Goal: Task Accomplishment & Management: Manage account settings

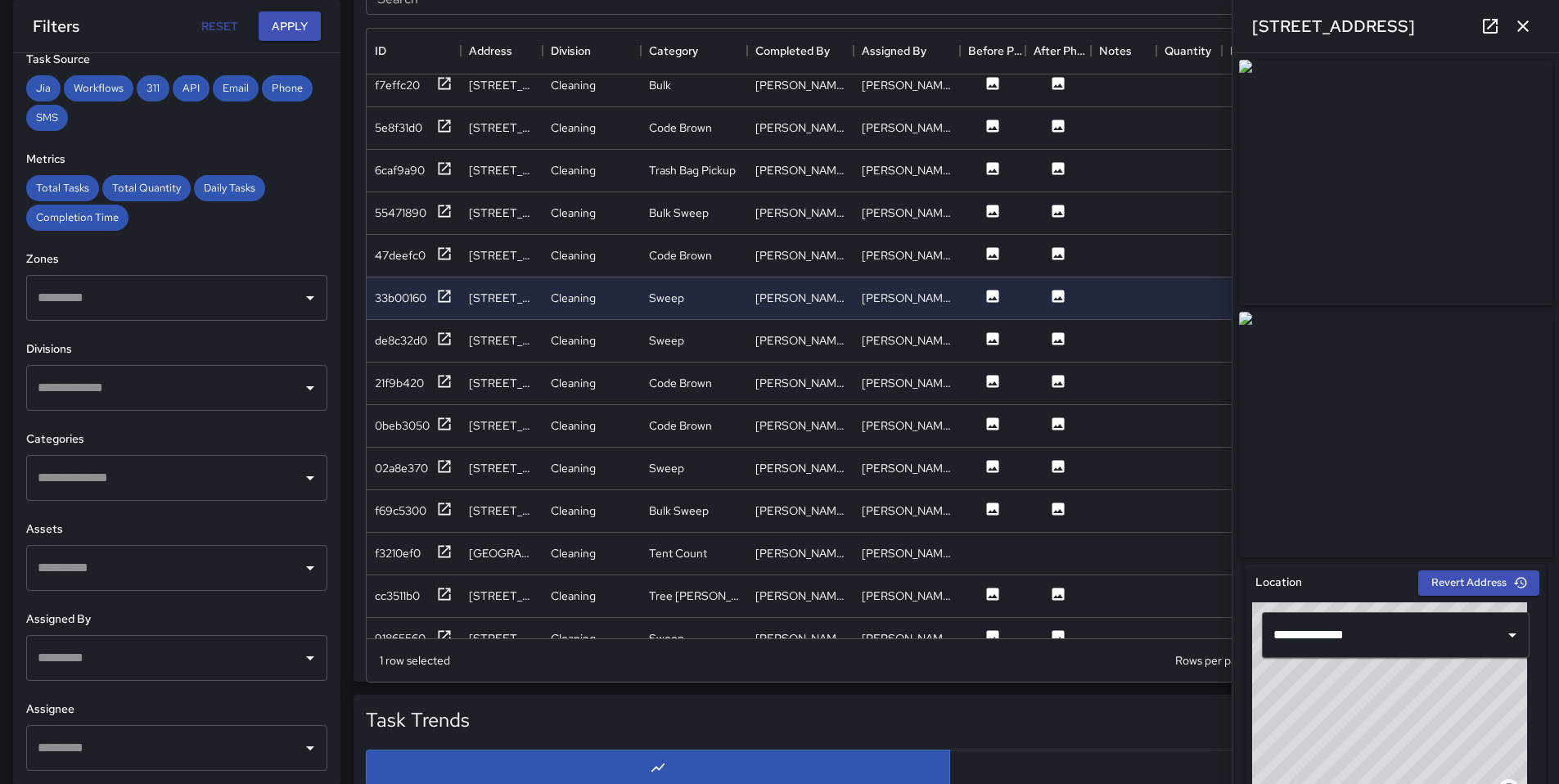
scroll to position [2208, 0]
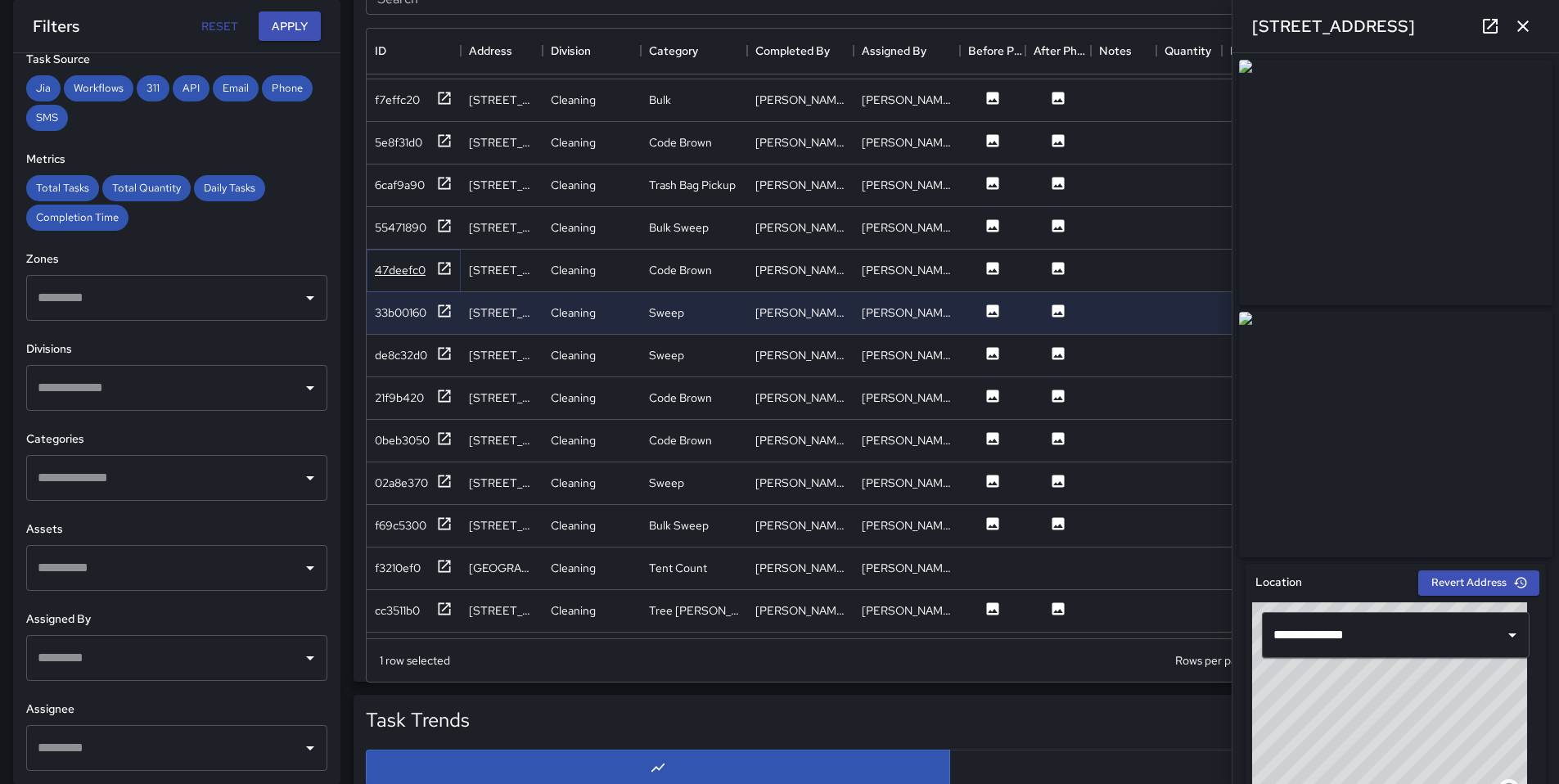
click at [387, 269] on div "47deefc0" at bounding box center [400, 269] width 51 height 16
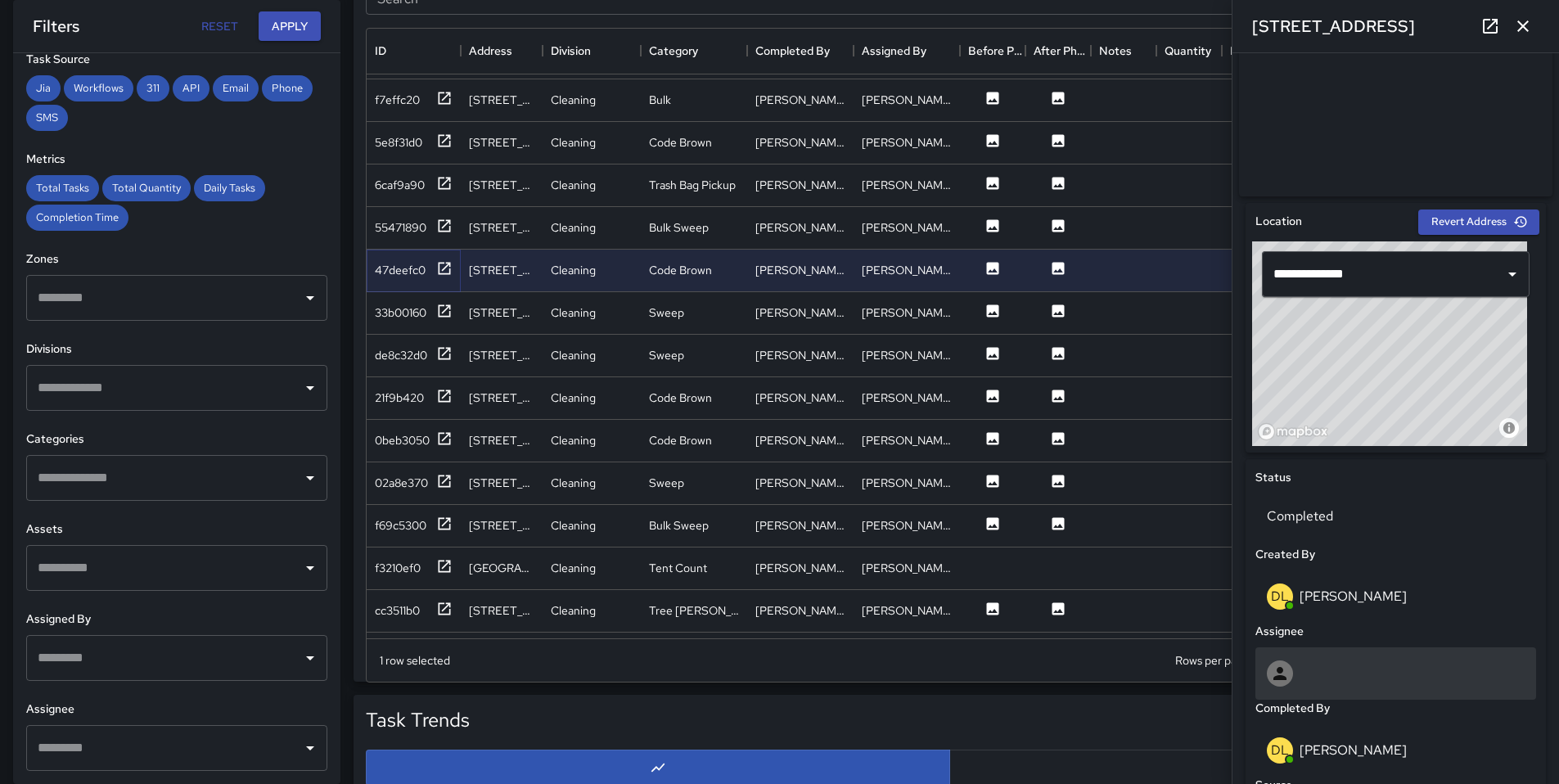
scroll to position [523, 0]
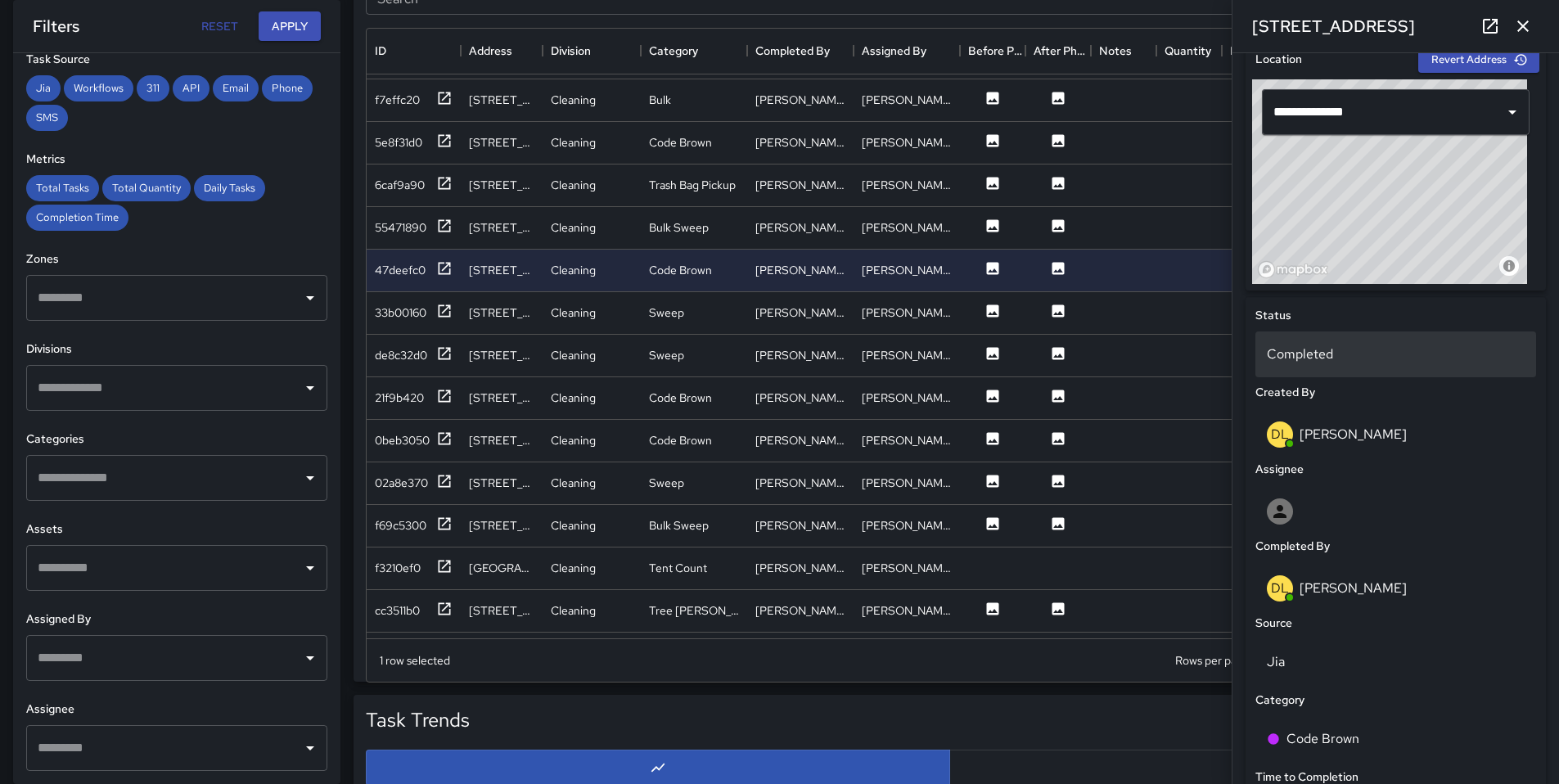
click at [1319, 359] on p "Completed" at bounding box center [1395, 354] width 257 height 19
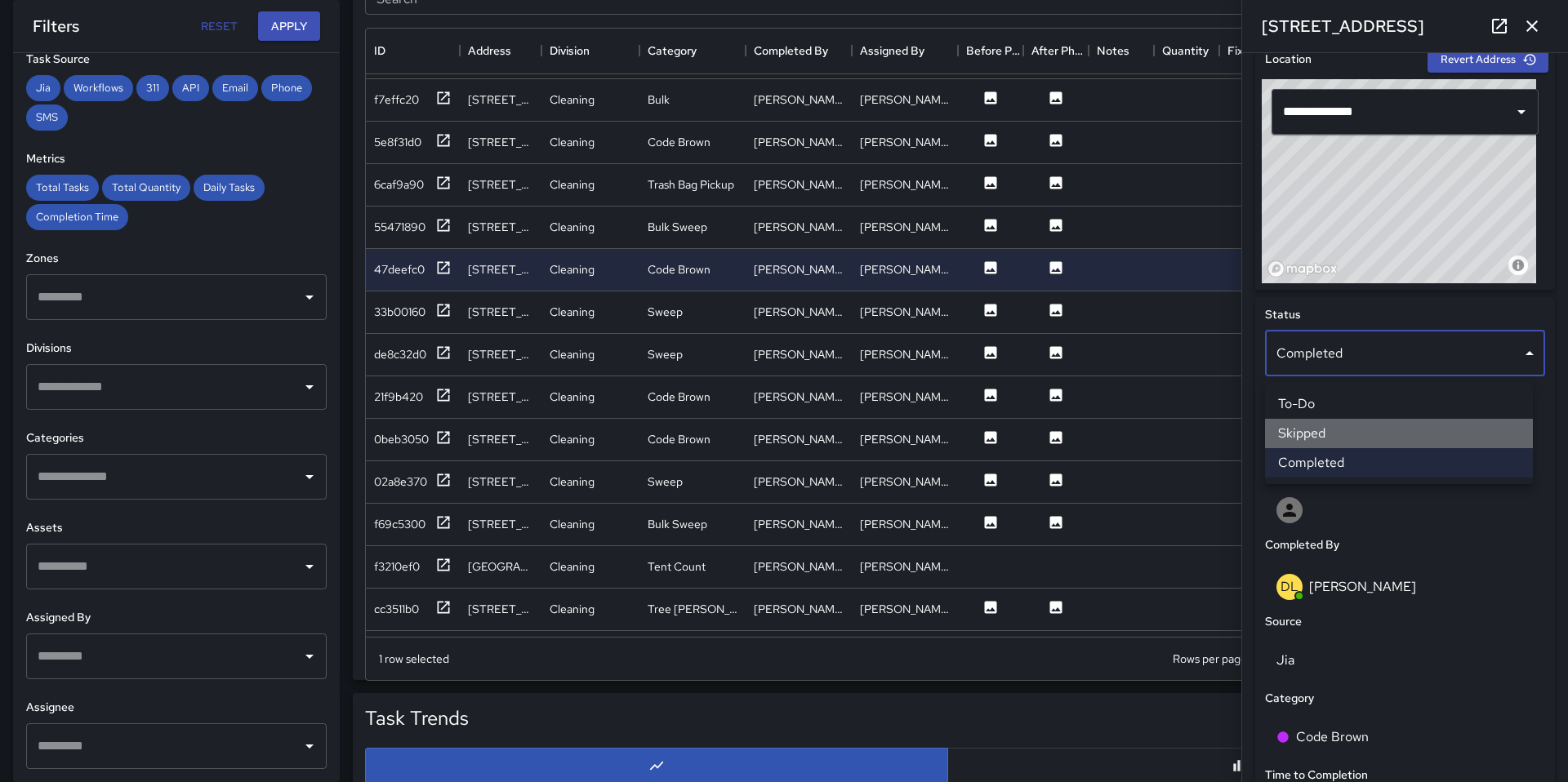
click at [1334, 440] on li "Skipped" at bounding box center [1399, 433] width 268 height 29
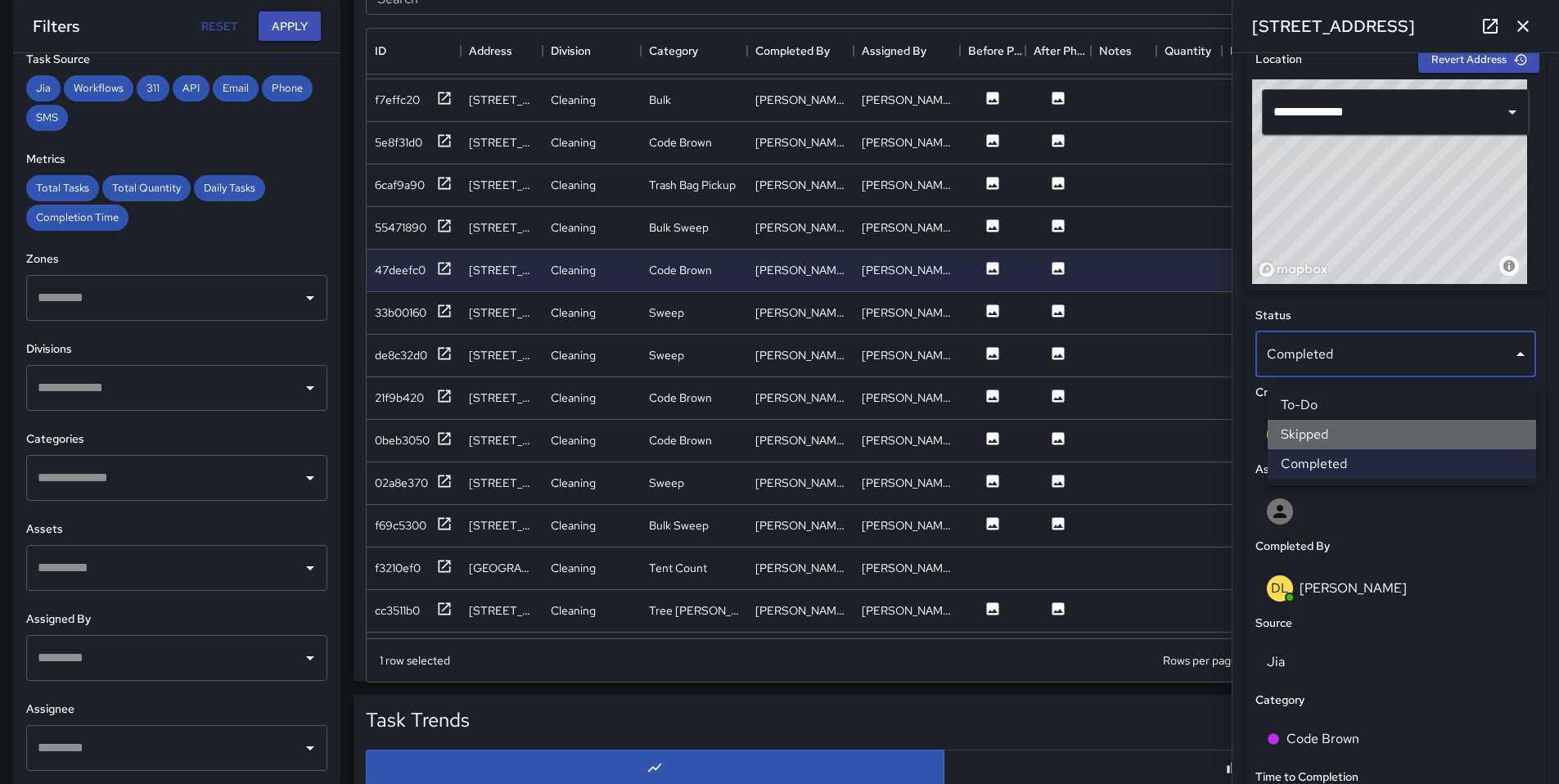
scroll to position [14, 14]
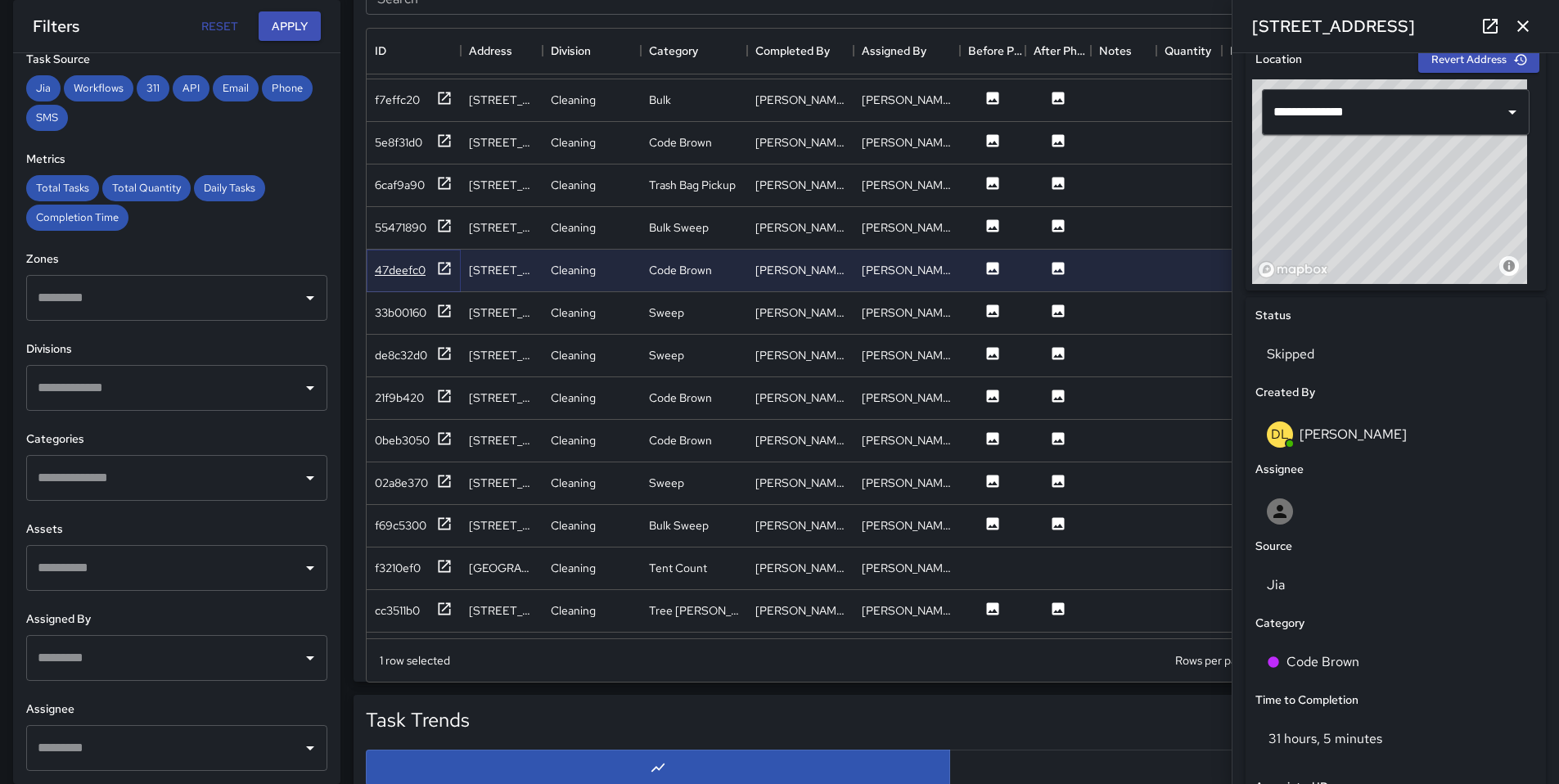
click at [387, 272] on div "47deefc0" at bounding box center [400, 269] width 51 height 16
click at [387, 268] on div "47deefc0" at bounding box center [400, 269] width 51 height 16
click at [385, 233] on div "55471890" at bounding box center [400, 227] width 51 height 16
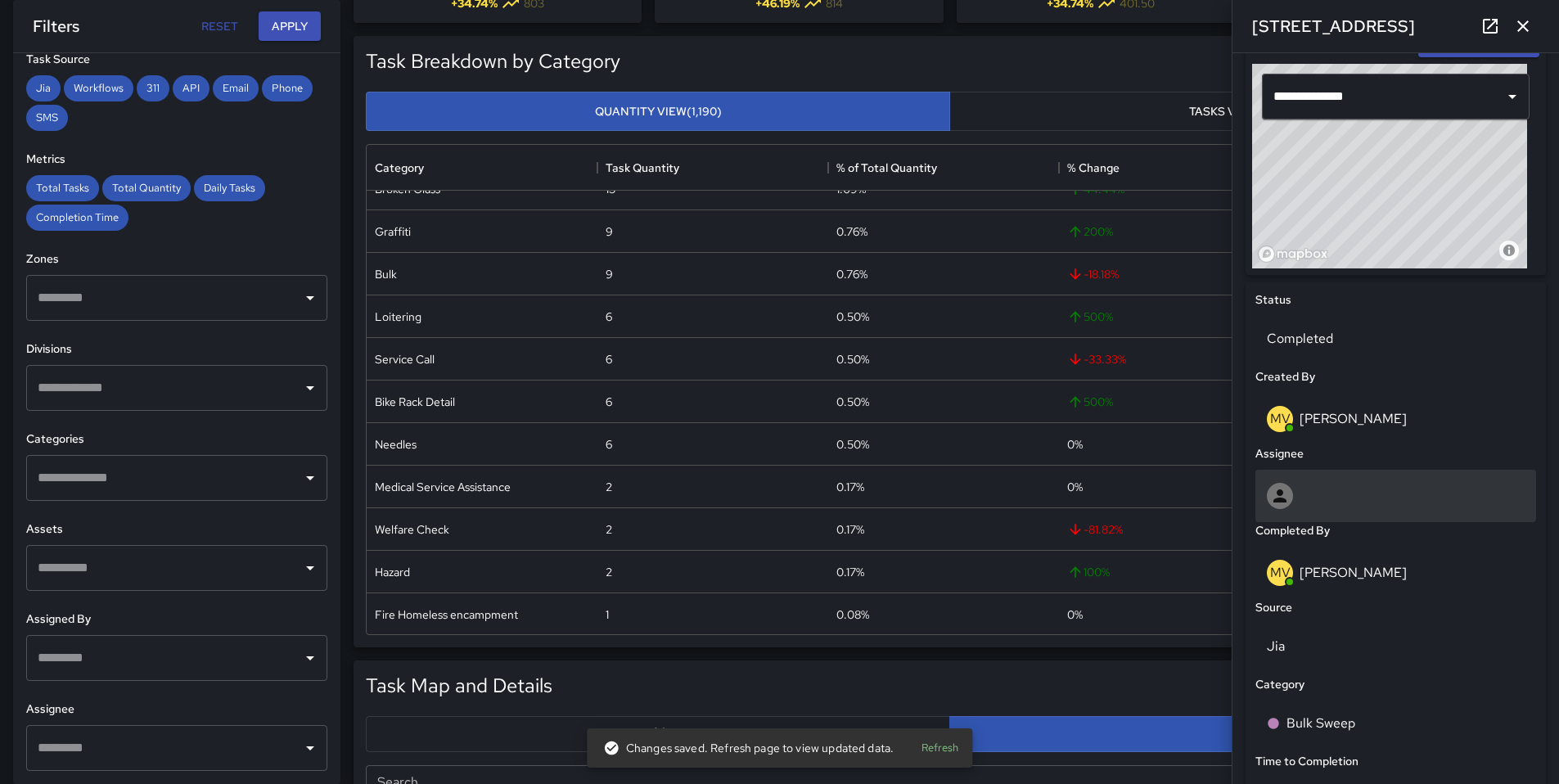
scroll to position [524, 0]
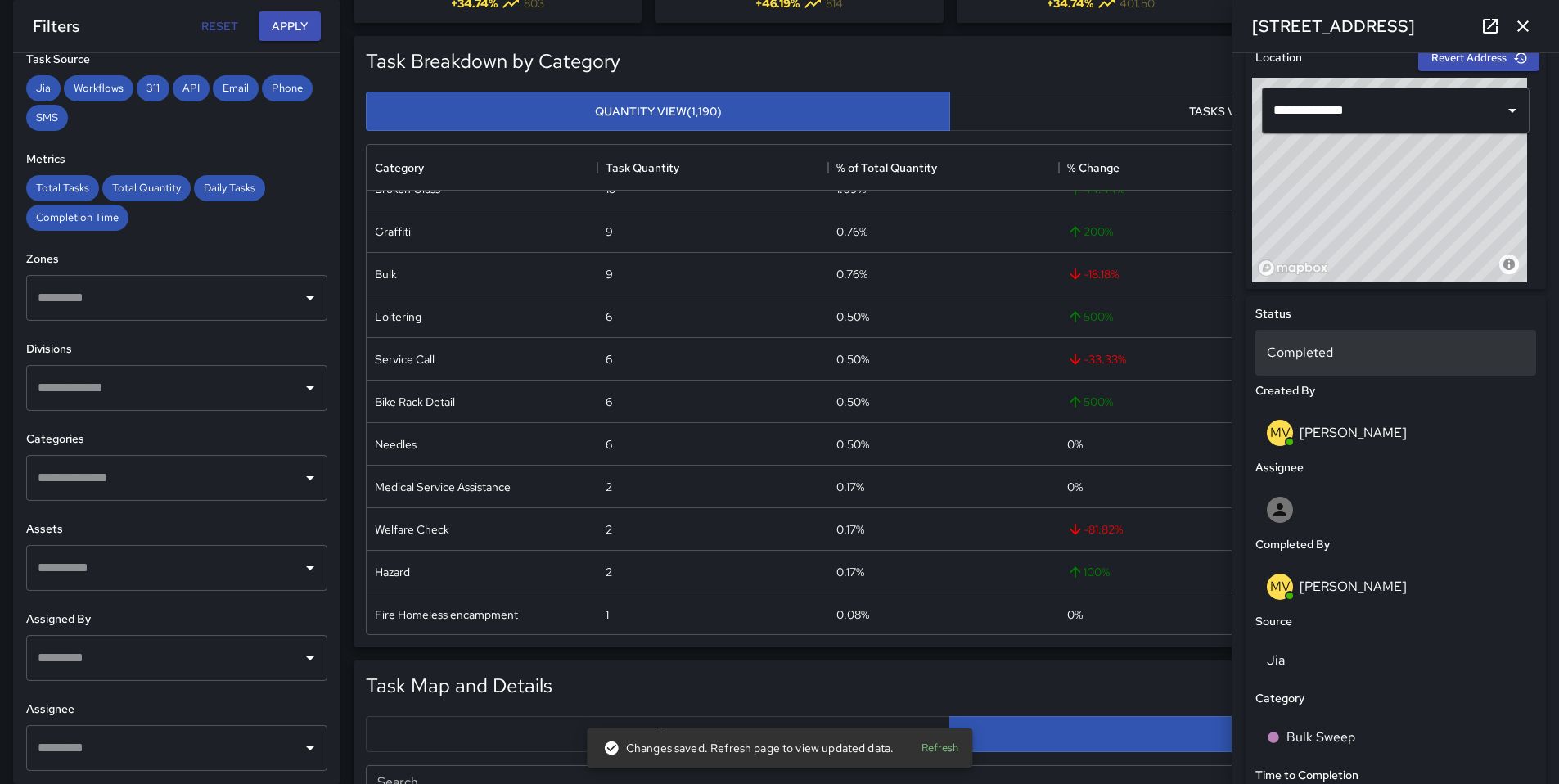
click at [1318, 354] on p "Completed" at bounding box center [1395, 352] width 257 height 19
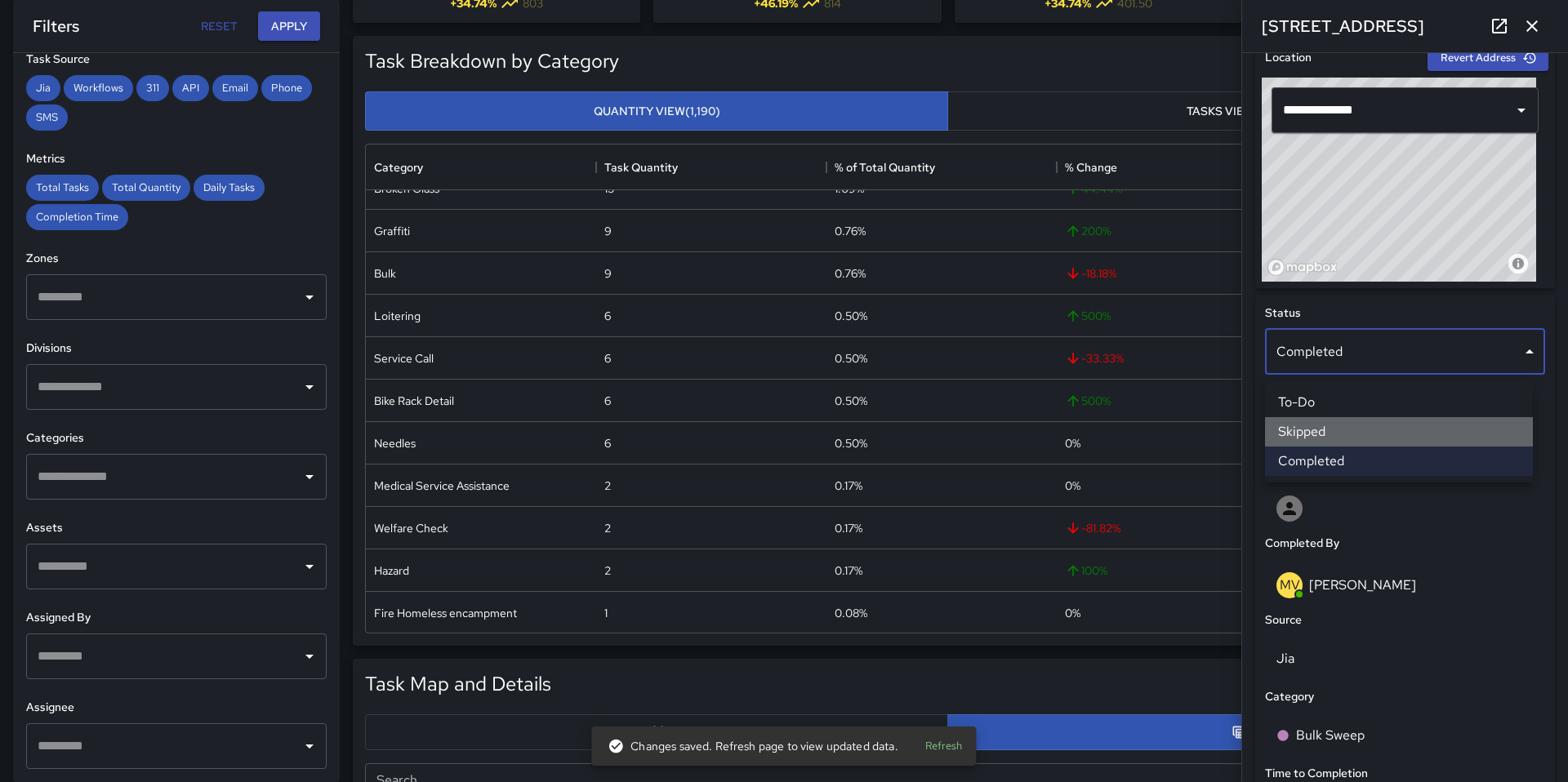
click at [1316, 426] on li "Skipped" at bounding box center [1399, 431] width 268 height 29
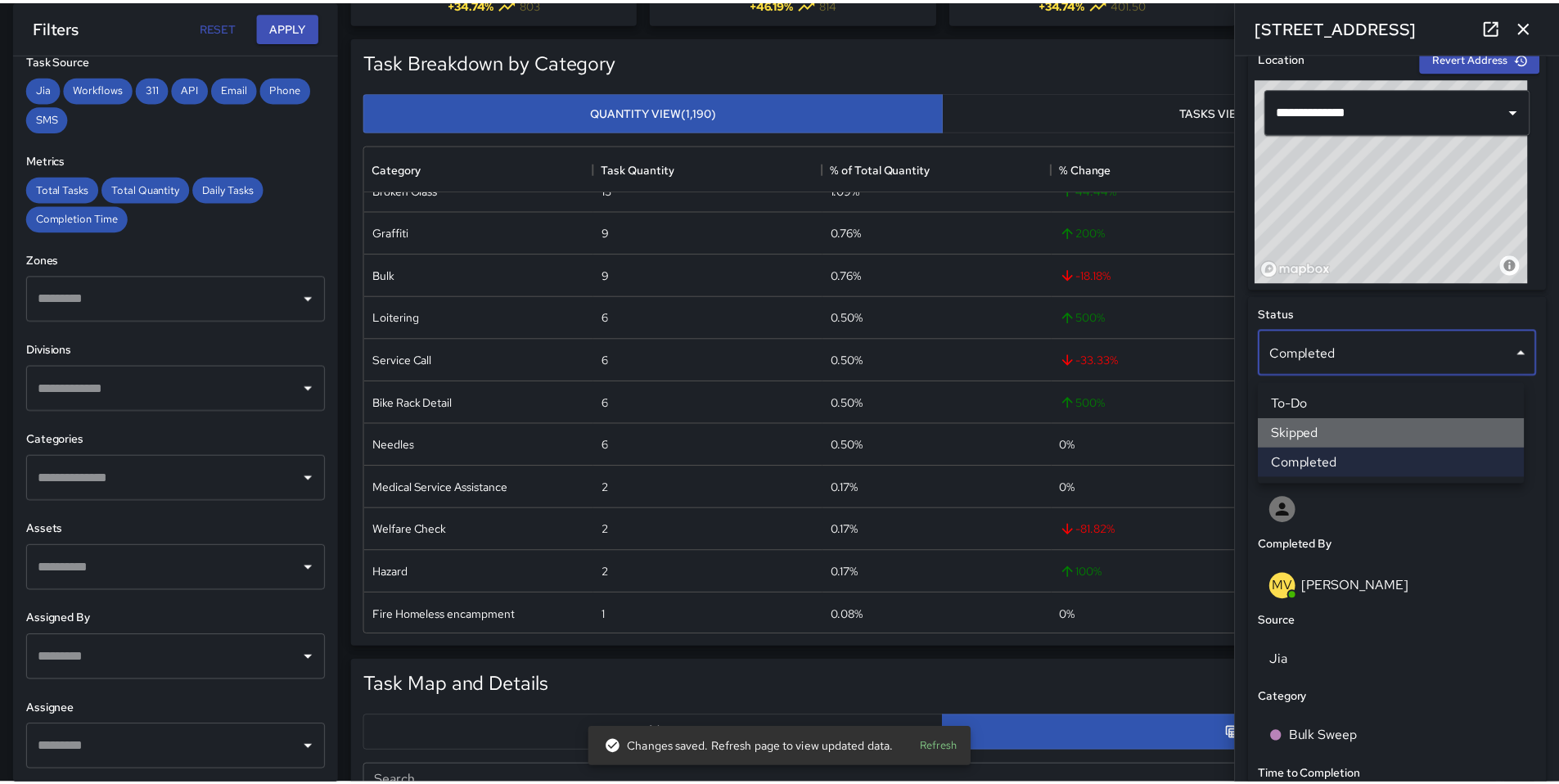
scroll to position [14, 14]
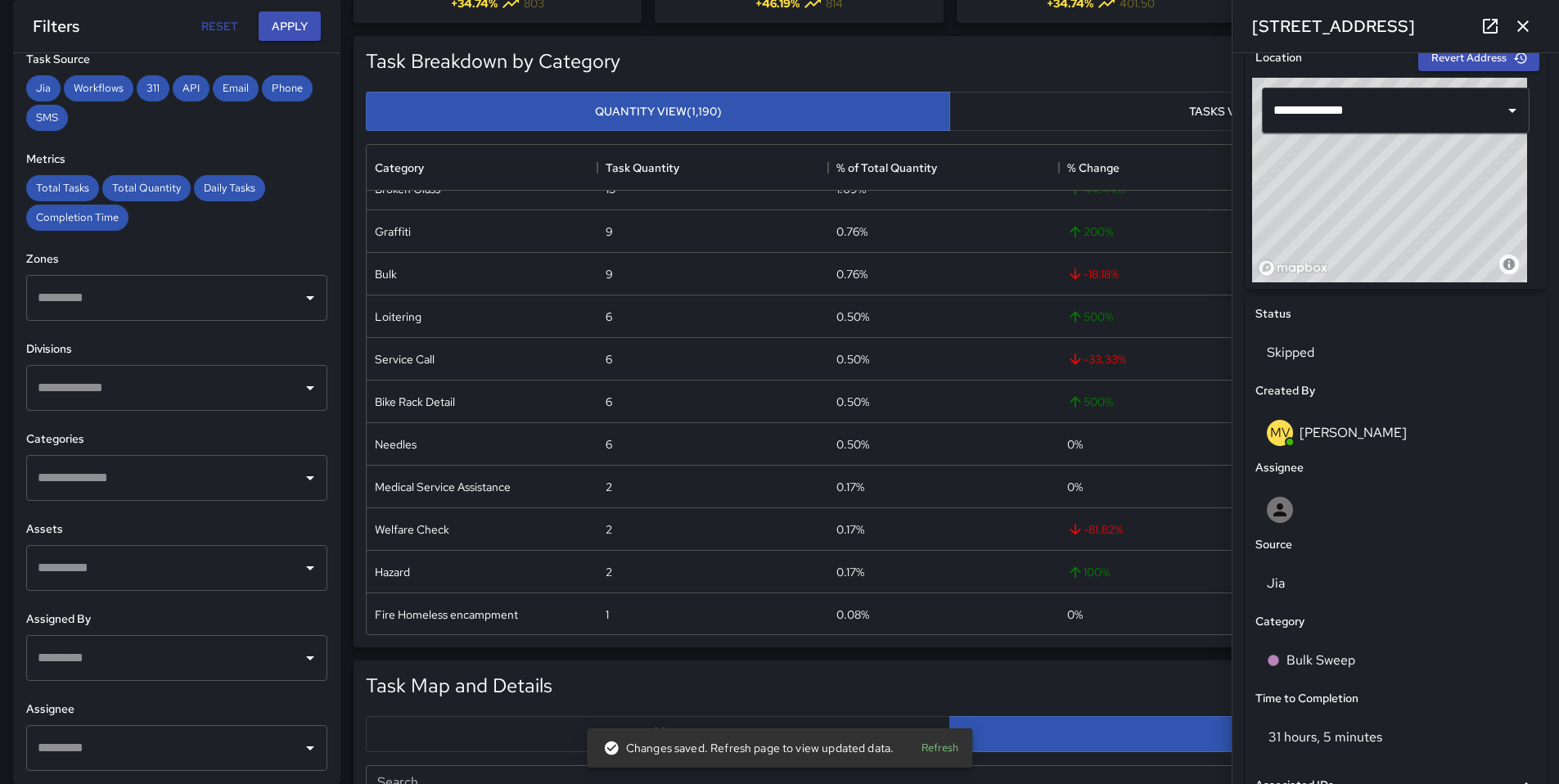
click at [1526, 25] on icon "button" at bounding box center [1523, 25] width 19 height 19
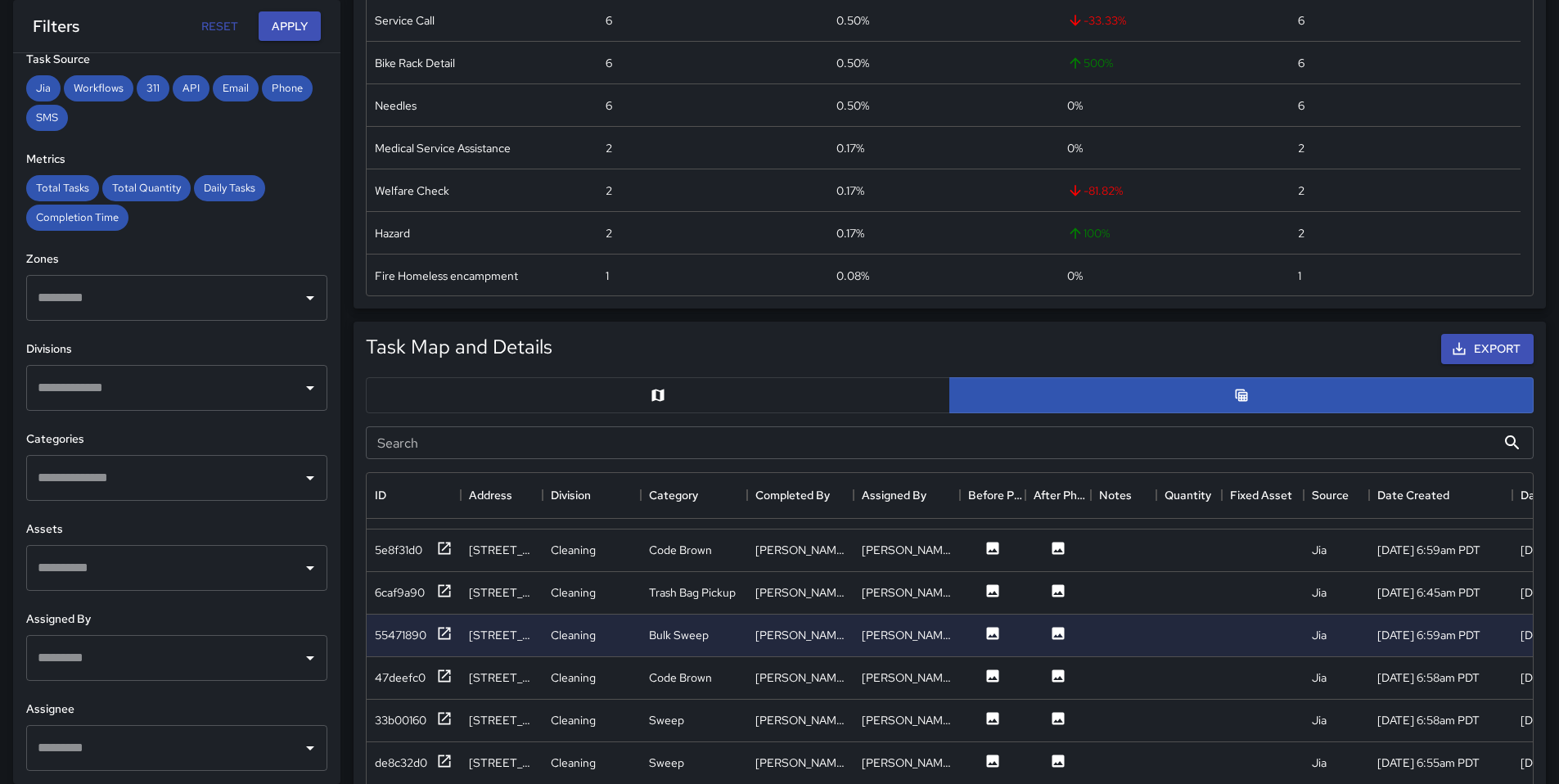
scroll to position [2245, 0]
click at [402, 681] on div "47deefc0" at bounding box center [400, 676] width 51 height 16
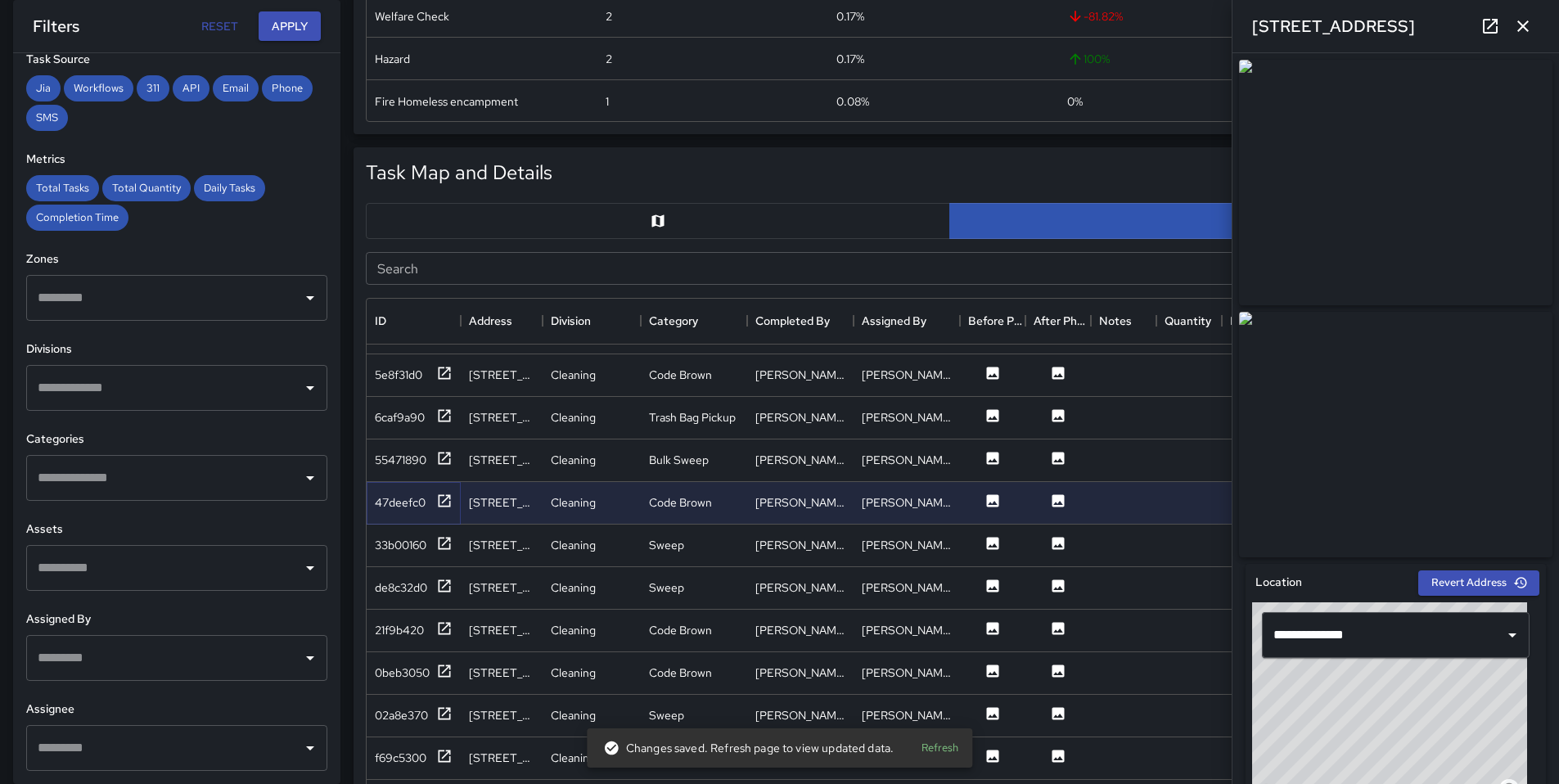
scroll to position [861, 0]
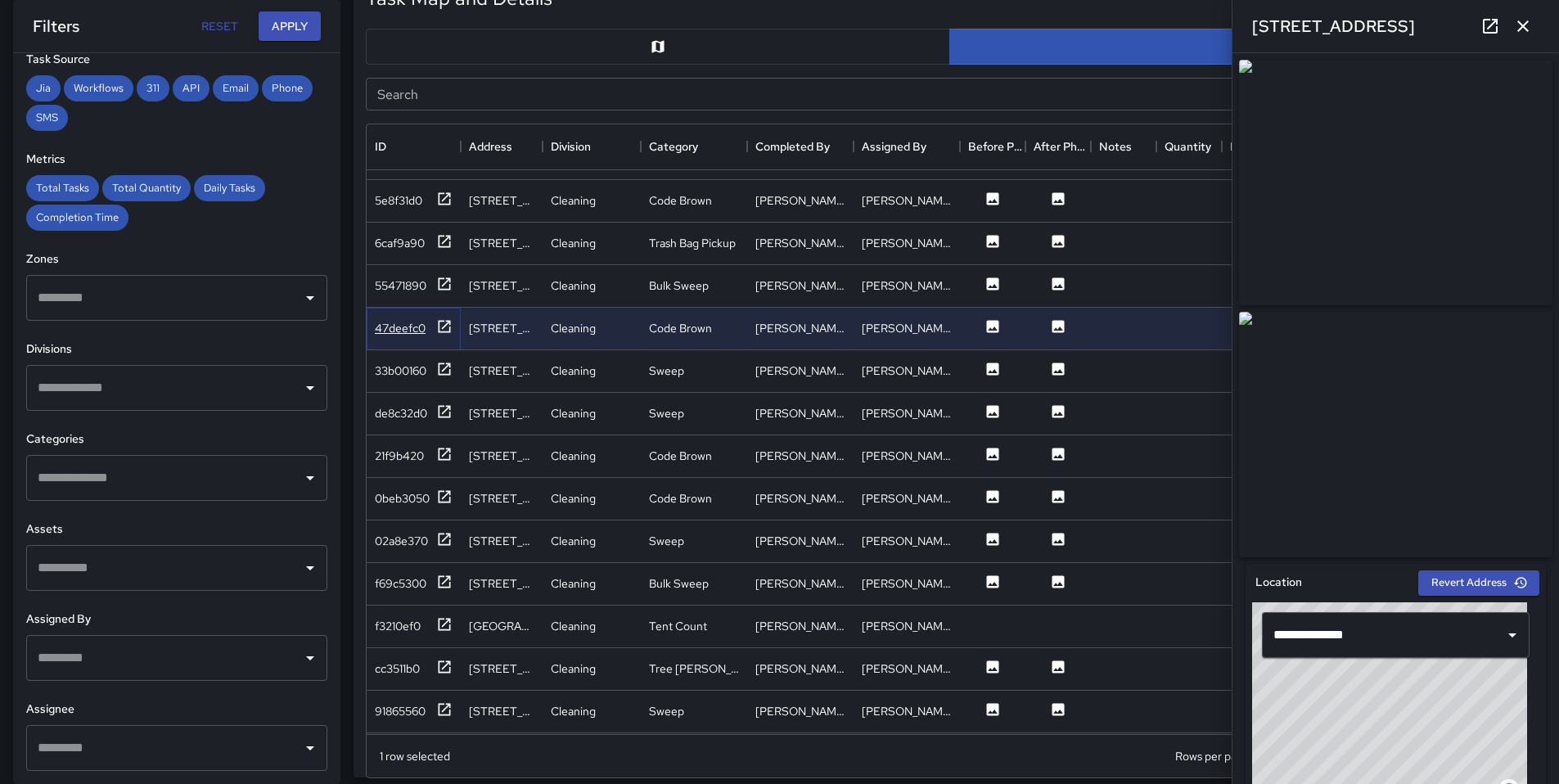
click at [405, 329] on div "47deefc0" at bounding box center [400, 327] width 51 height 16
click at [399, 291] on div "55471890" at bounding box center [400, 285] width 51 height 16
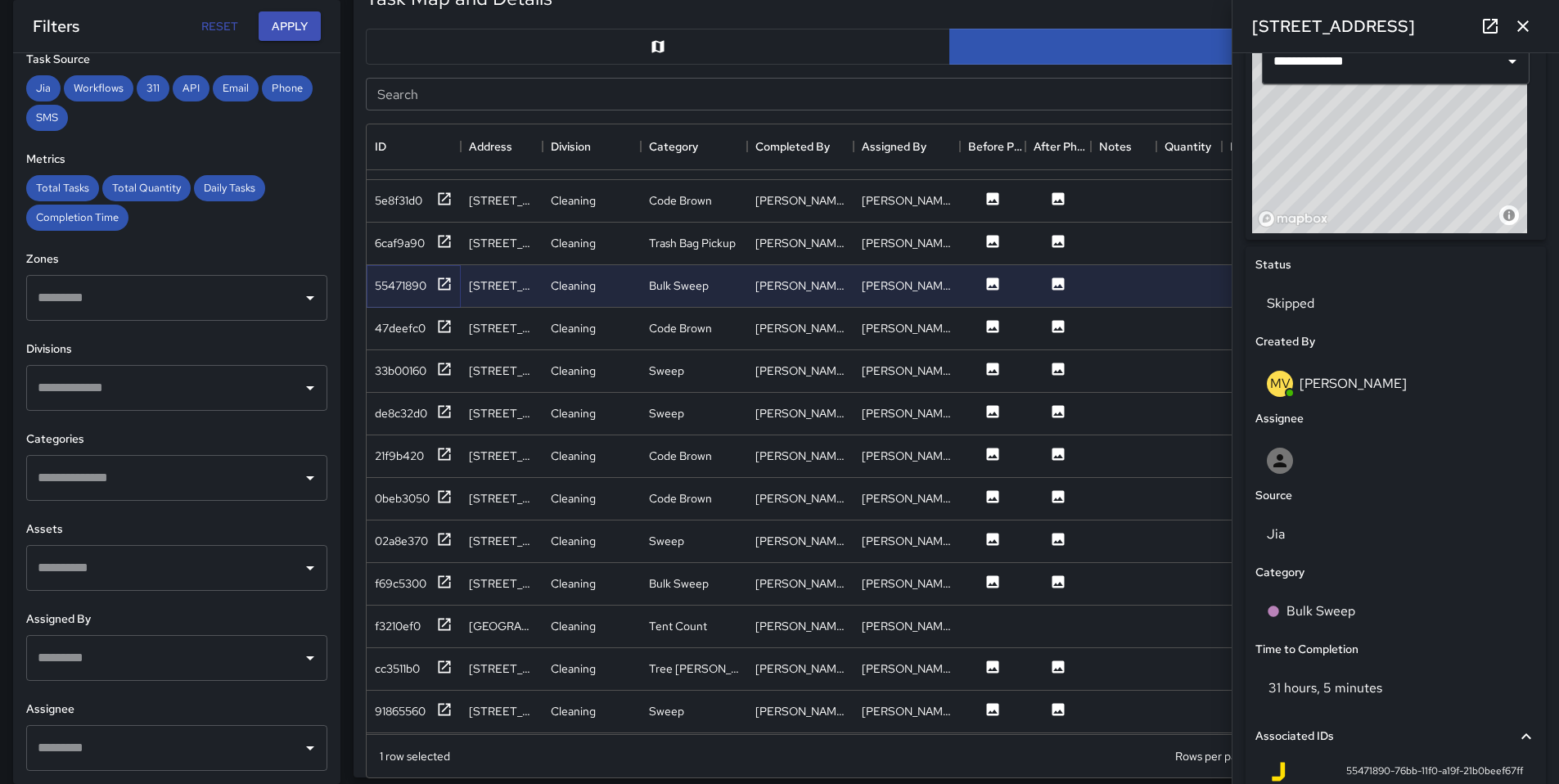
scroll to position [554, 0]
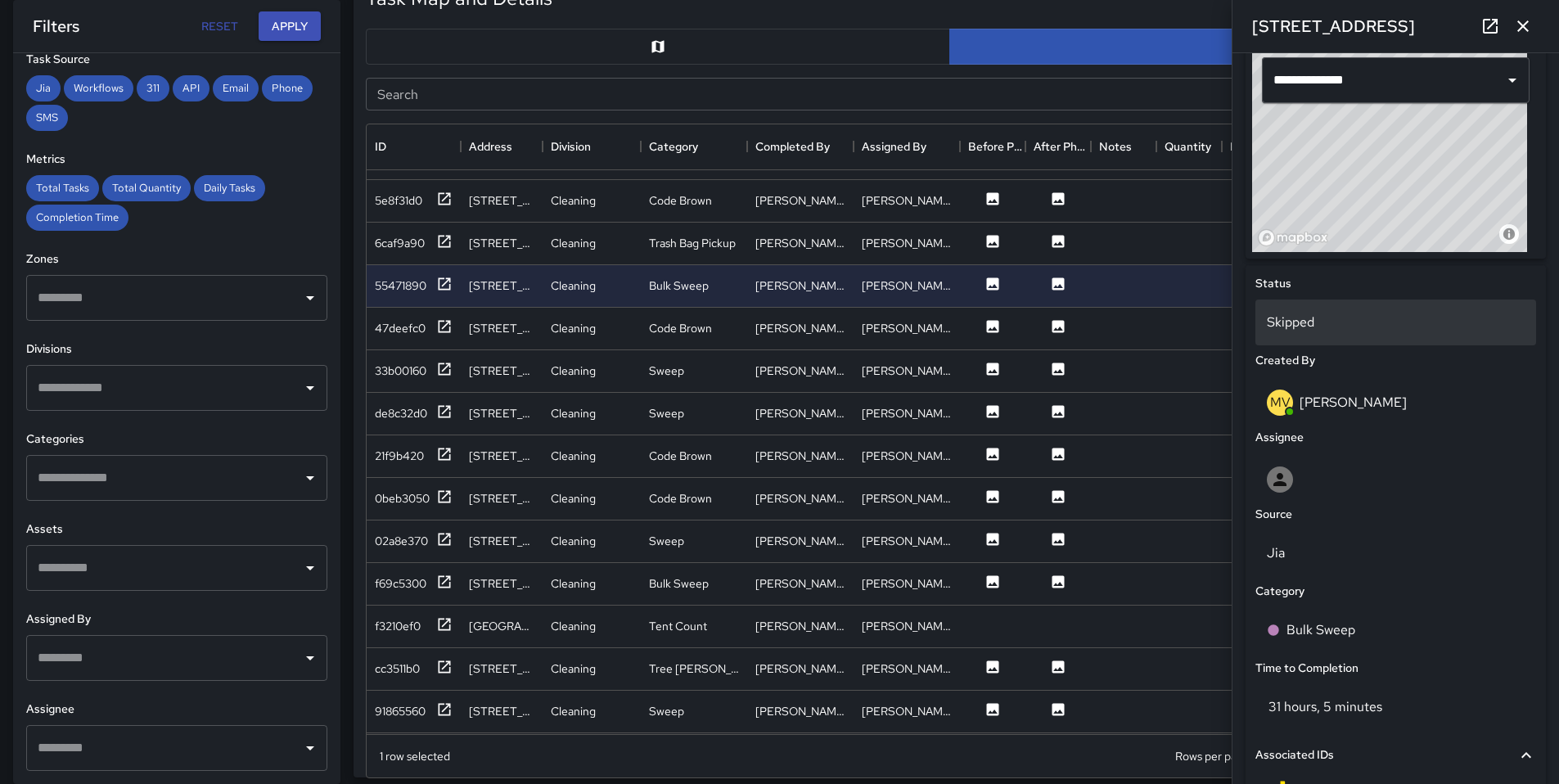
click at [1295, 343] on div "Skipped" at bounding box center [1395, 322] width 281 height 46
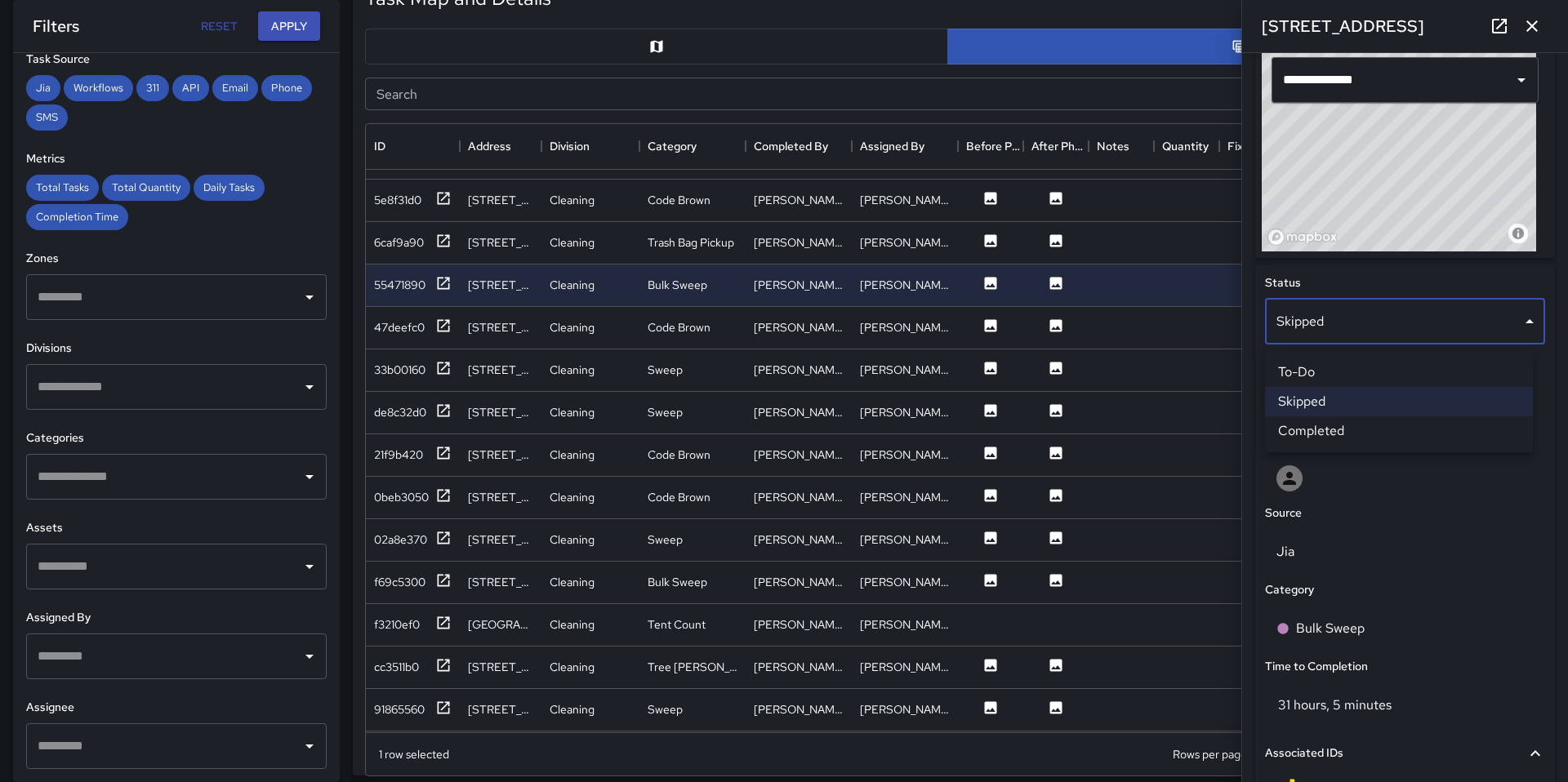
click at [1304, 381] on li "To-Do" at bounding box center [1399, 372] width 268 height 29
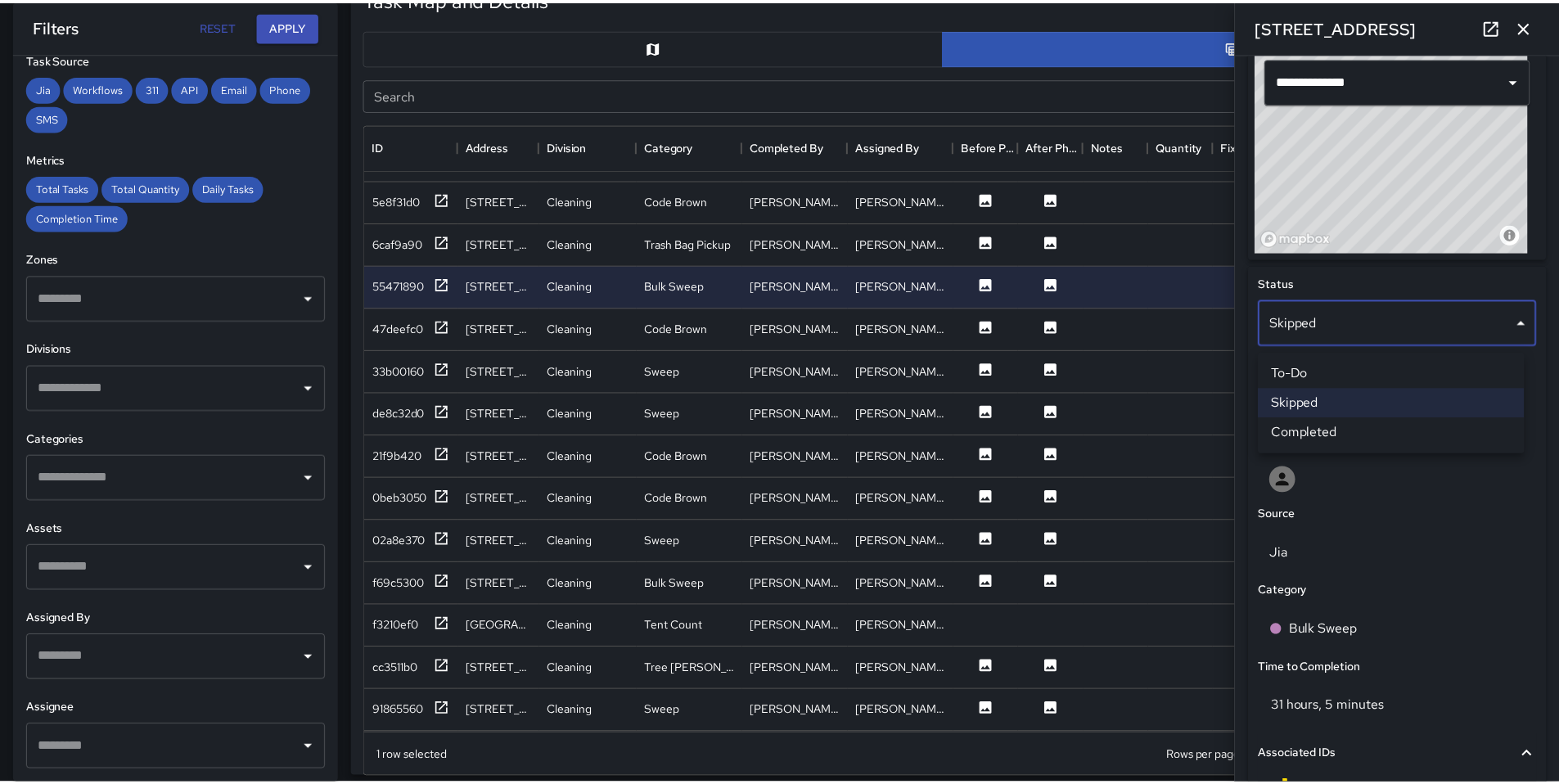
scroll to position [14, 14]
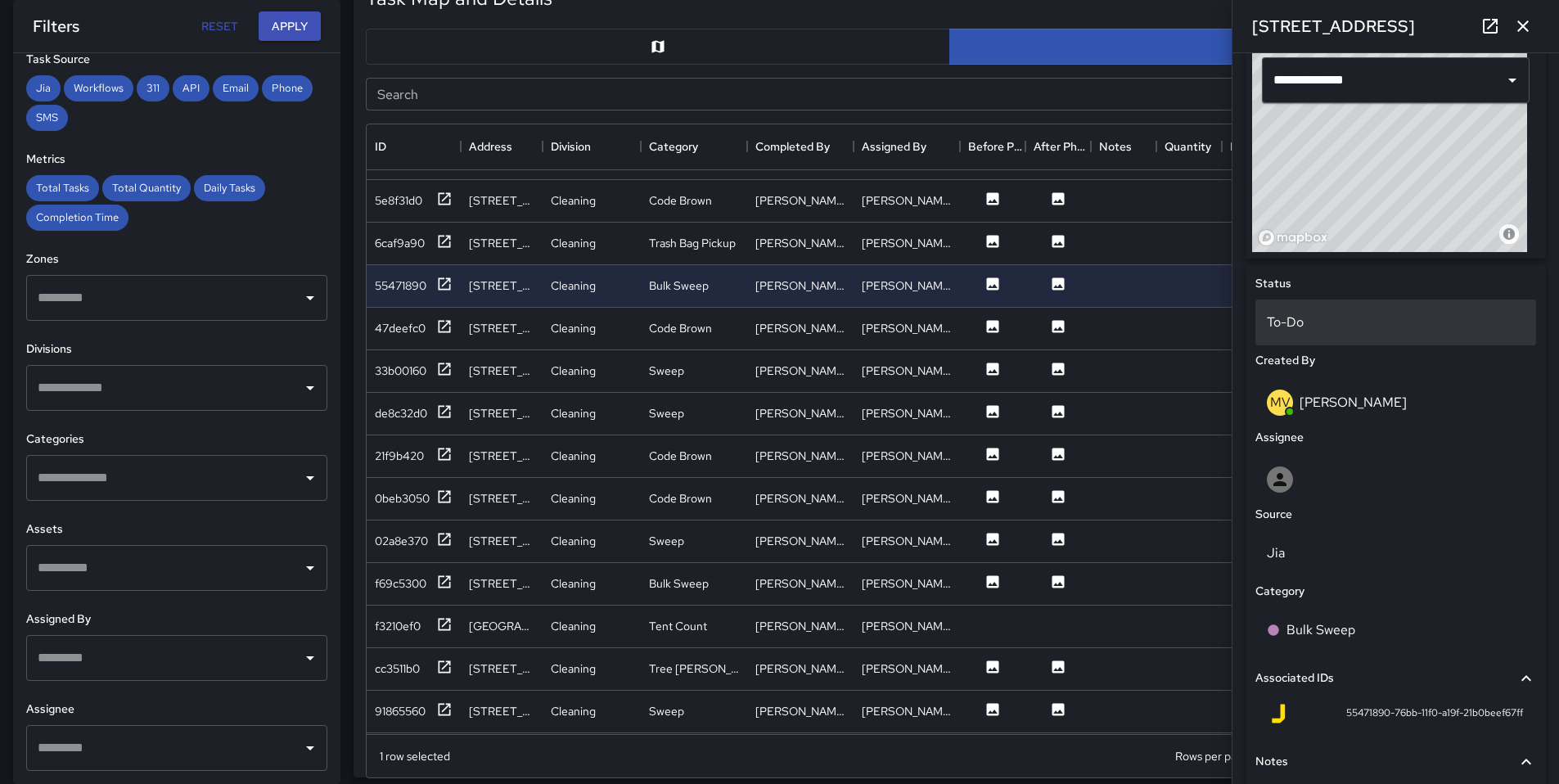
click at [1290, 327] on p "To-Do" at bounding box center [1395, 322] width 257 height 19
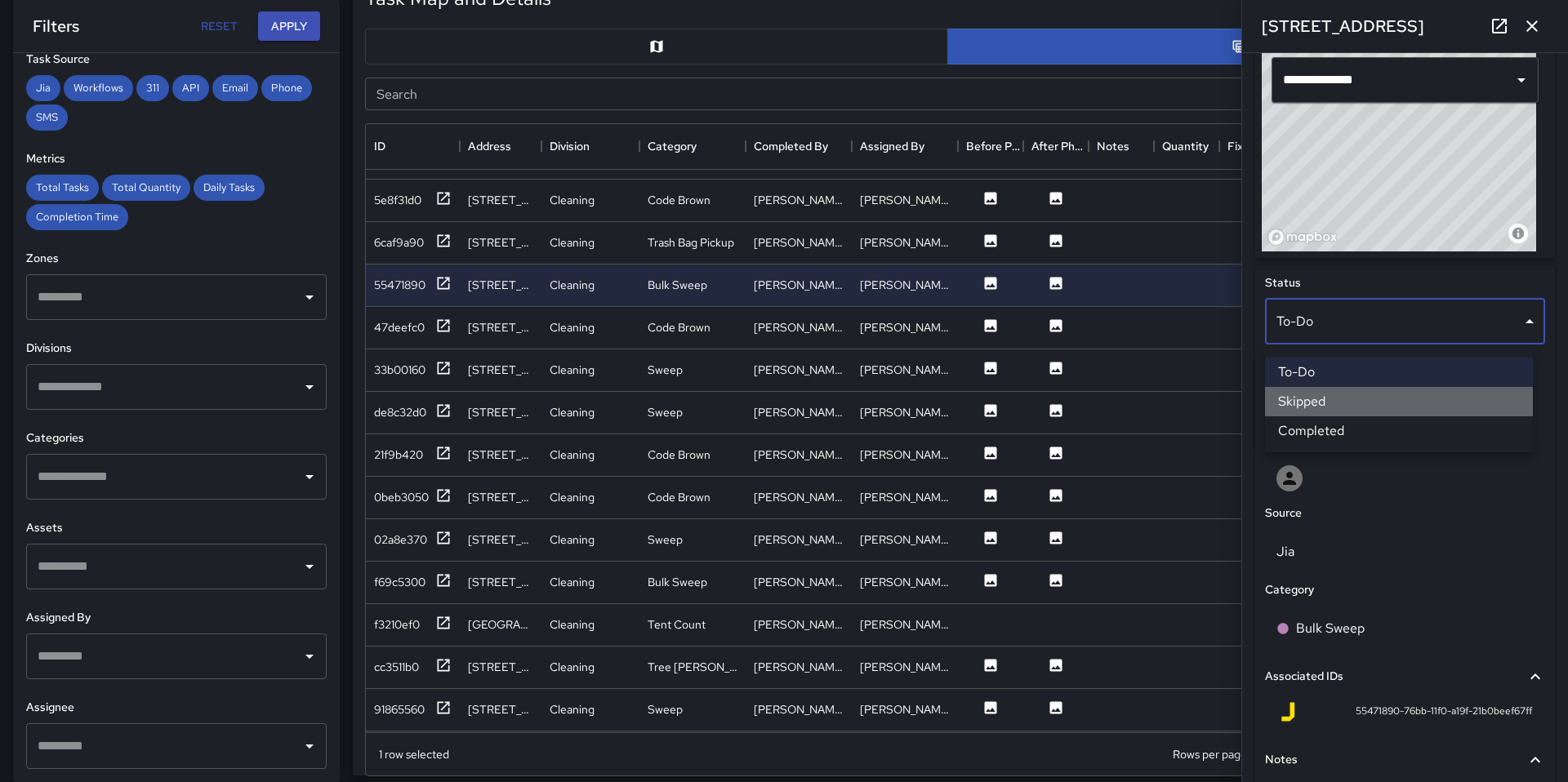
click at [1304, 402] on li "Skipped" at bounding box center [1399, 402] width 268 height 29
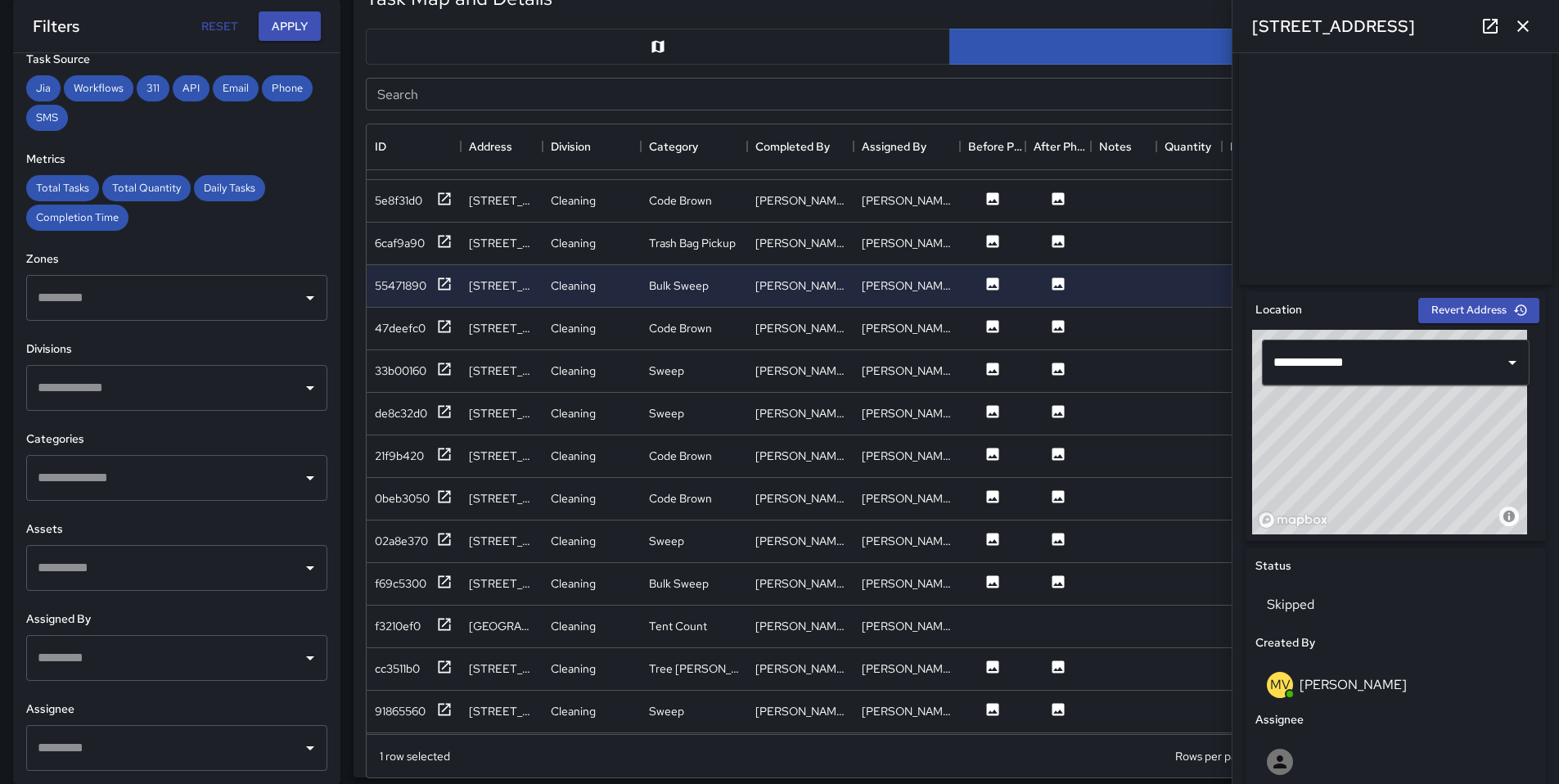
scroll to position [272, 0]
click at [408, 239] on div "6caf9a90" at bounding box center [399, 242] width 50 height 16
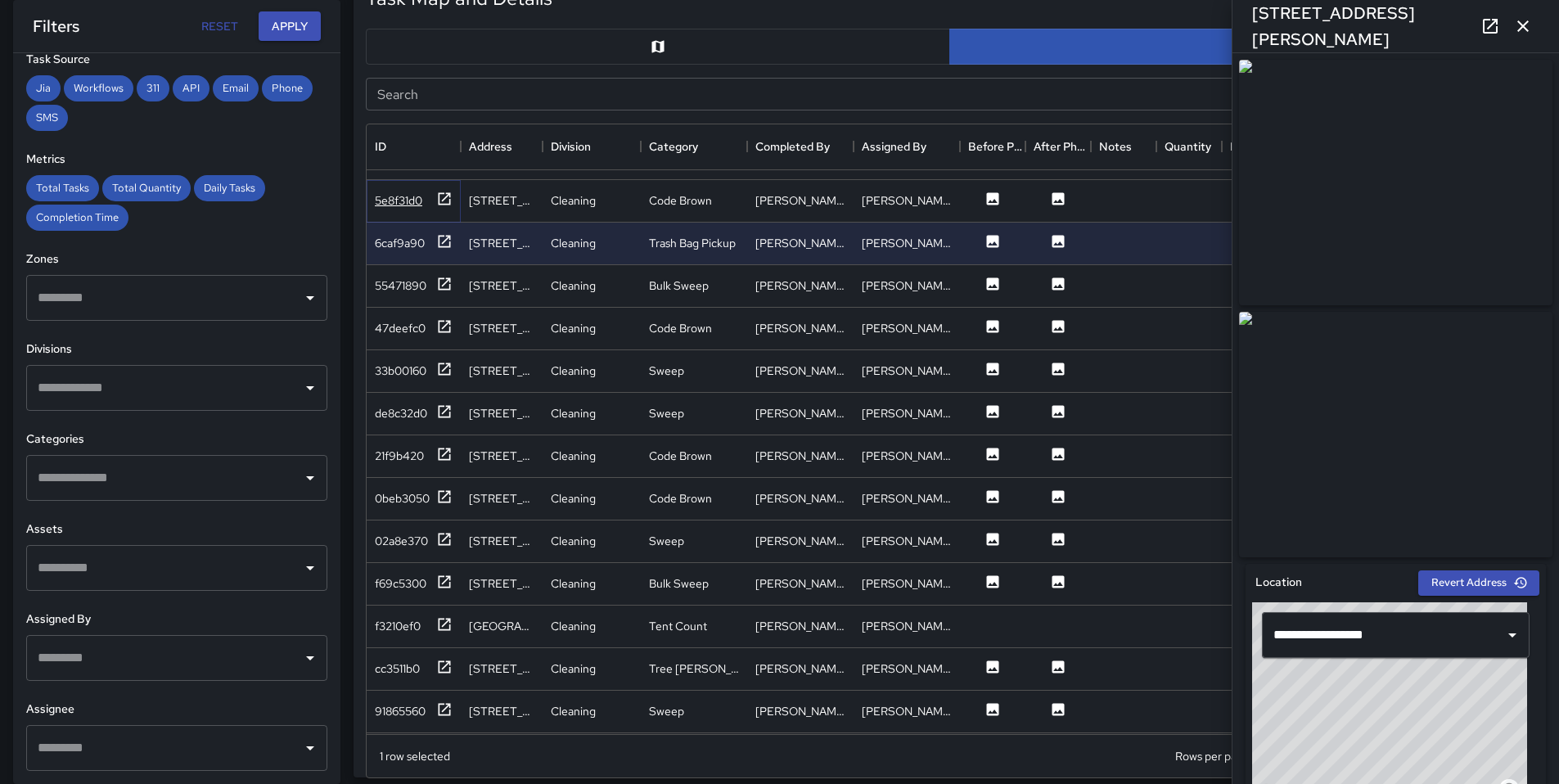
click at [409, 199] on div "5e8f31d0" at bounding box center [398, 200] width 47 height 16
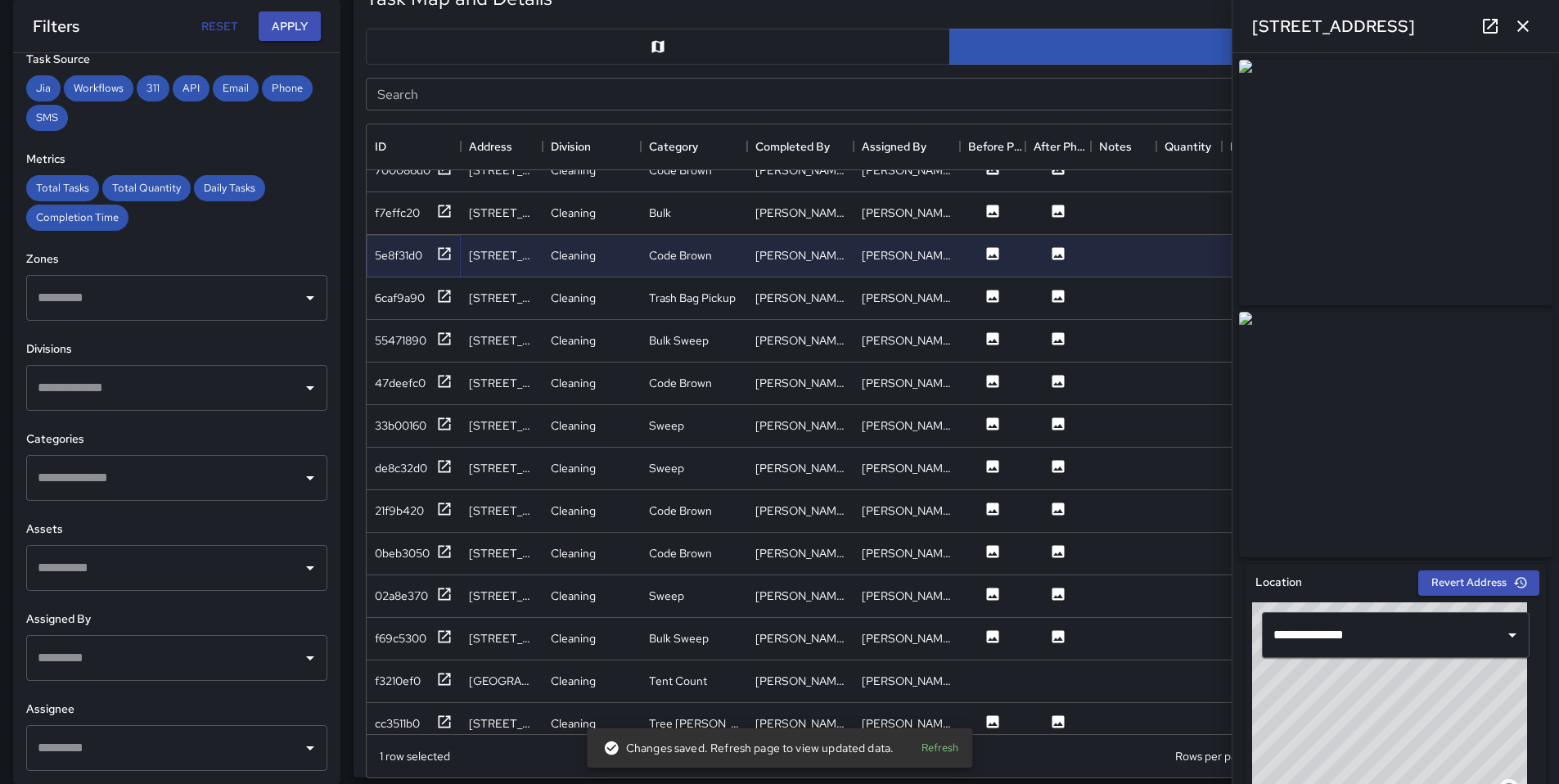
scroll to position [2148, 0]
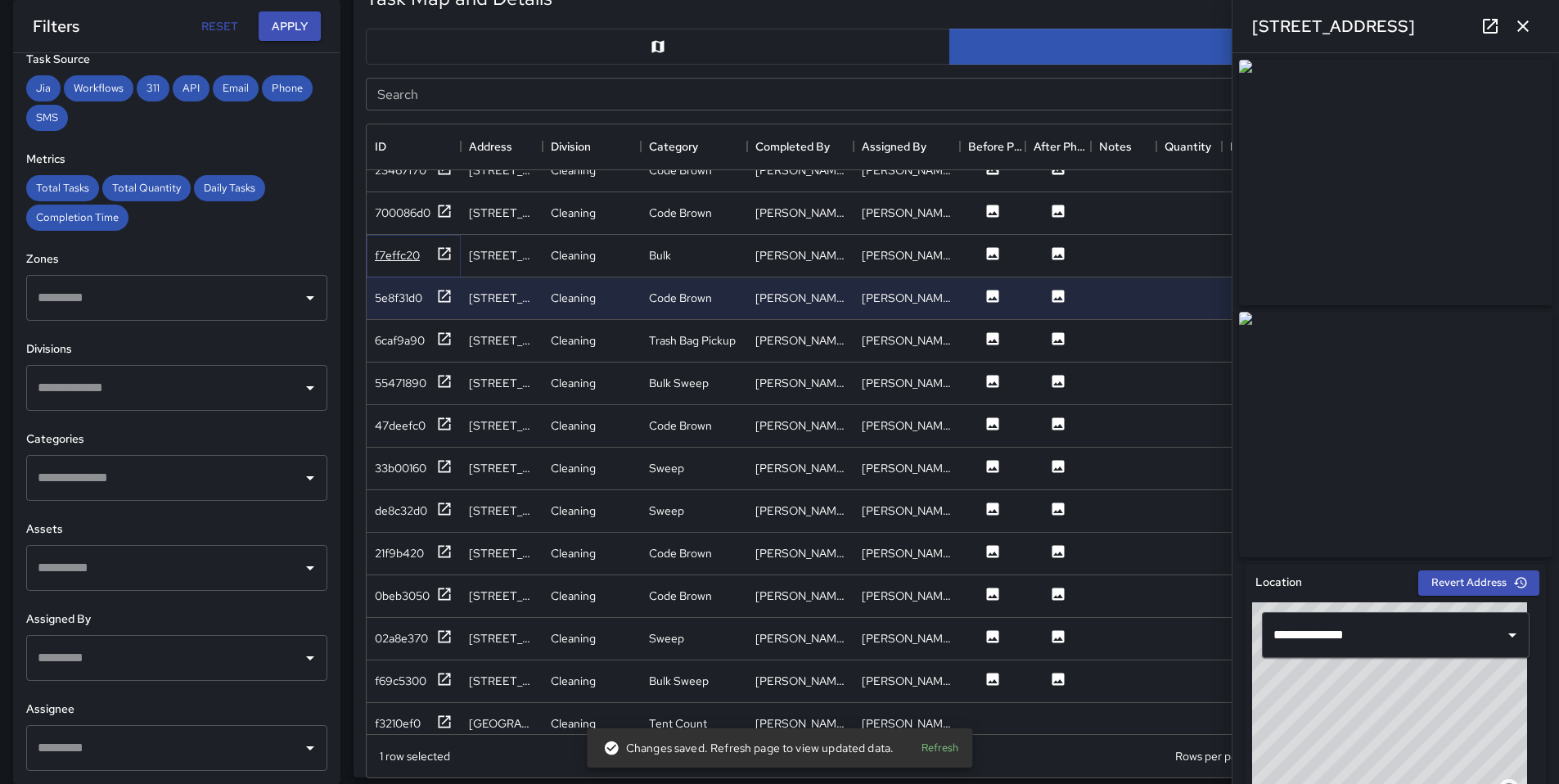
click at [402, 259] on div "f7effc20" at bounding box center [397, 255] width 45 height 16
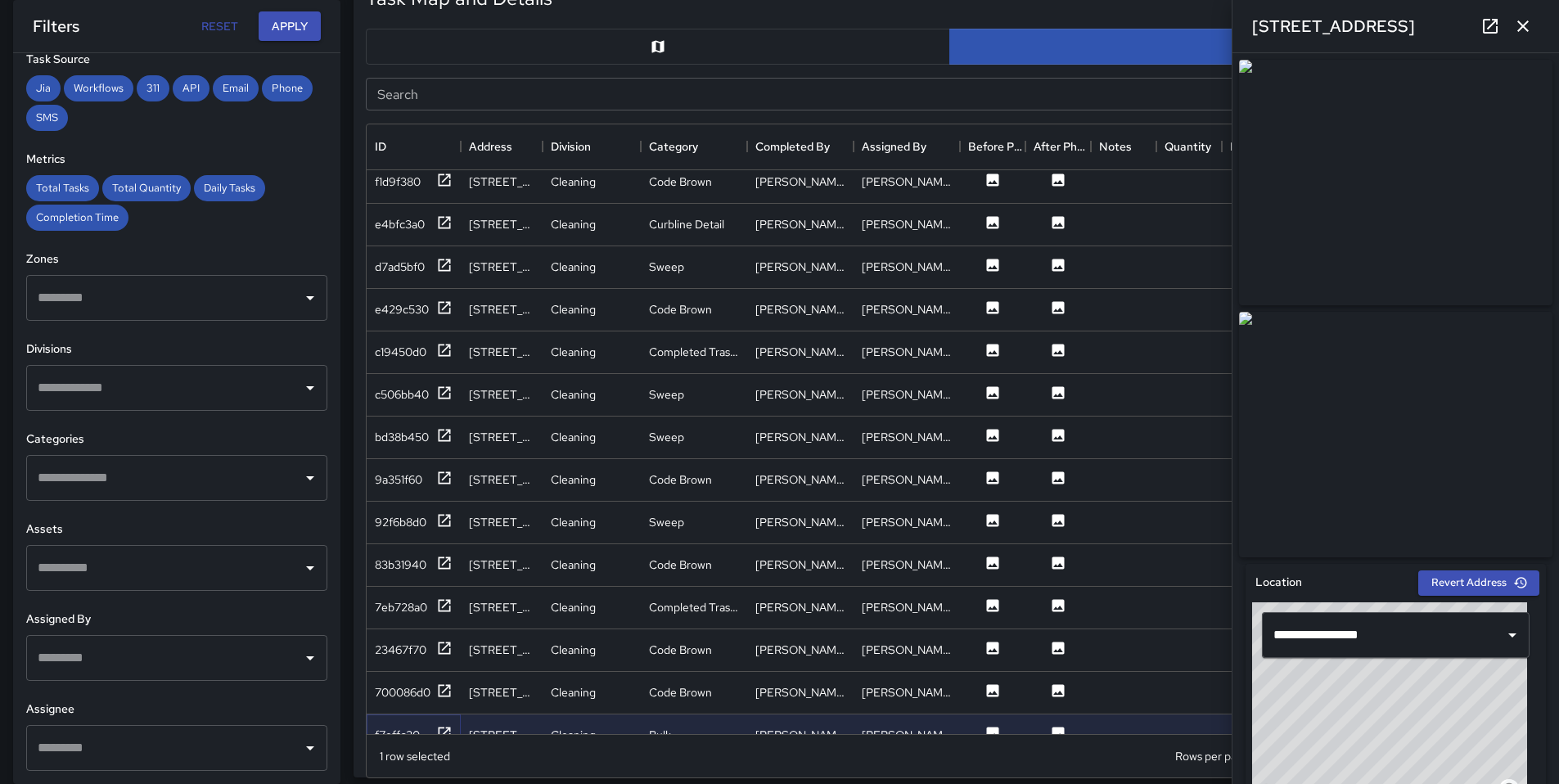
scroll to position [1668, 0]
click at [376, 696] on div "700086d0" at bounding box center [403, 692] width 56 height 16
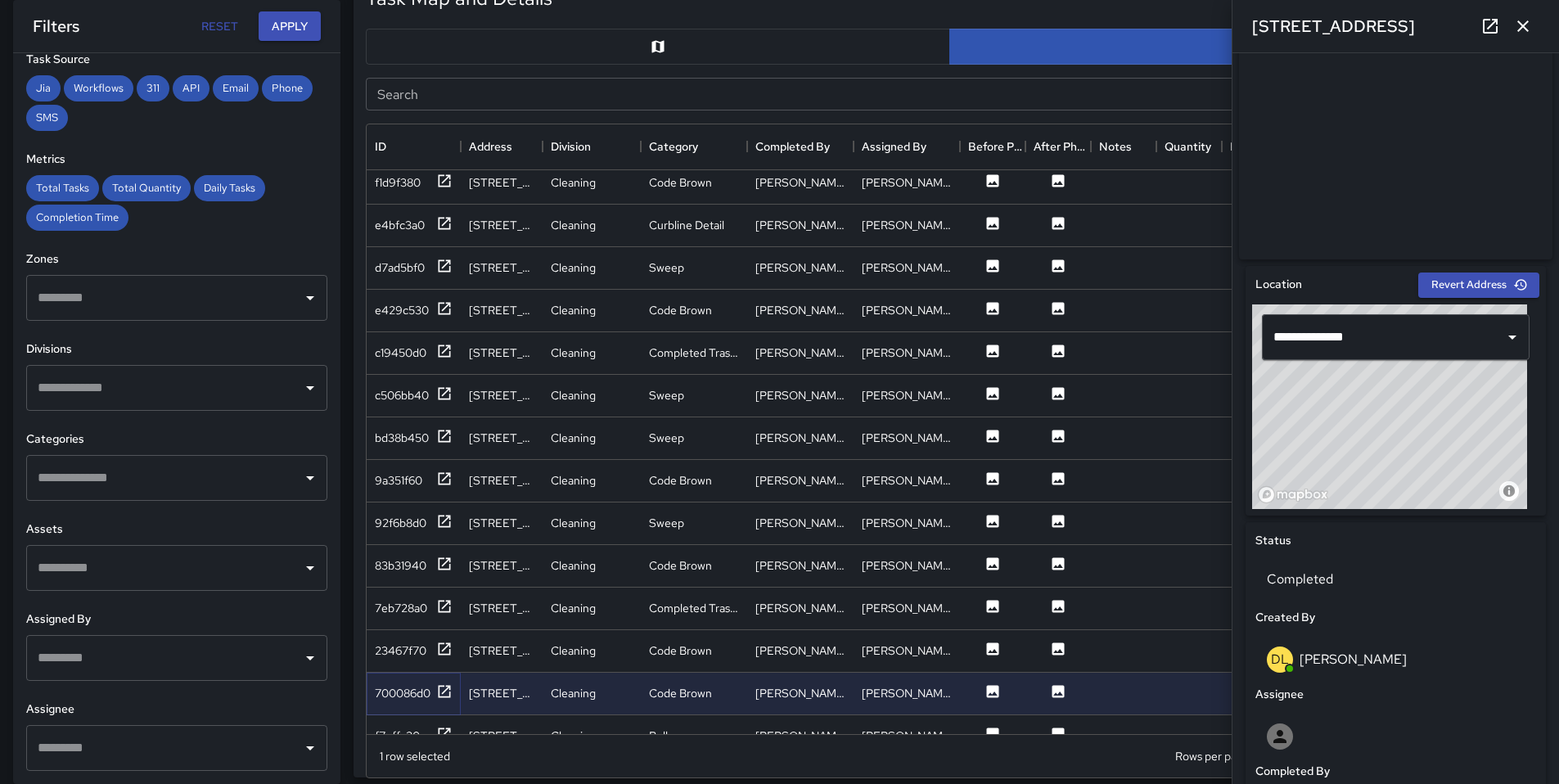
scroll to position [355, 0]
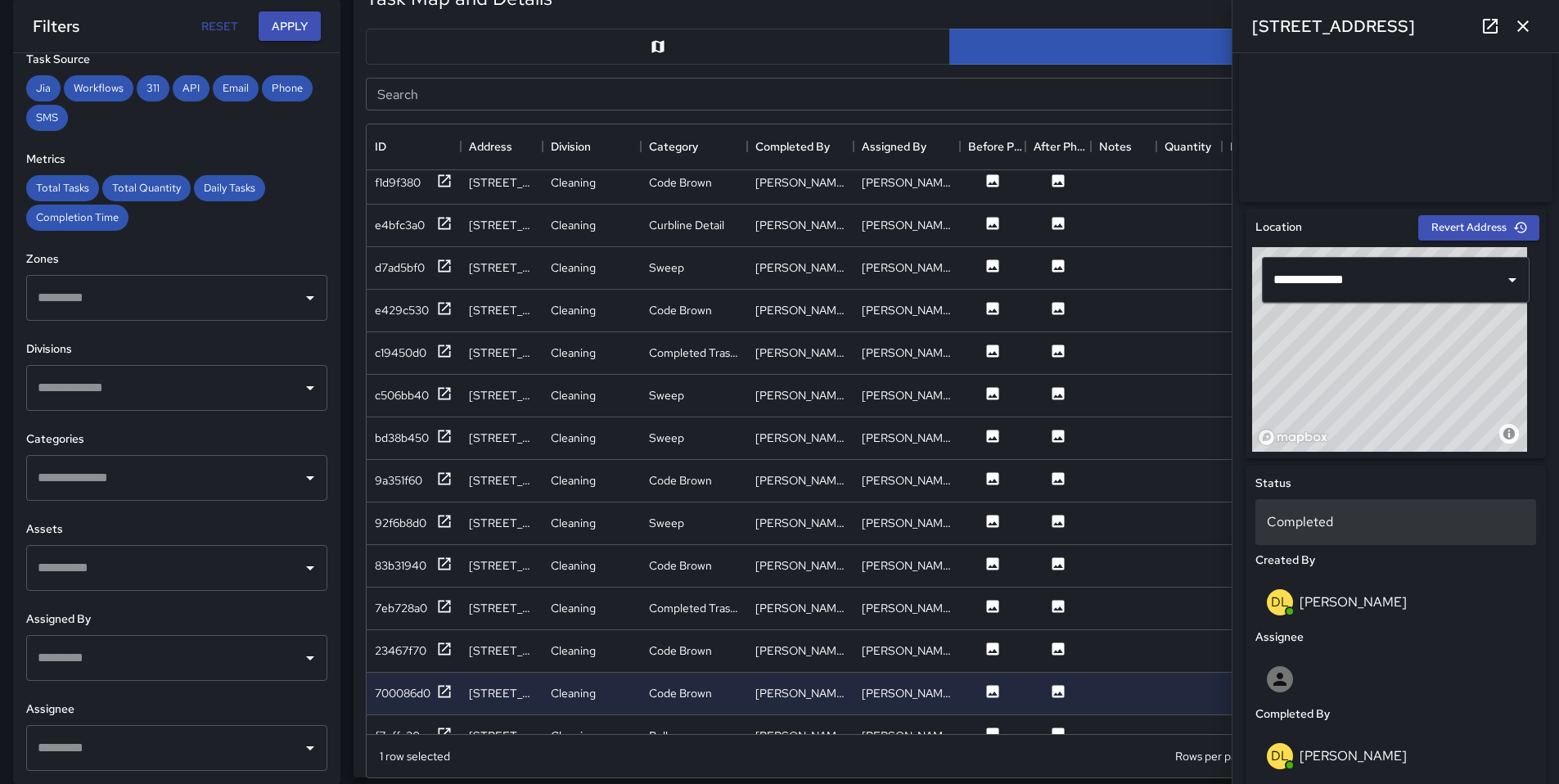
click at [1304, 531] on p "Completed" at bounding box center [1395, 522] width 257 height 19
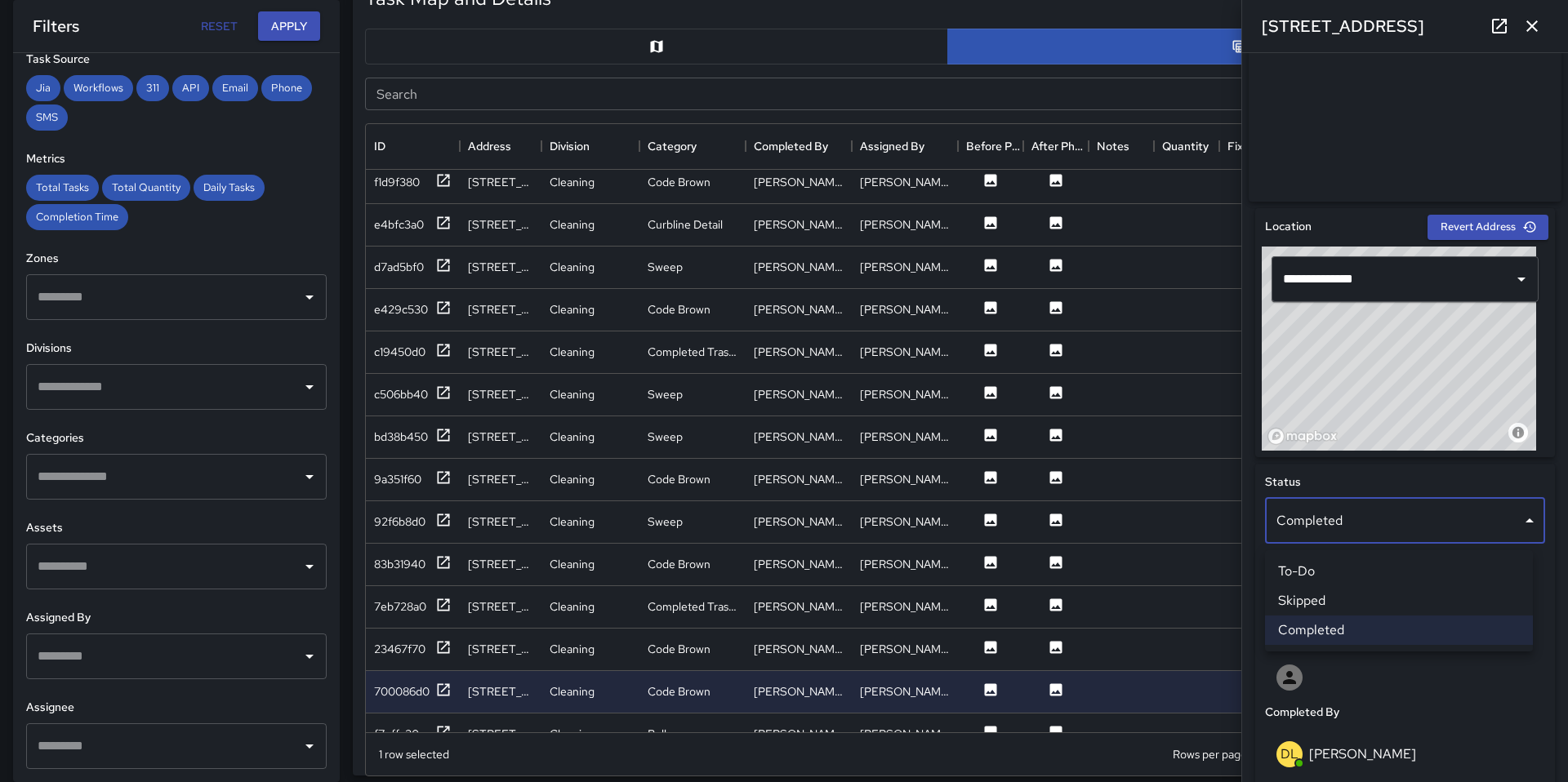
click at [1308, 593] on li "Skipped" at bounding box center [1399, 600] width 268 height 29
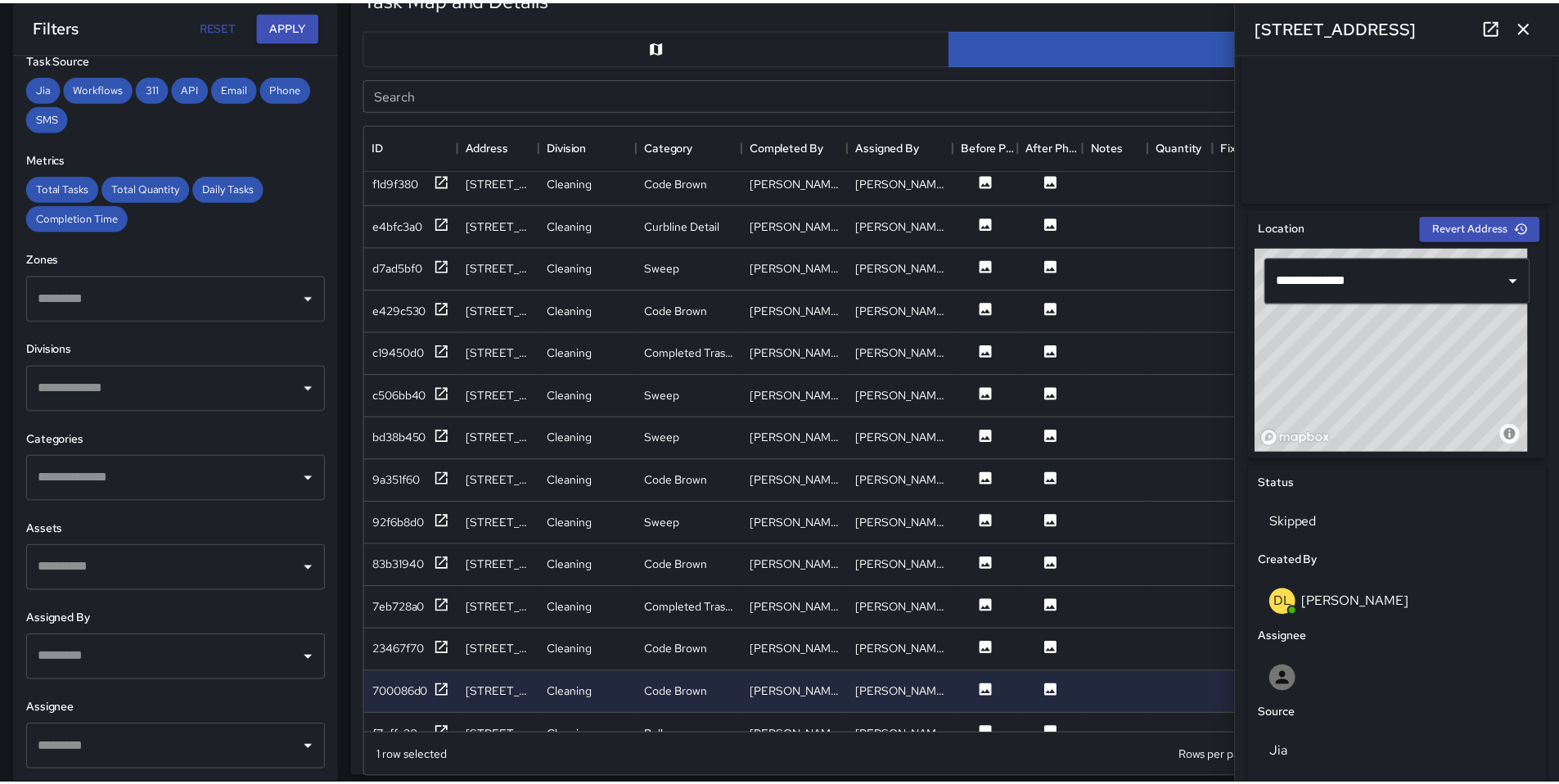
scroll to position [14, 14]
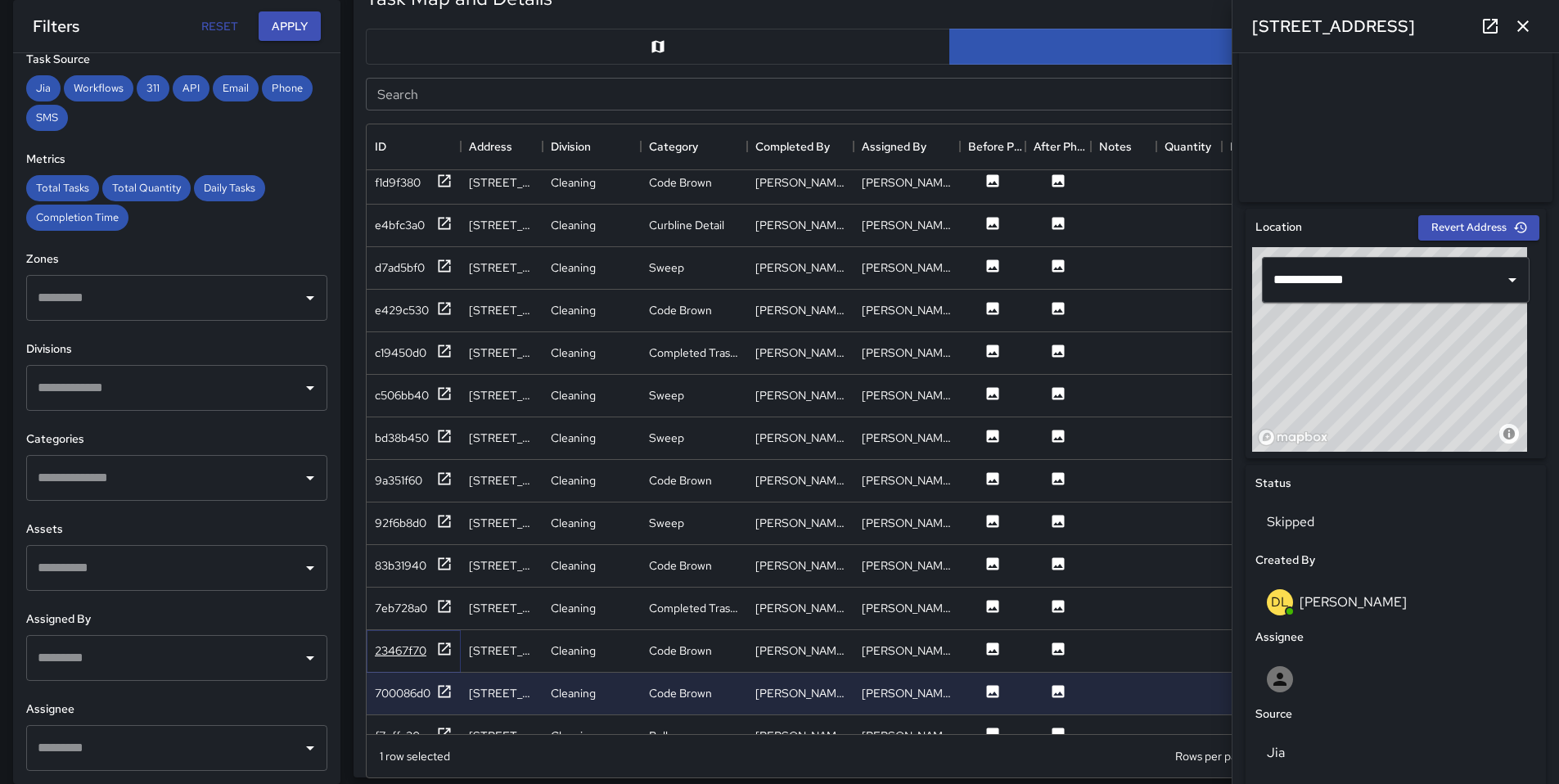
click at [399, 656] on div "23467f70" at bounding box center [400, 650] width 51 height 16
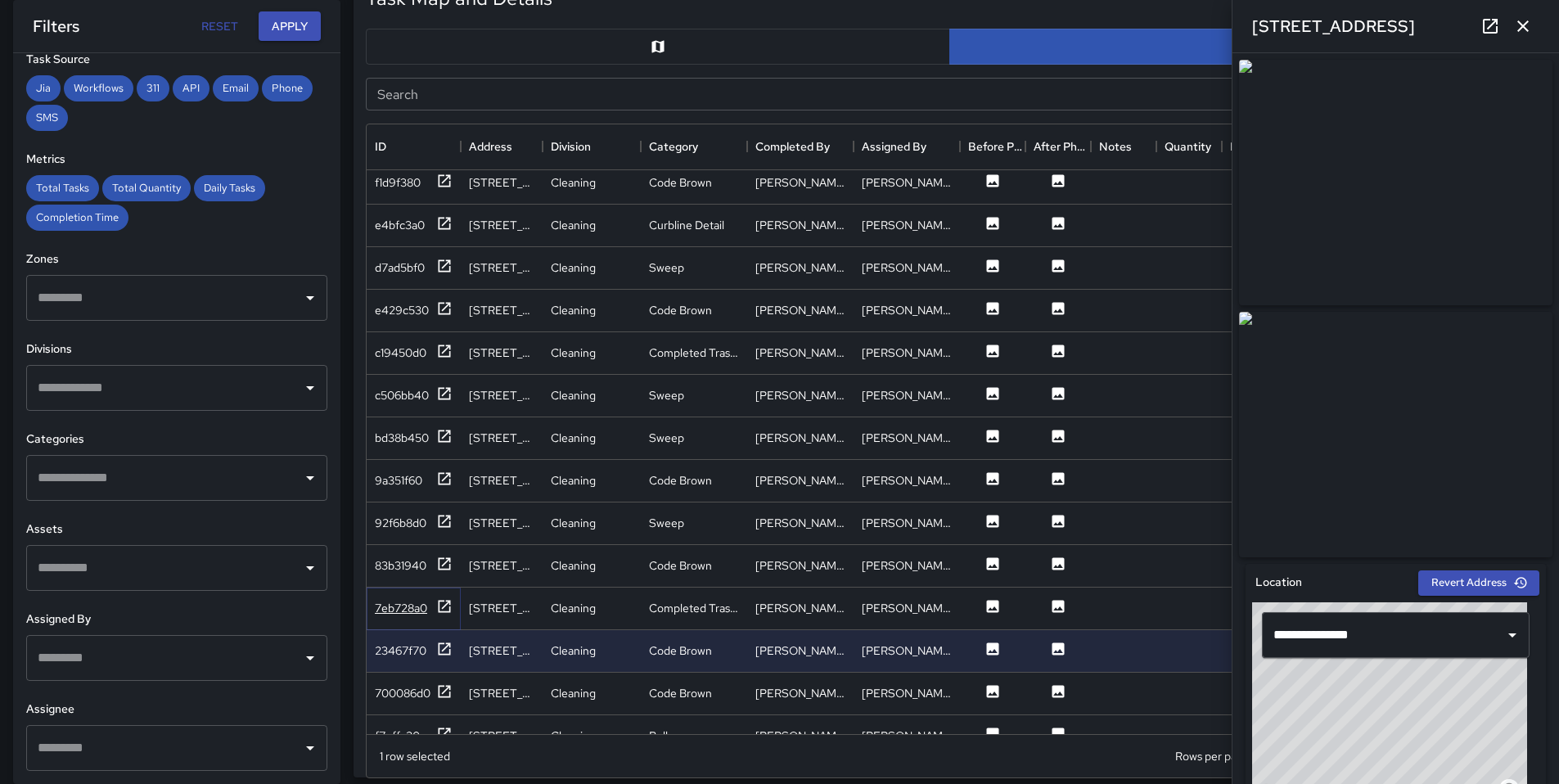
click at [408, 601] on div "7eb728a0" at bounding box center [401, 608] width 52 height 16
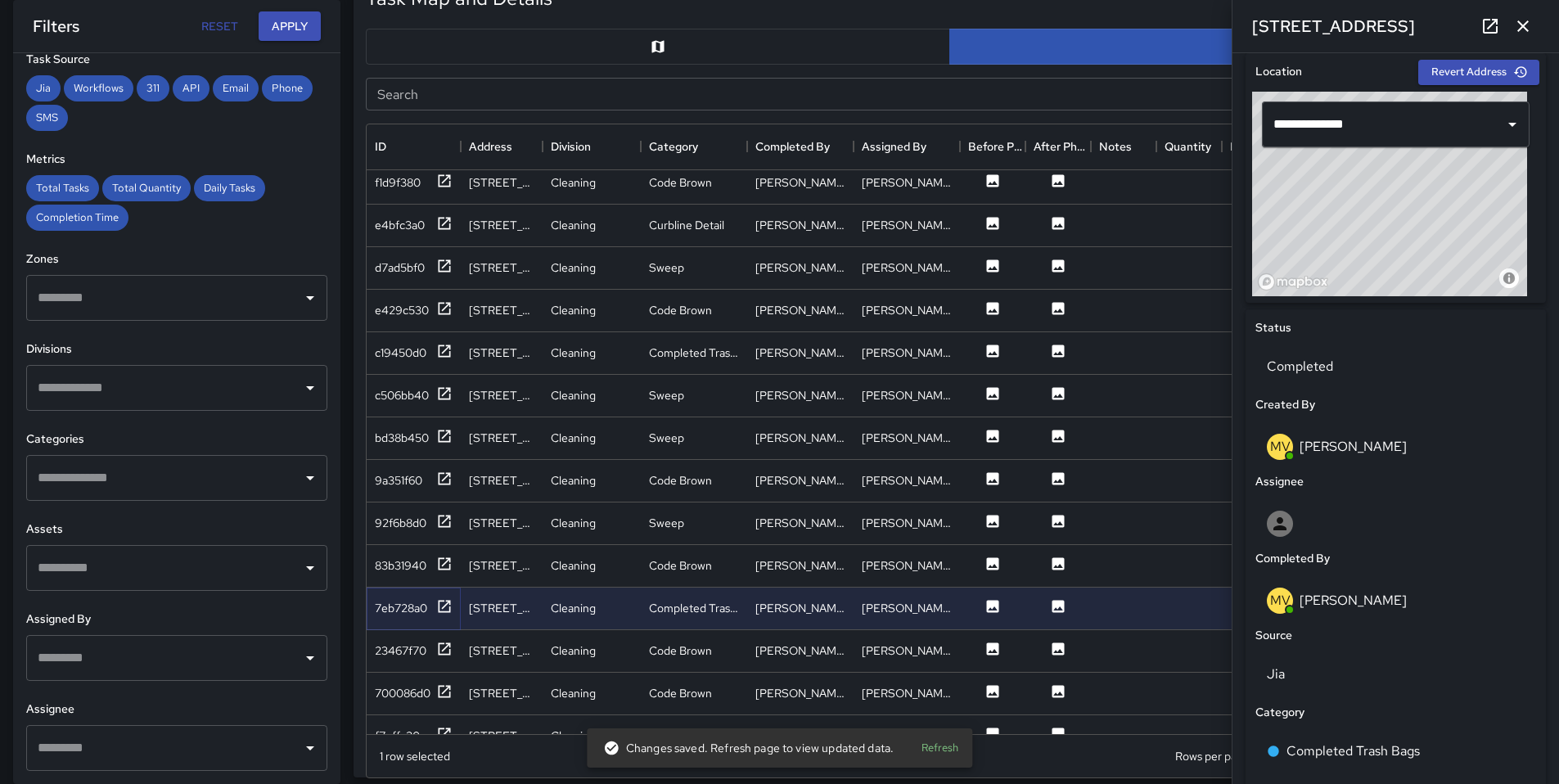
scroll to position [688, 0]
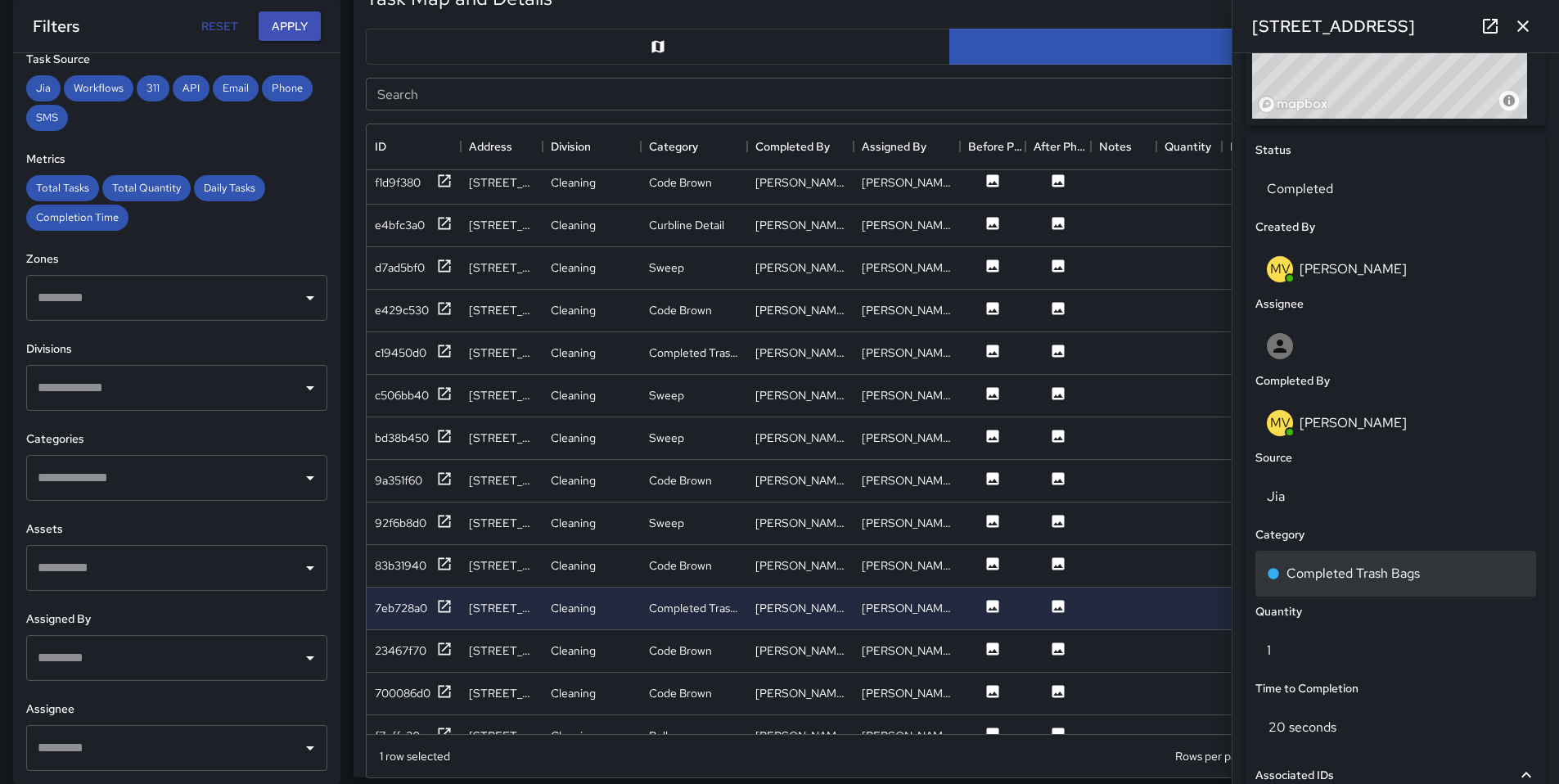
click at [1385, 583] on p "Completed Trash Bags" at bounding box center [1353, 573] width 133 height 19
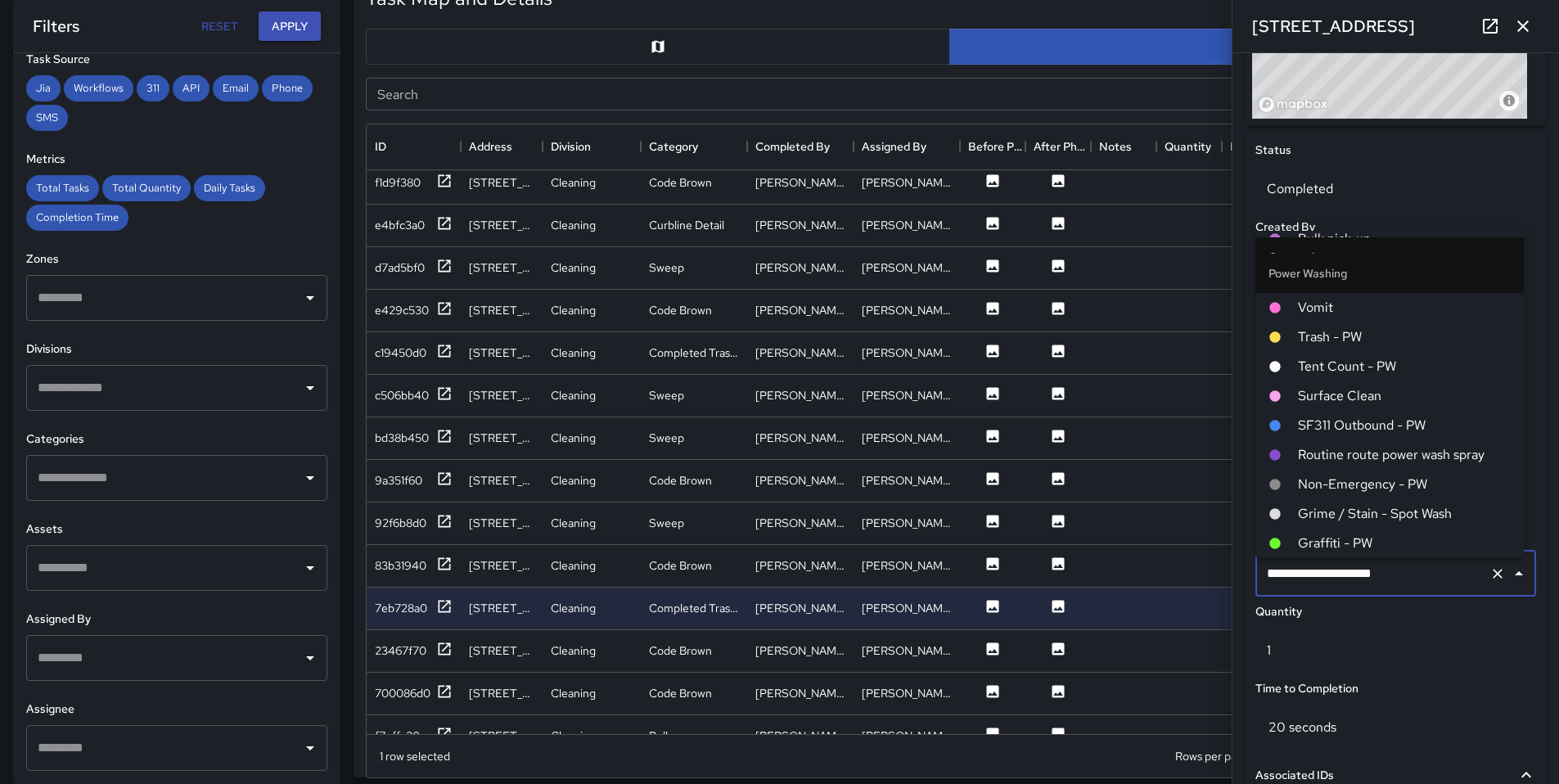
scroll to position [1720, 0]
click at [1335, 337] on span "Trash - PW" at bounding box center [1405, 338] width 213 height 19
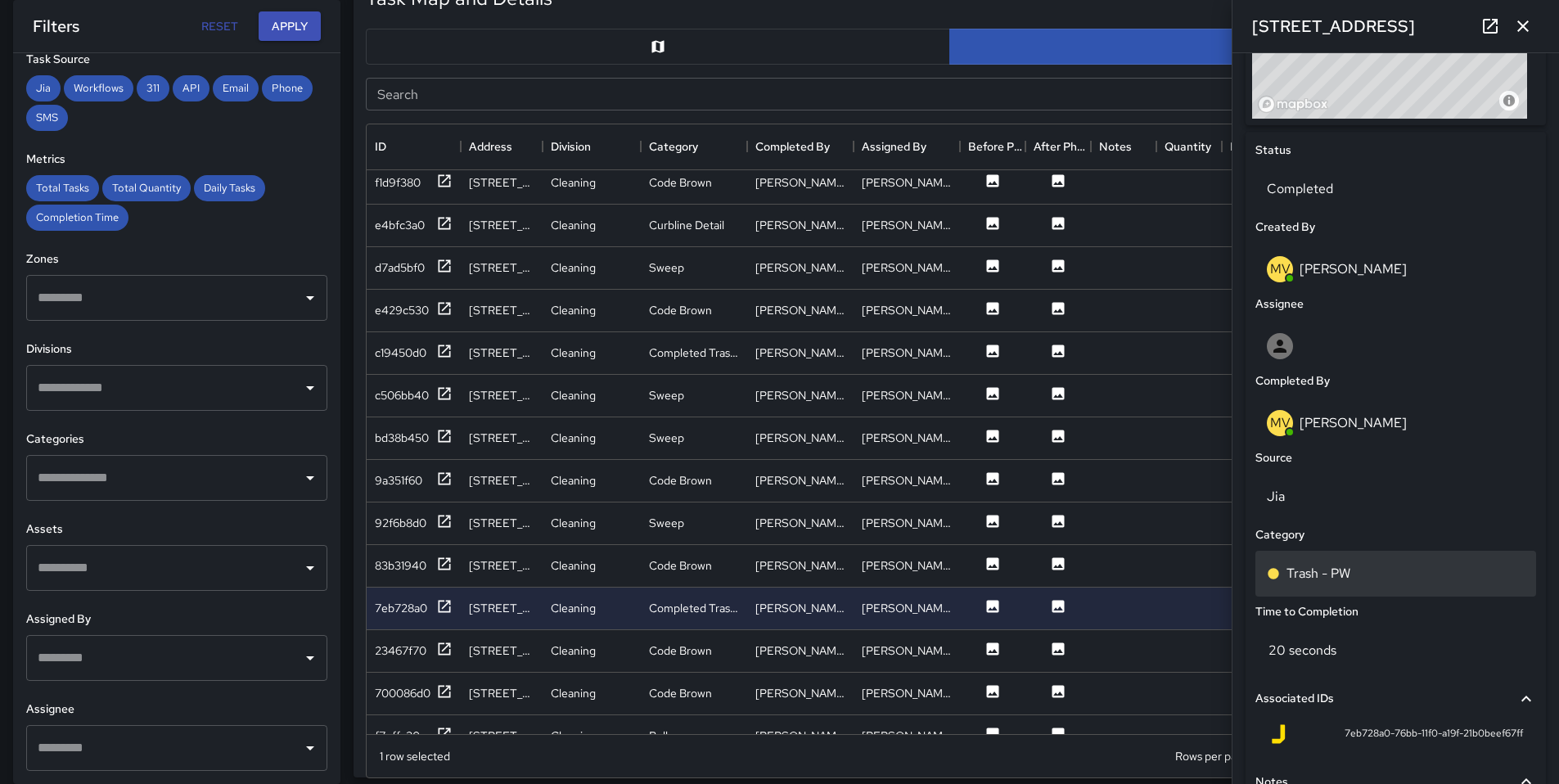
click at [1337, 583] on p "Trash - PW" at bounding box center [1318, 573] width 64 height 19
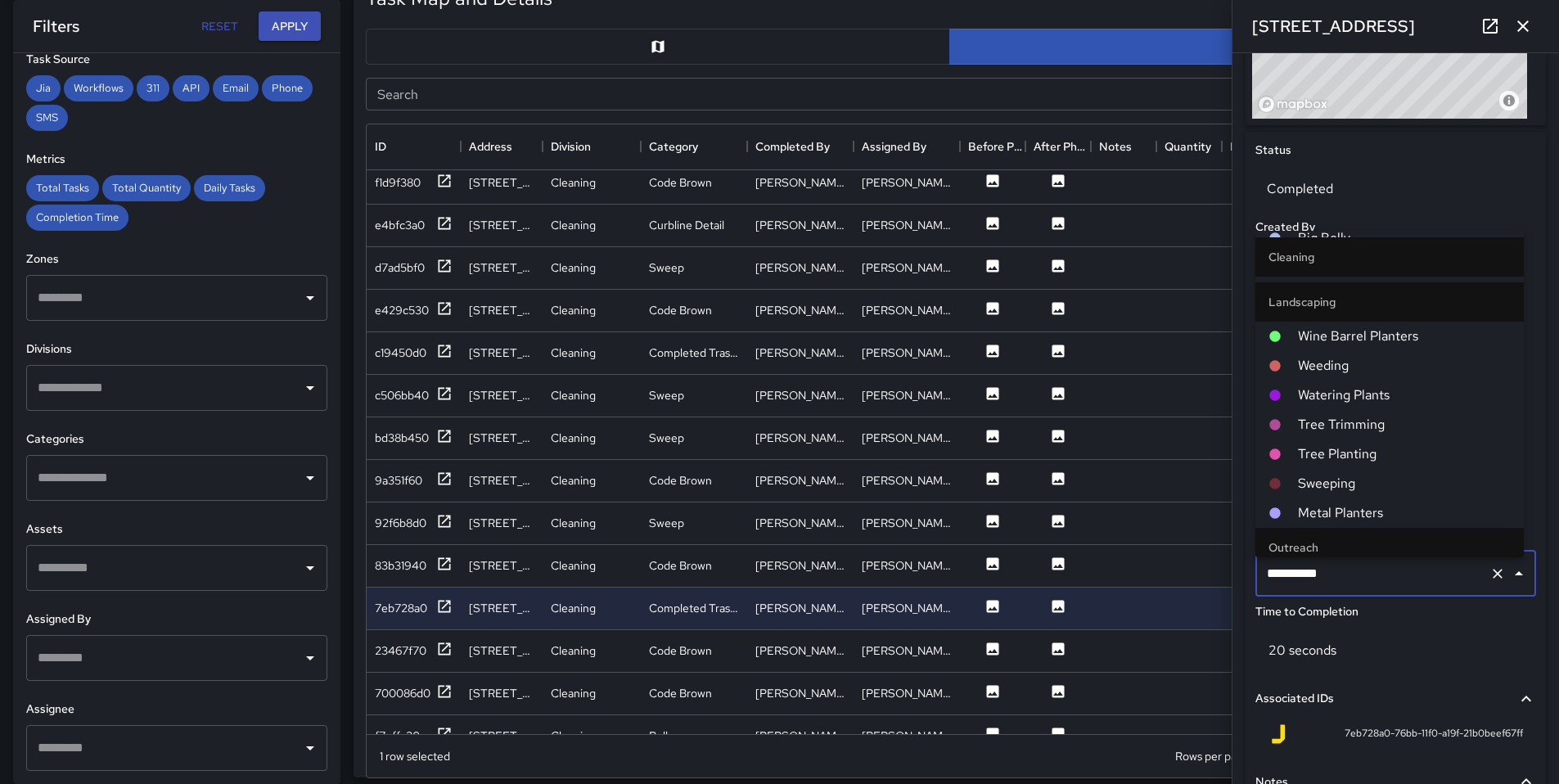
scroll to position [669, 0]
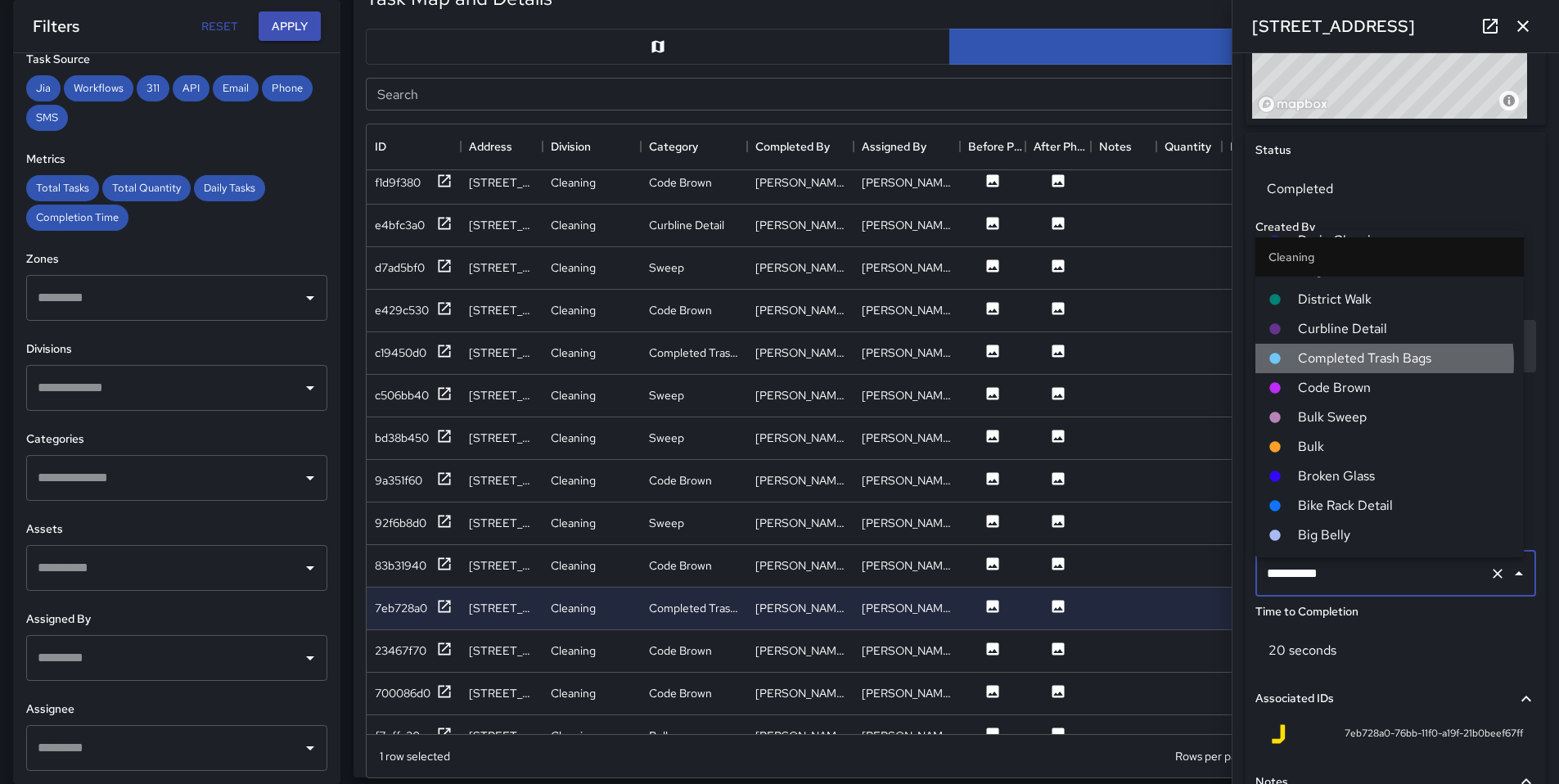
click at [1378, 362] on span "Completed Trash Bags" at bounding box center [1405, 358] width 213 height 19
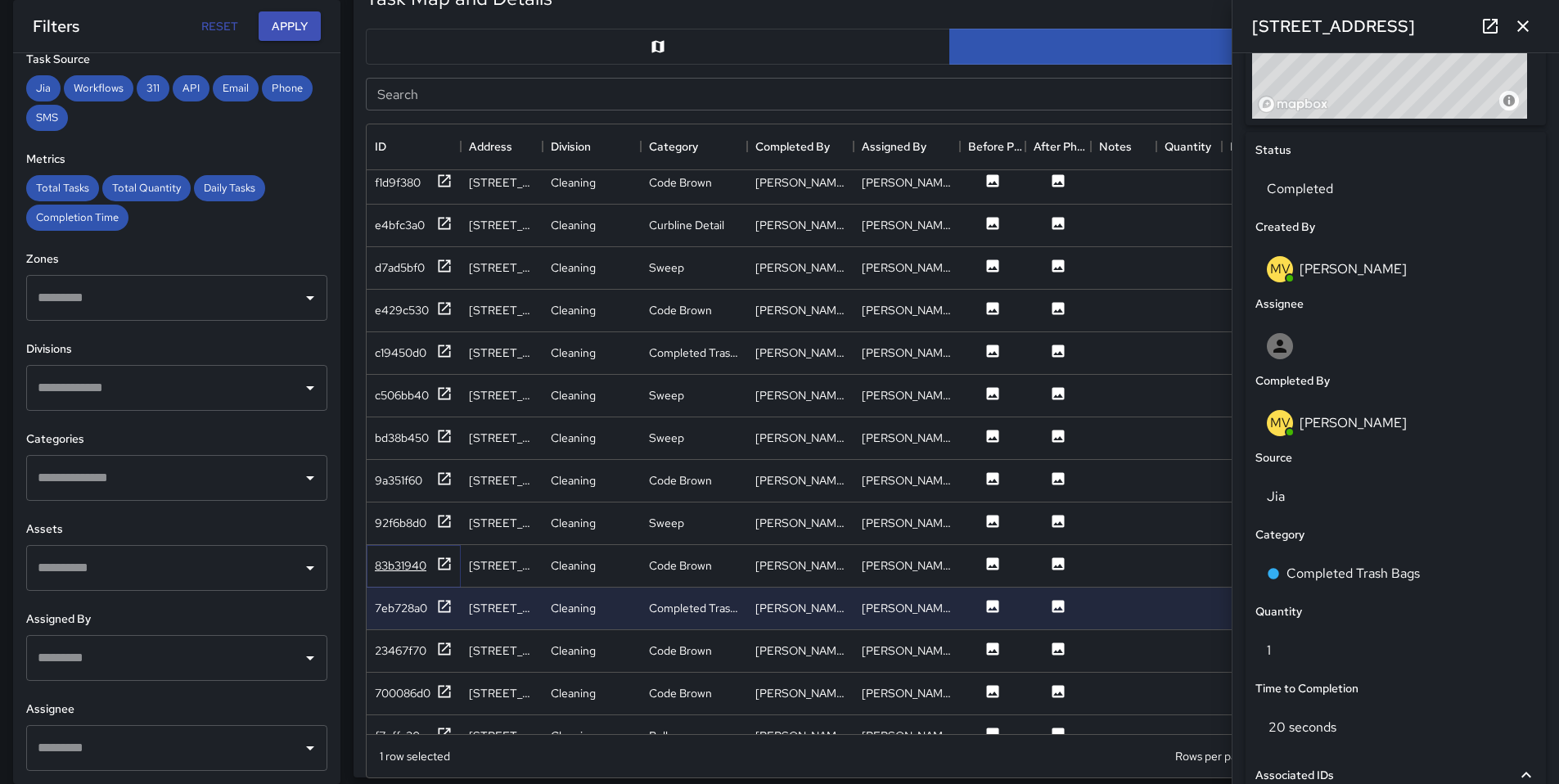
click at [408, 565] on div "83b31940" at bounding box center [400, 565] width 51 height 16
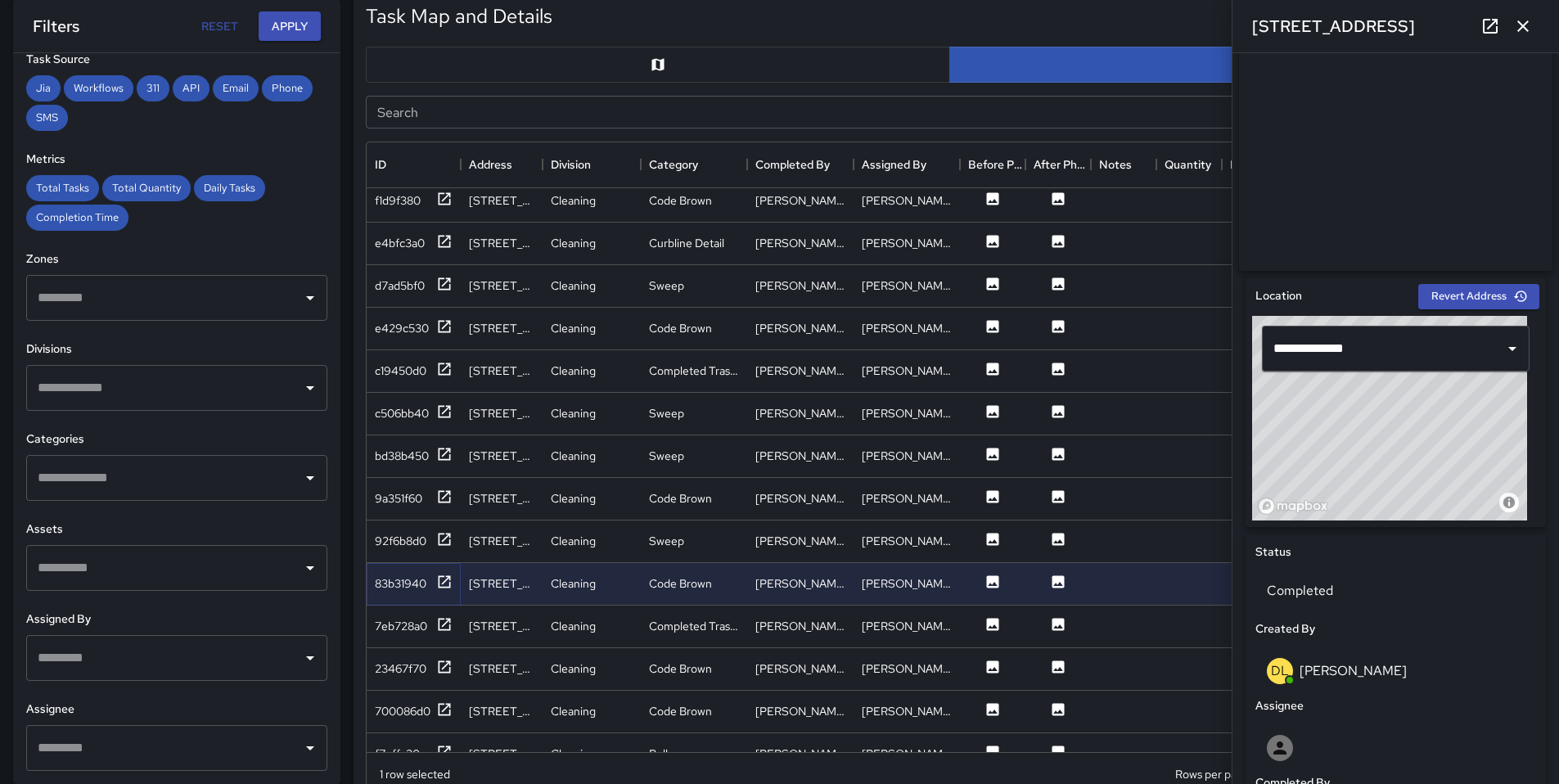
scroll to position [309, 0]
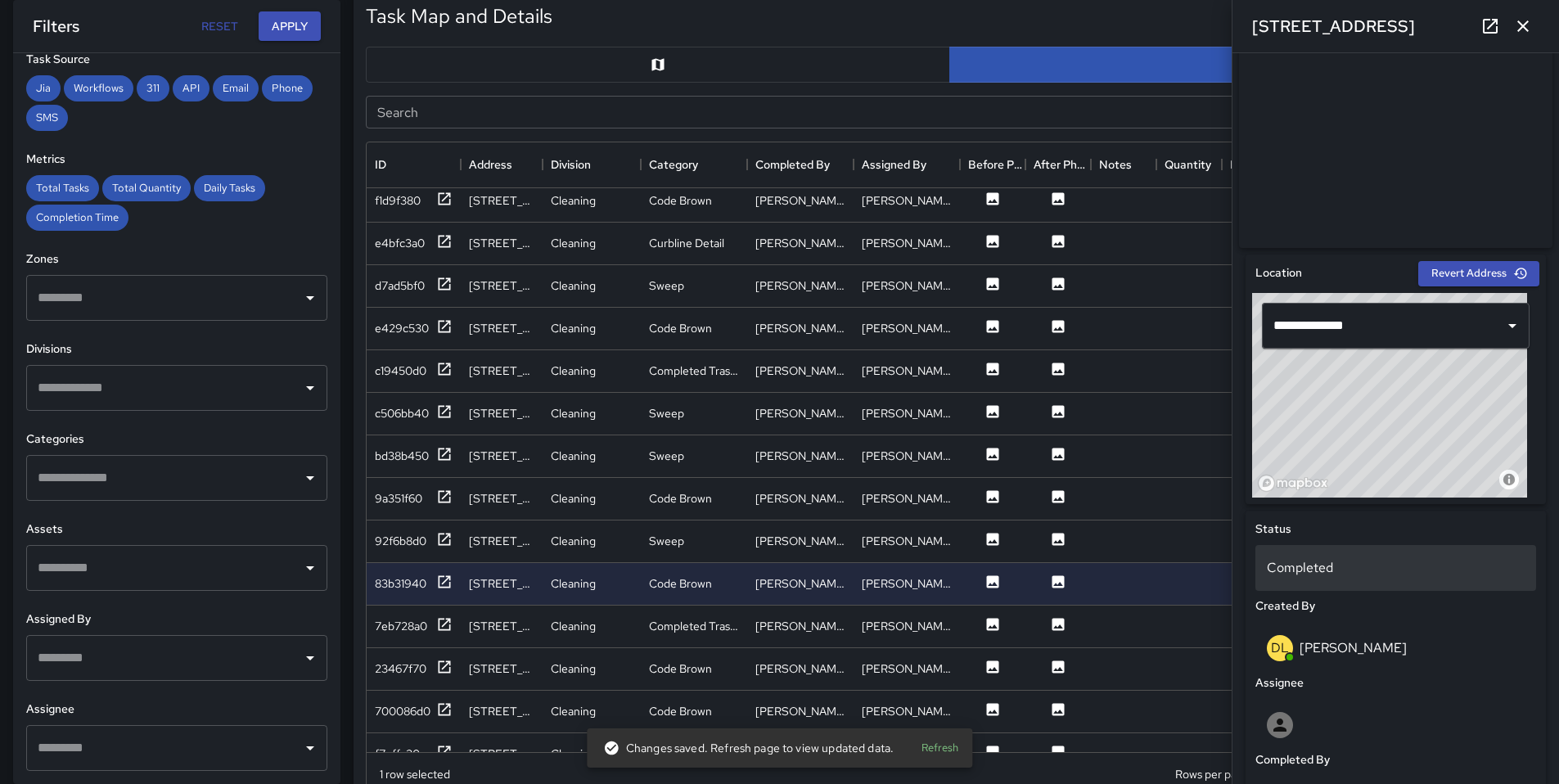
click at [1341, 573] on p "Completed" at bounding box center [1395, 567] width 257 height 19
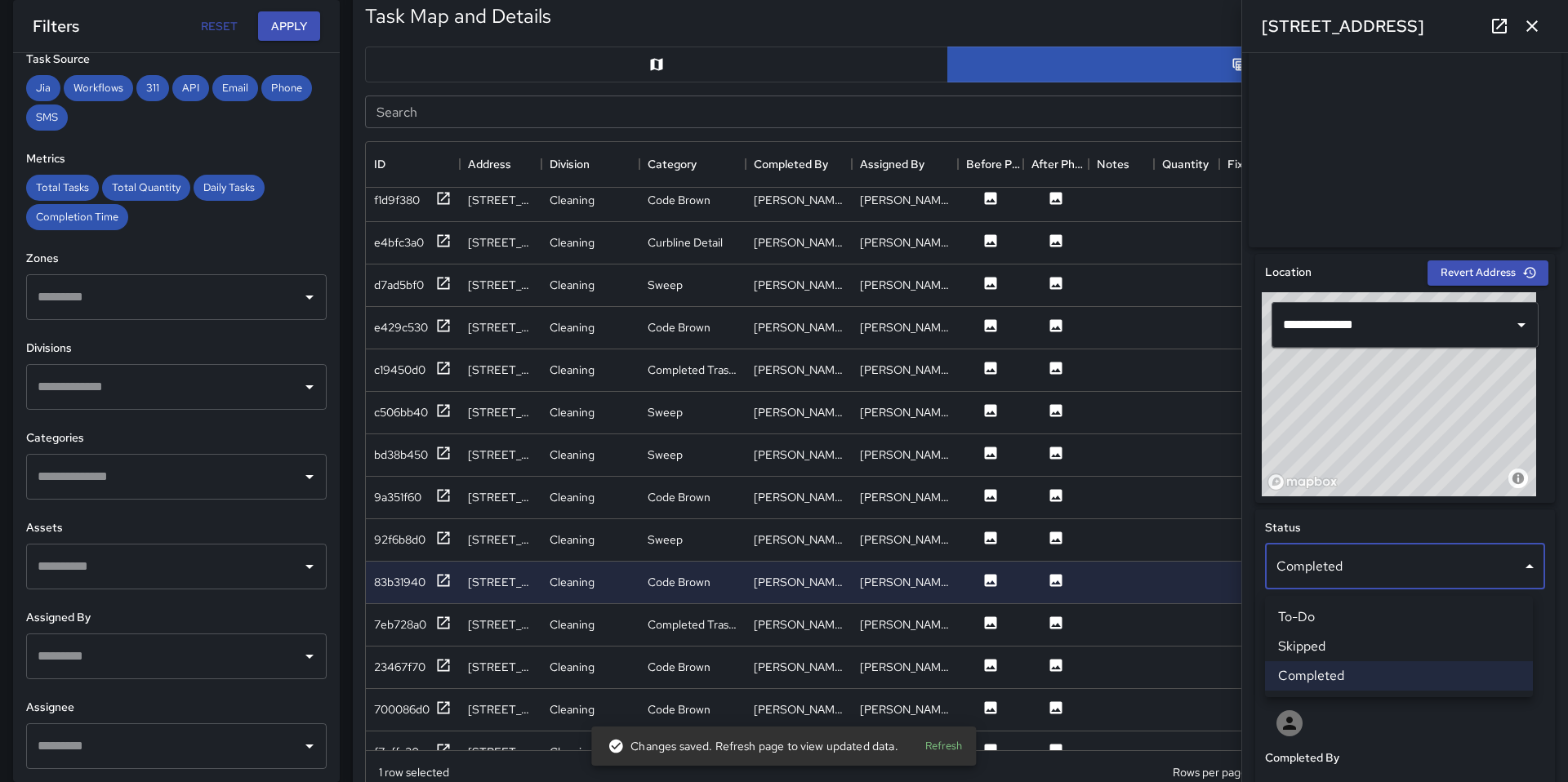
click at [1394, 751] on div at bounding box center [784, 391] width 1568 height 782
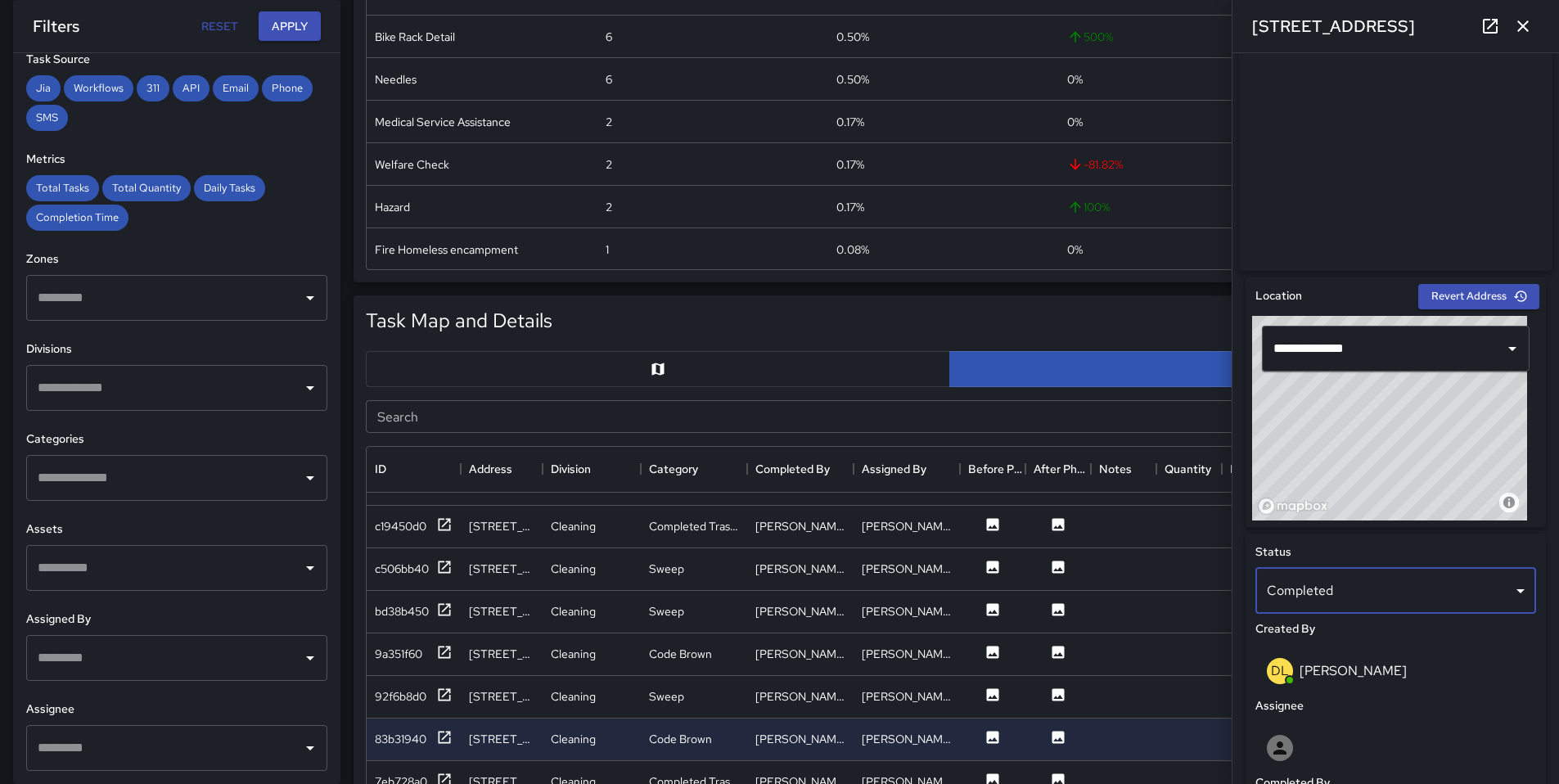
scroll to position [1835, 0]
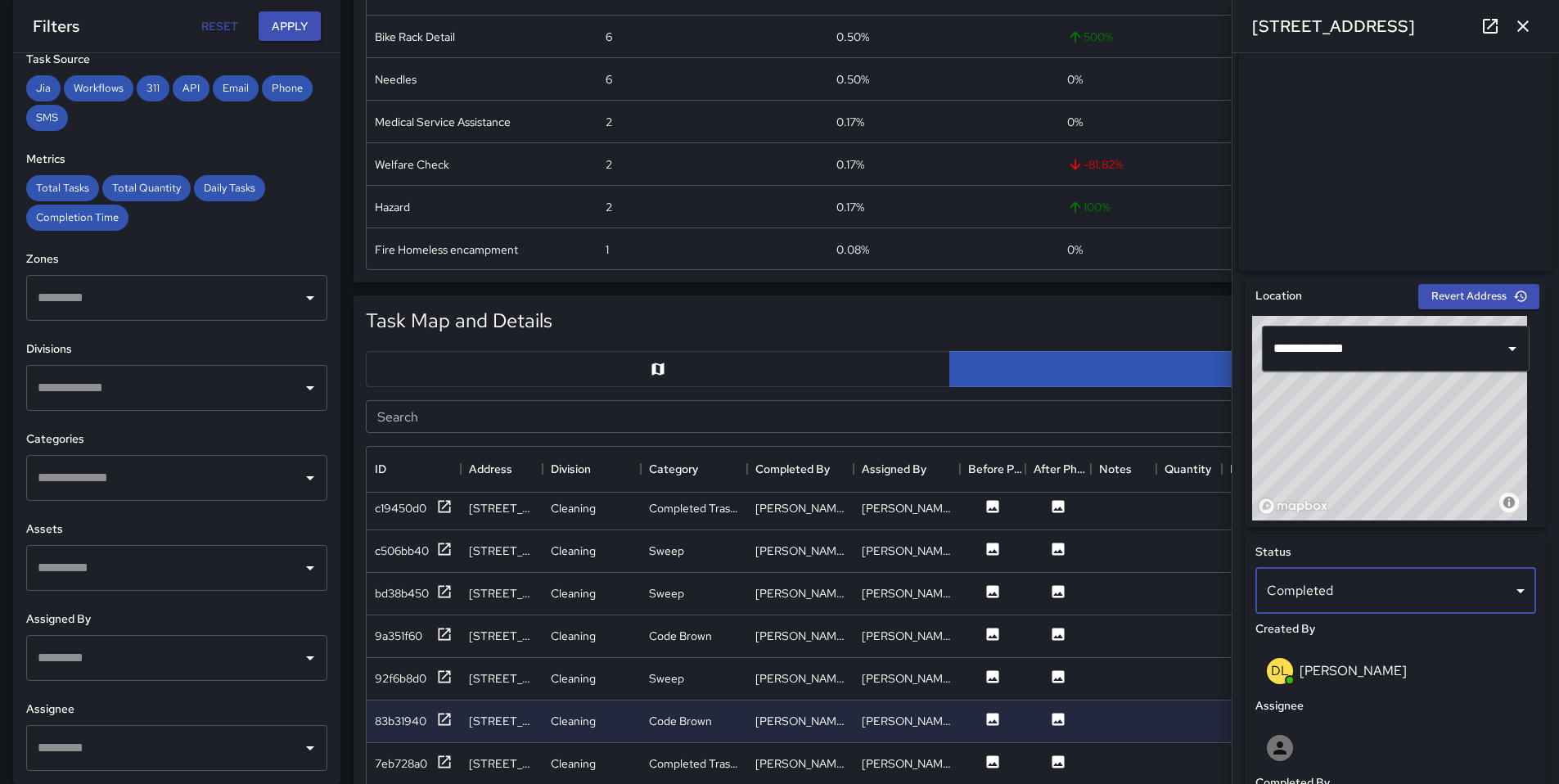
click at [1519, 26] on icon "button" at bounding box center [1523, 25] width 19 height 19
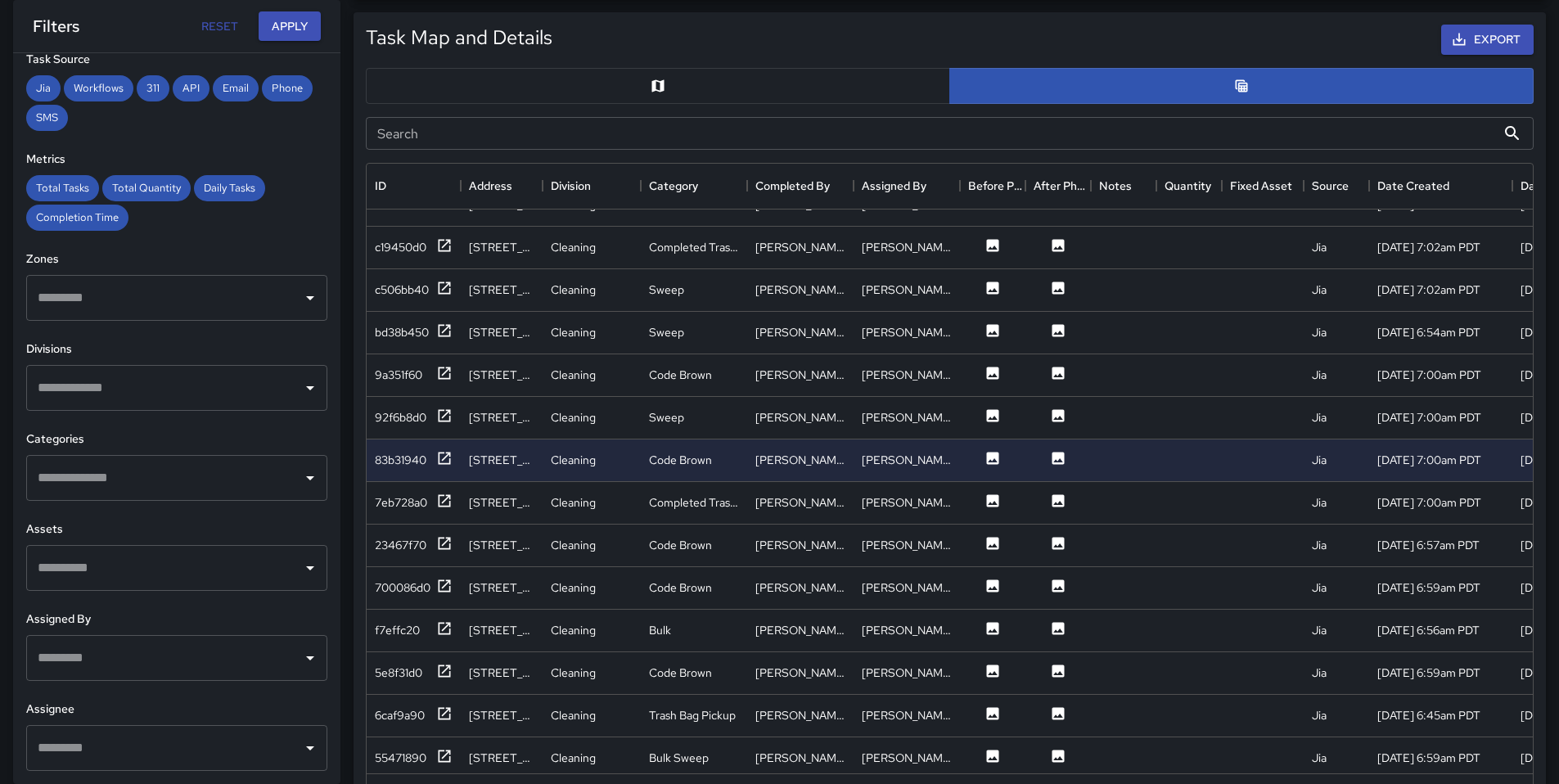
scroll to position [825, 0]
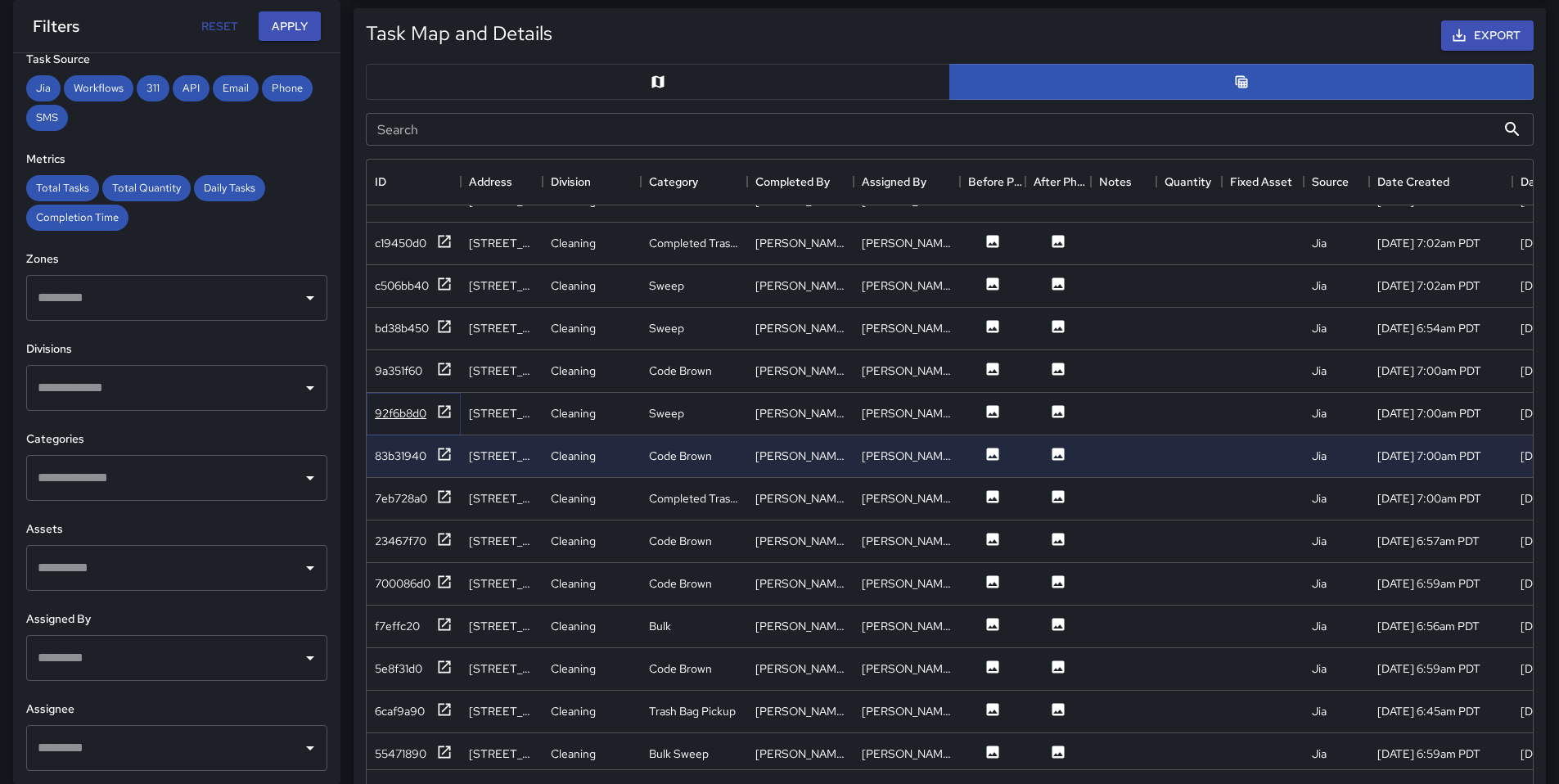
click at [422, 416] on div "92f6b8d0" at bounding box center [400, 413] width 51 height 16
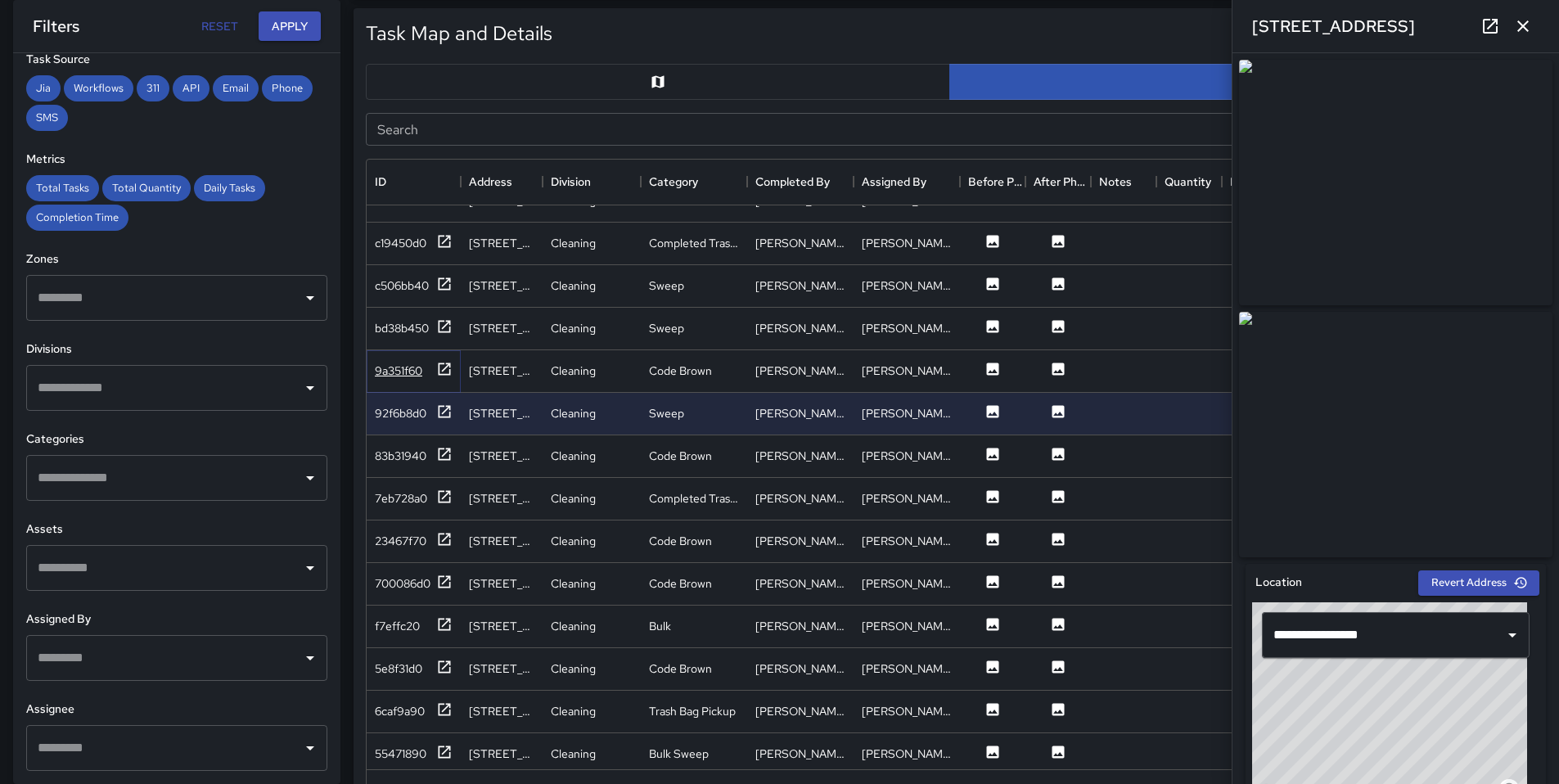
click at [411, 371] on div "9a351f60" at bounding box center [398, 370] width 47 height 16
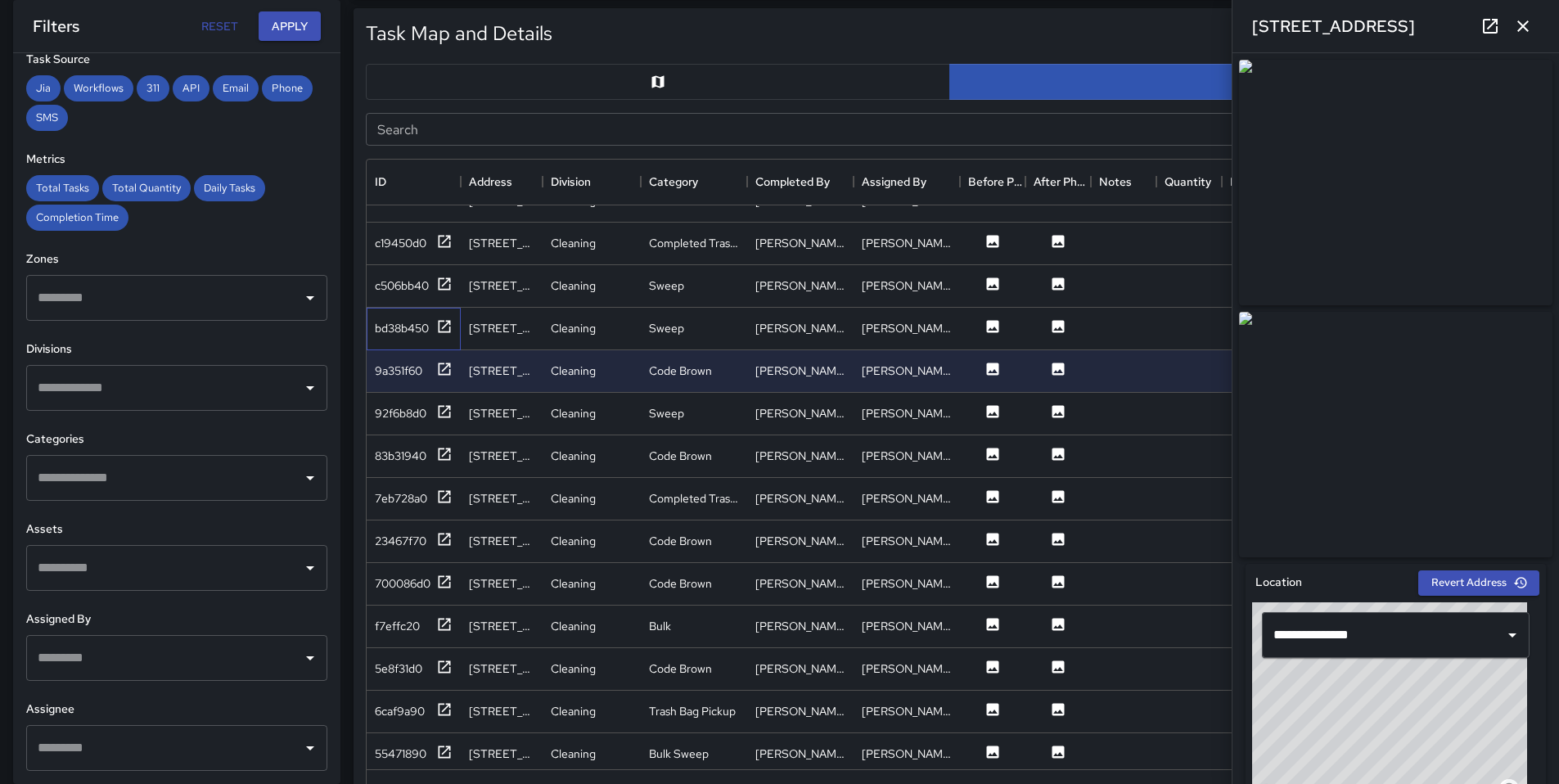
click at [405, 338] on div "bd38b450" at bounding box center [413, 329] width 94 height 42
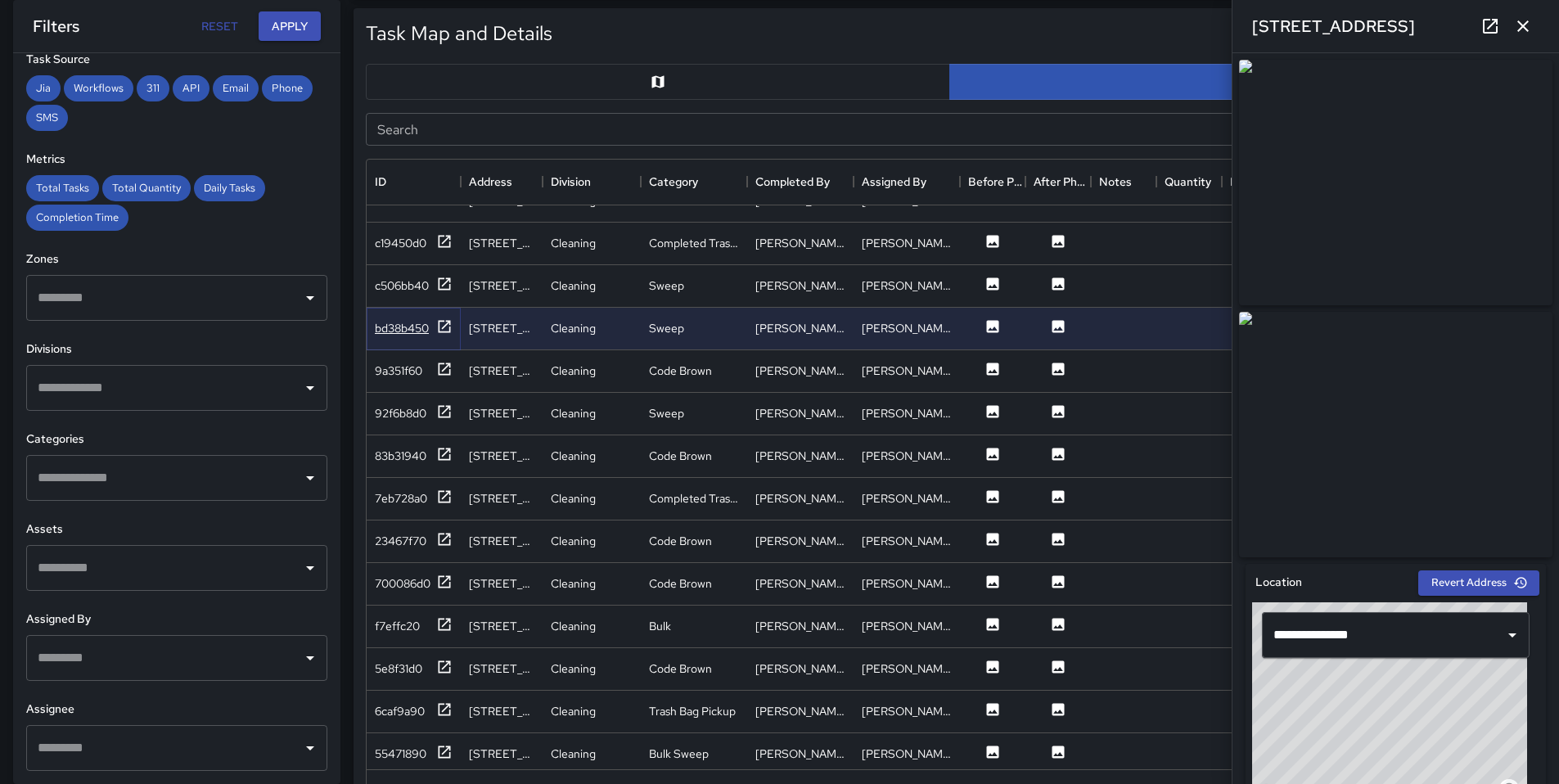
click at [403, 331] on div "bd38b450" at bounding box center [402, 327] width 54 height 16
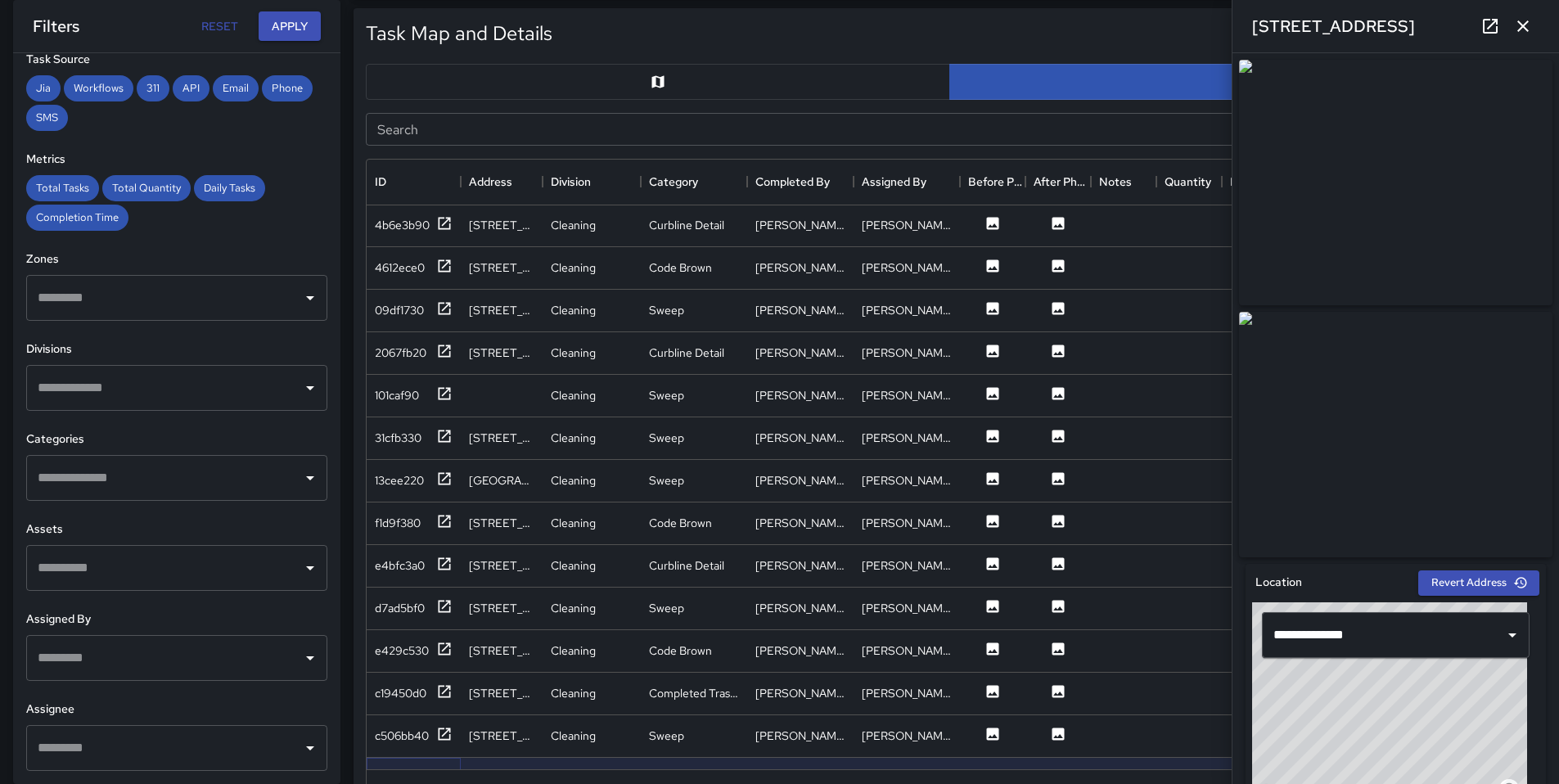
scroll to position [1363, 0]
click at [404, 739] on div "c506bb40" at bounding box center [402, 734] width 54 height 16
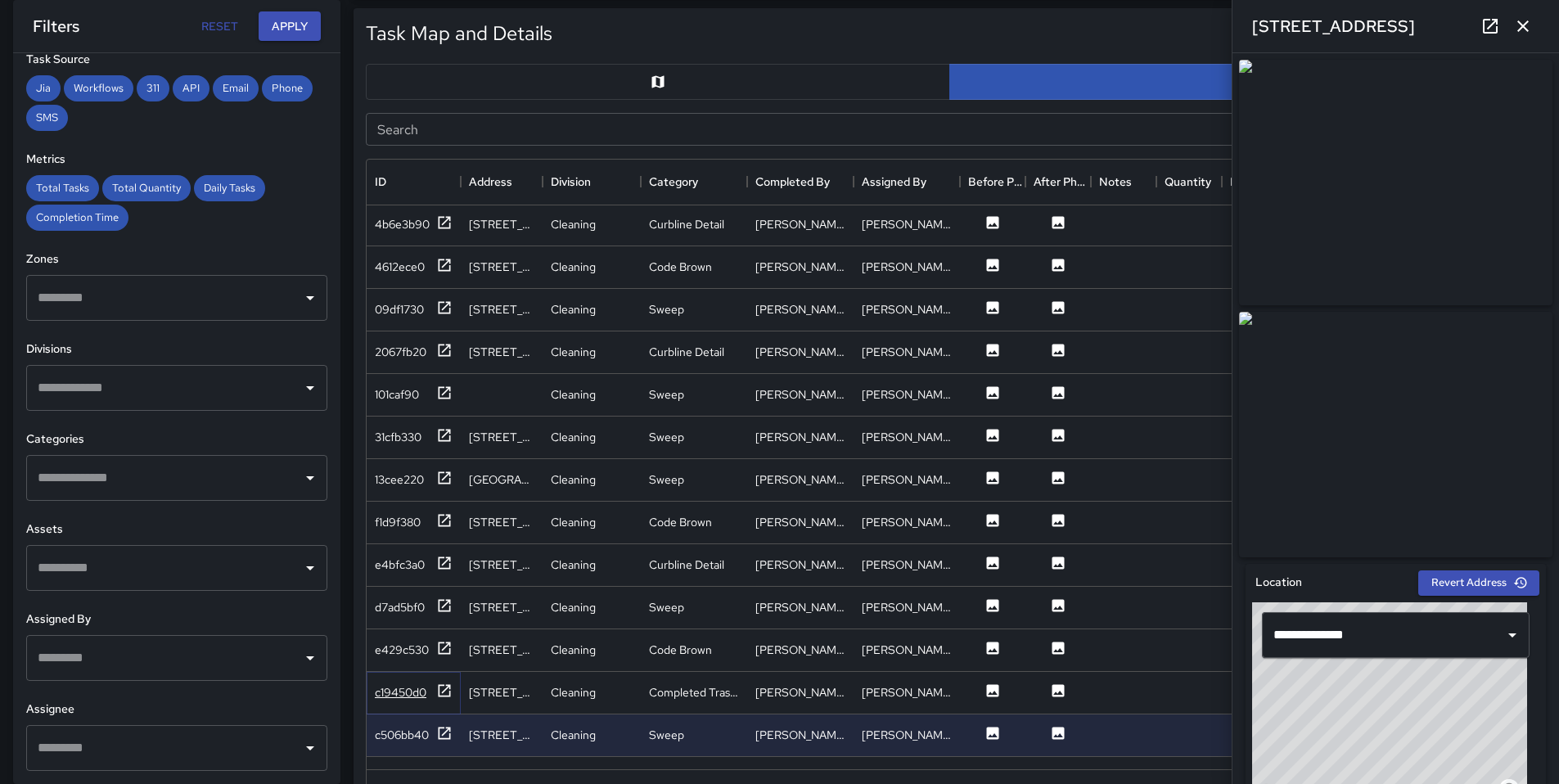
click at [378, 693] on div "c19450d0" at bounding box center [400, 692] width 51 height 16
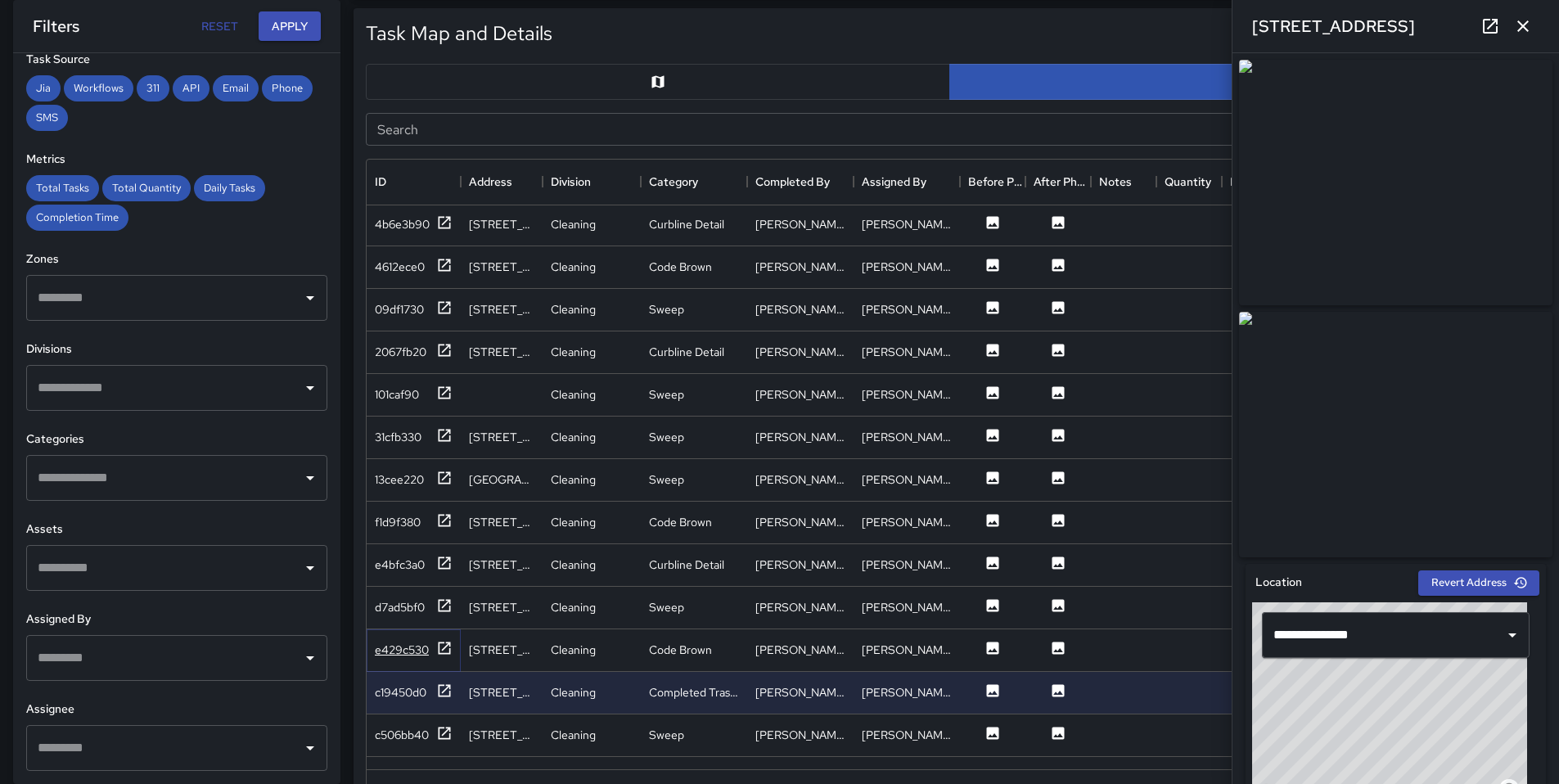
click at [392, 652] on div "e429c530" at bounding box center [402, 649] width 54 height 16
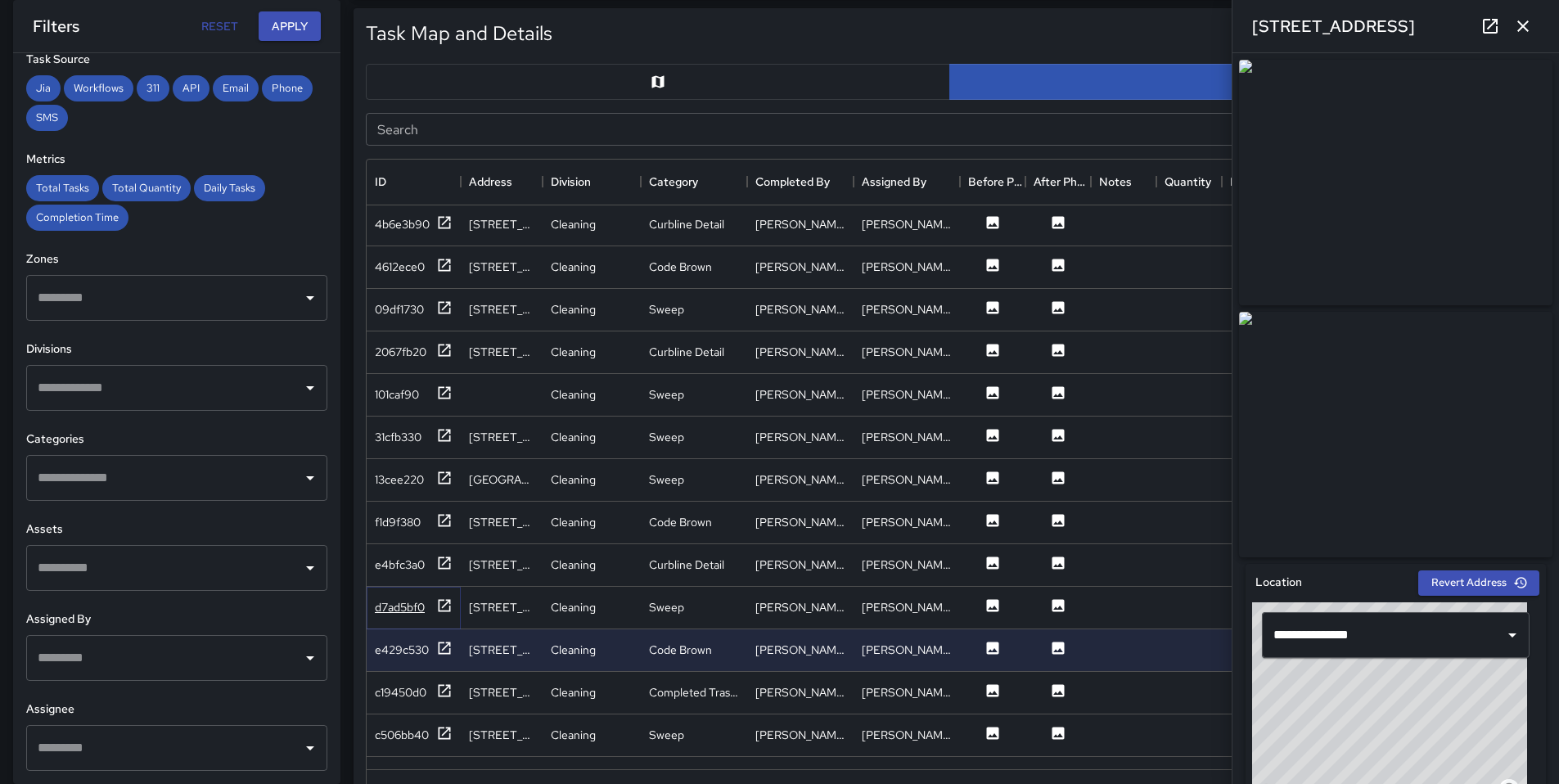
click at [394, 612] on div "d7ad5bf0" at bounding box center [399, 607] width 50 height 16
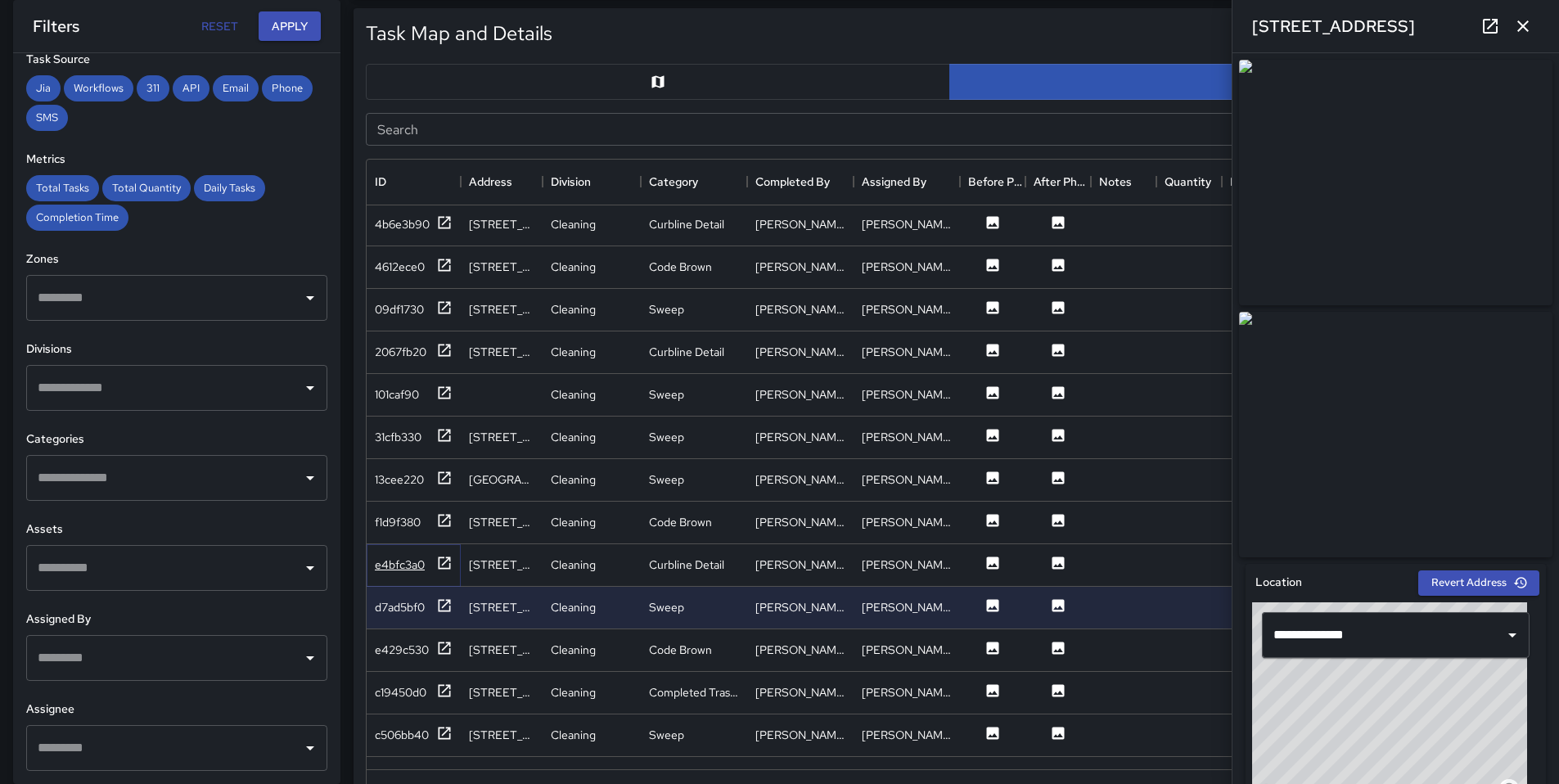
click at [397, 567] on div "e4bfc3a0" at bounding box center [399, 564] width 50 height 16
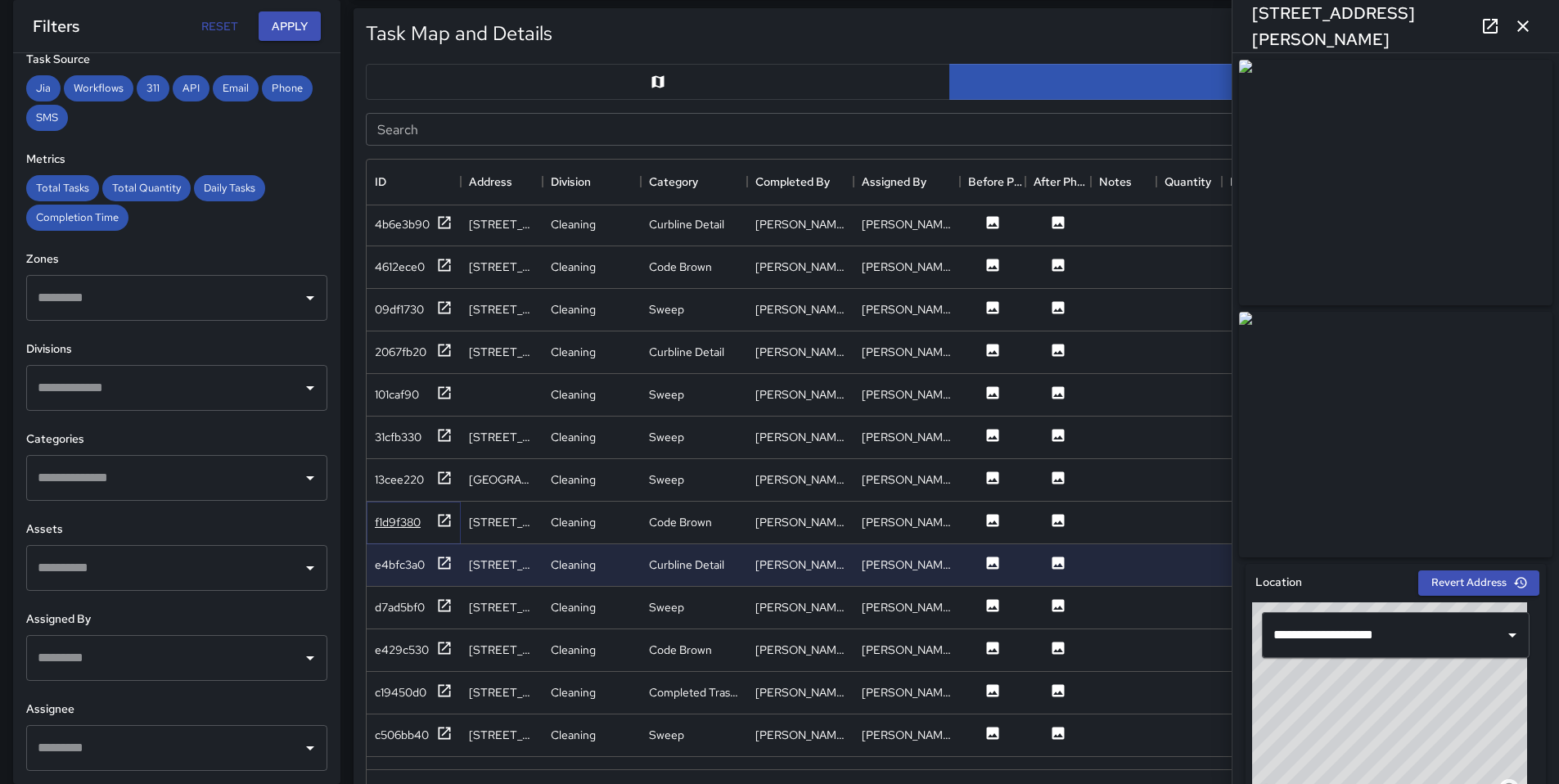
click at [392, 530] on div "f1d9f380" at bounding box center [414, 522] width 78 height 20
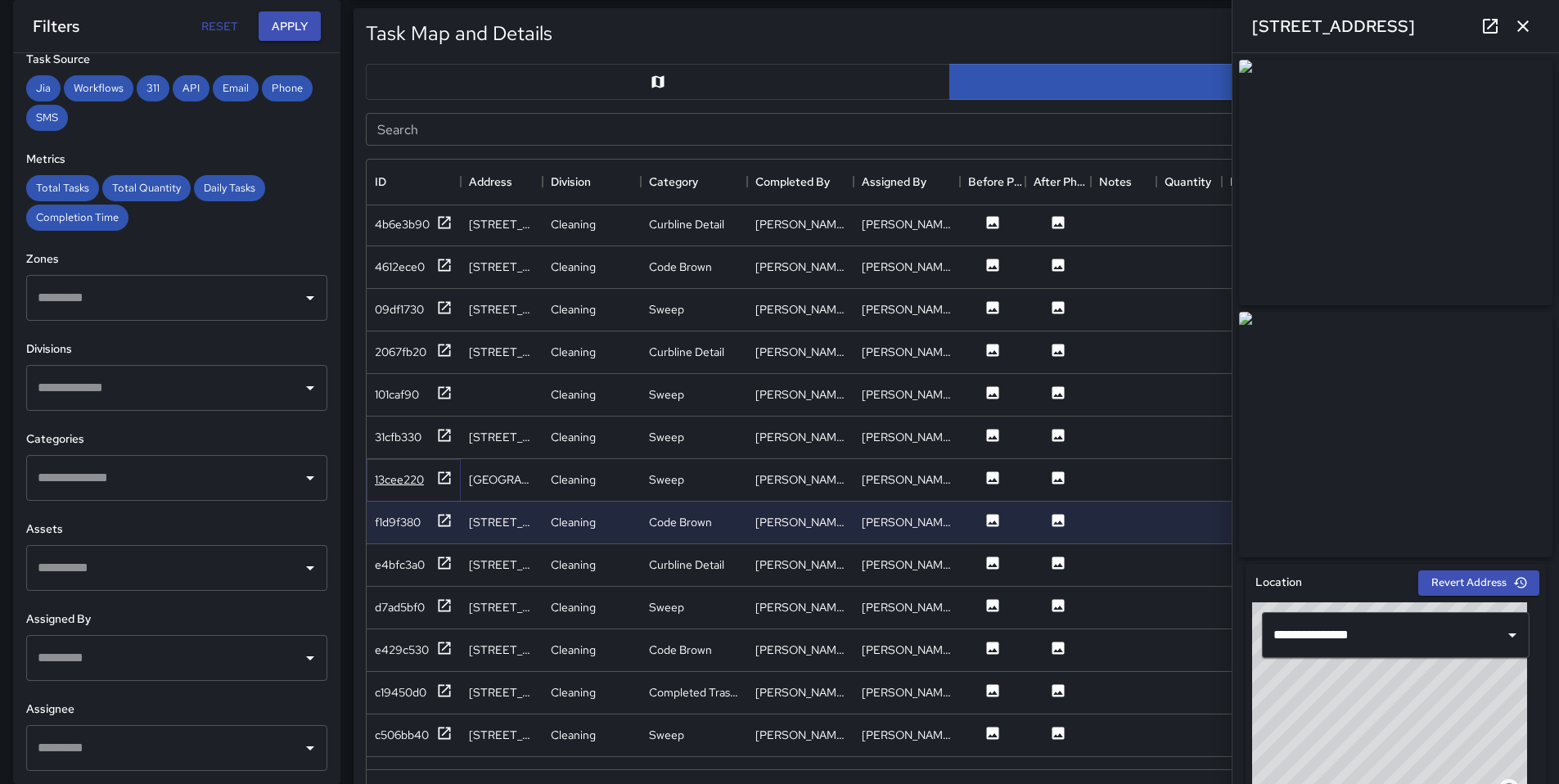
click at [392, 476] on div "13cee220" at bounding box center [399, 479] width 49 height 16
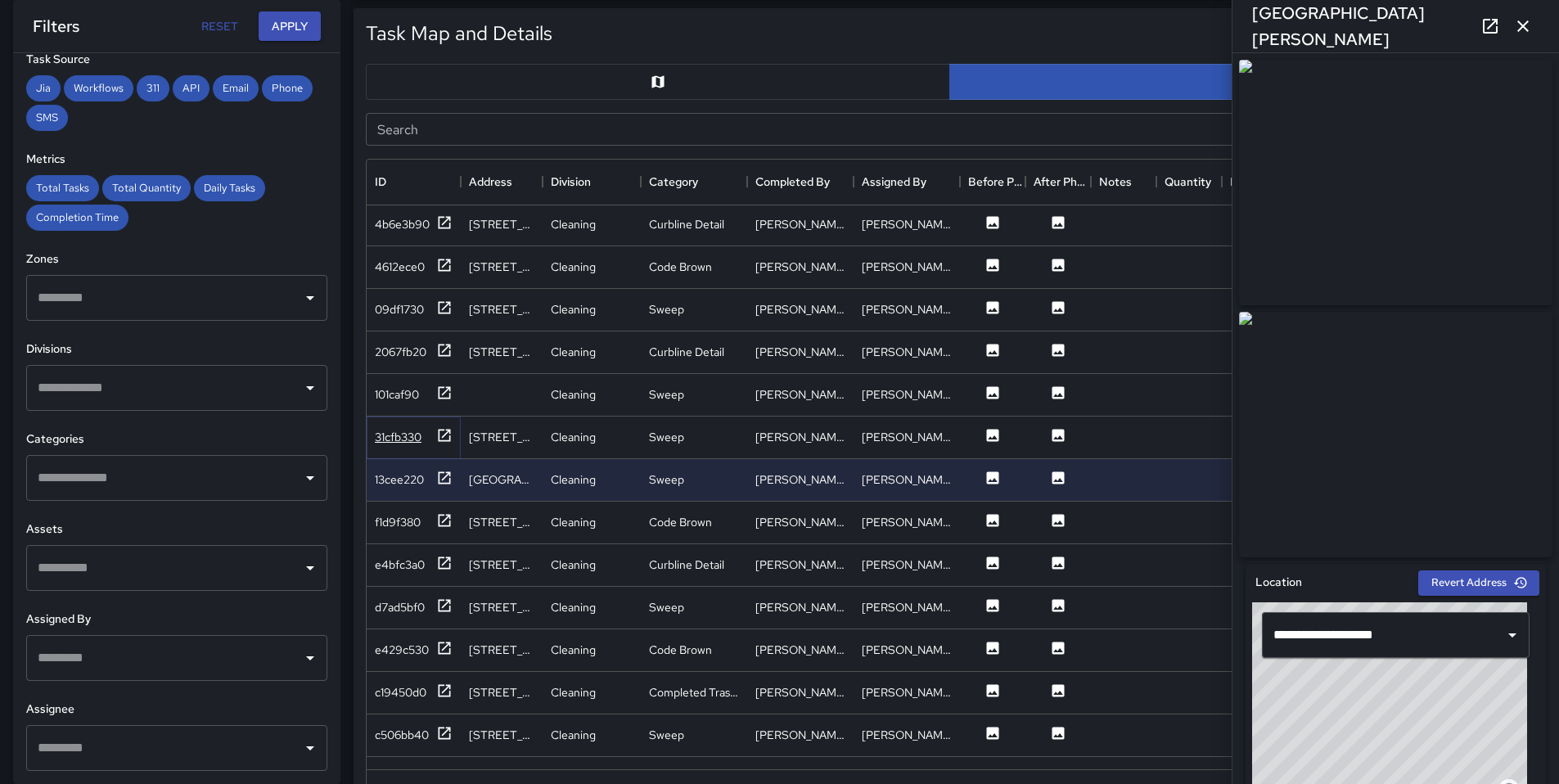
click at [382, 442] on div "31cfb330" at bounding box center [398, 436] width 46 height 16
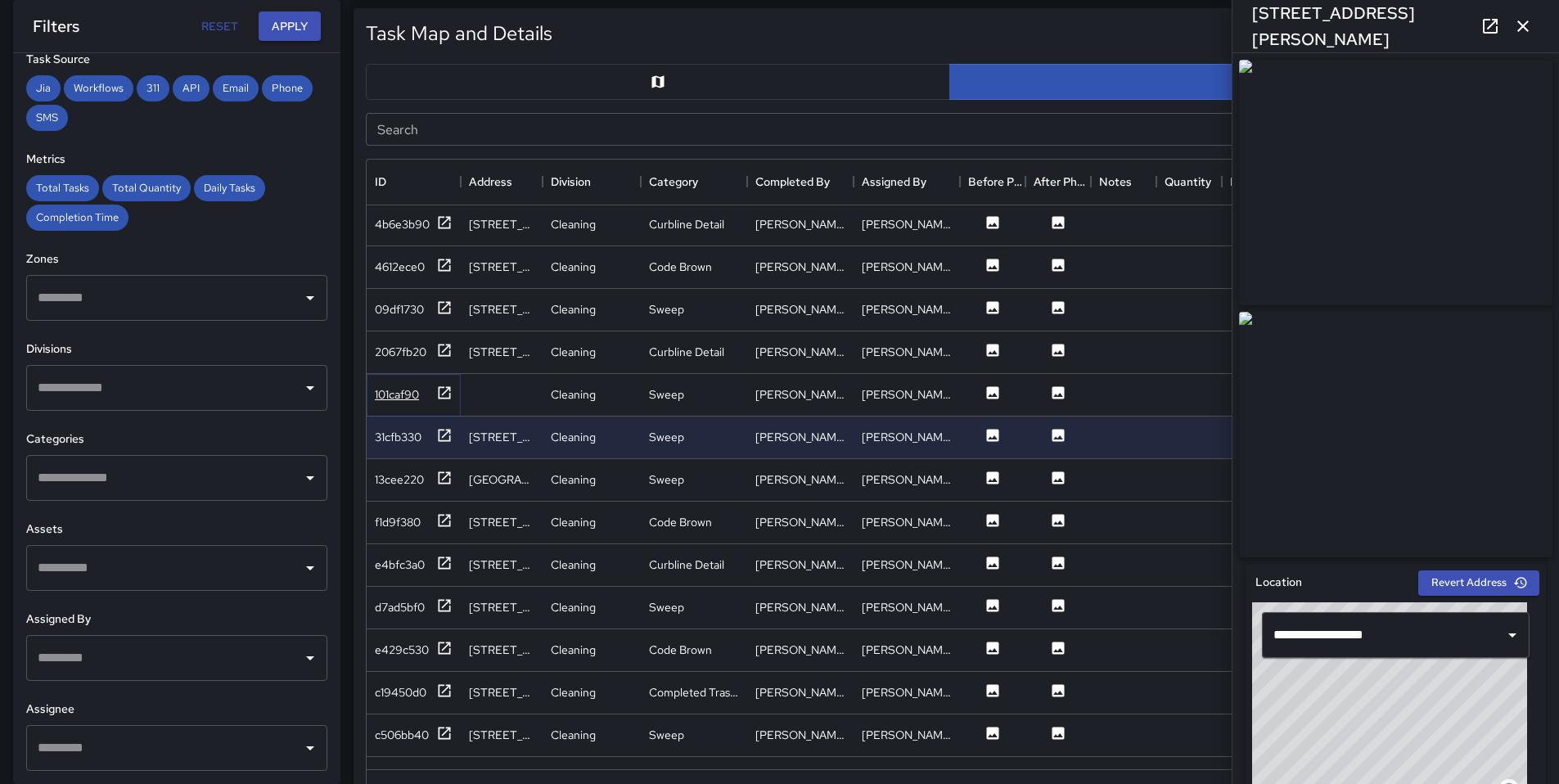
click at [397, 395] on div "101caf90" at bounding box center [397, 394] width 44 height 16
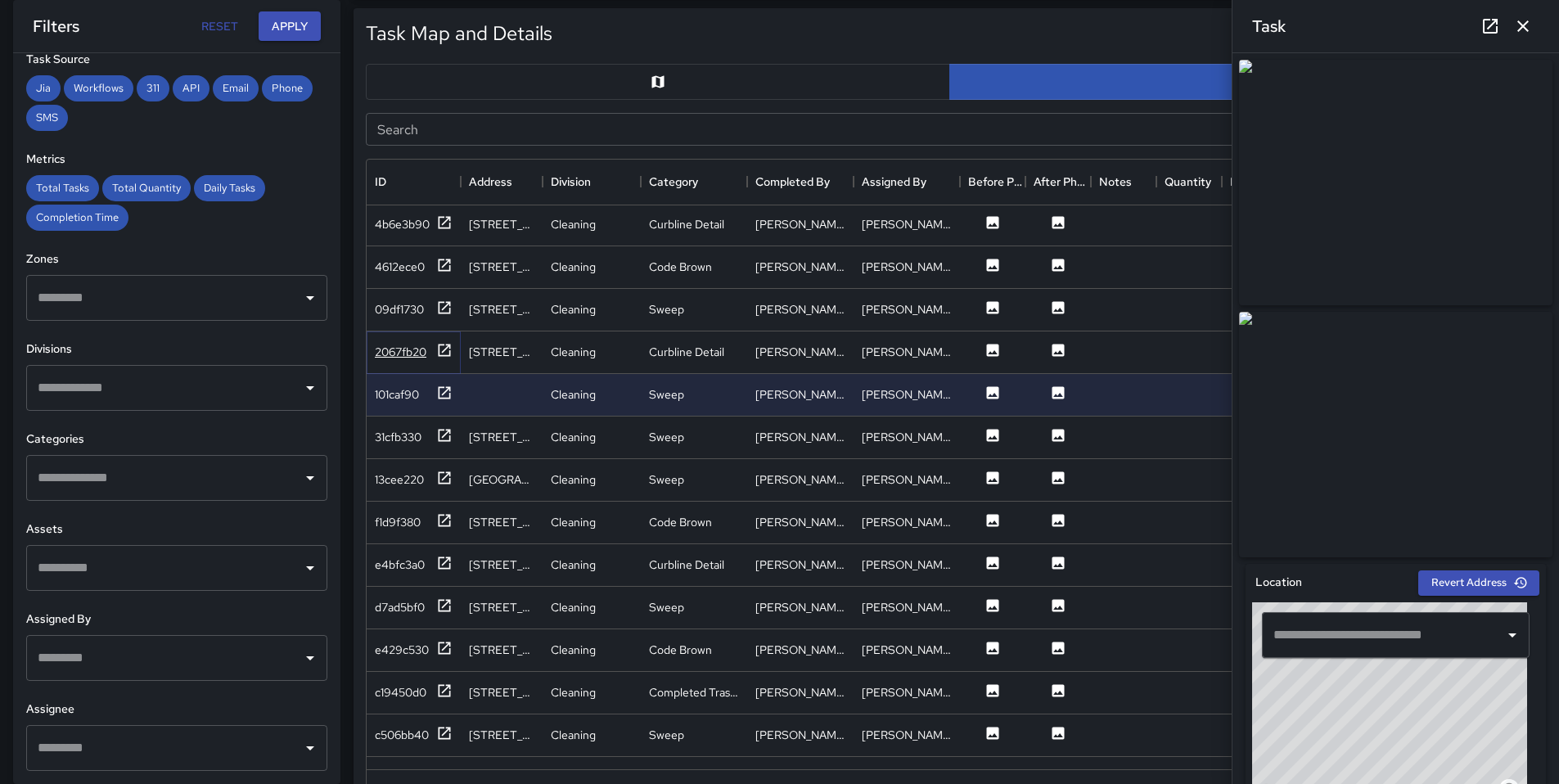
click at [414, 360] on div "2067fb20" at bounding box center [414, 352] width 78 height 20
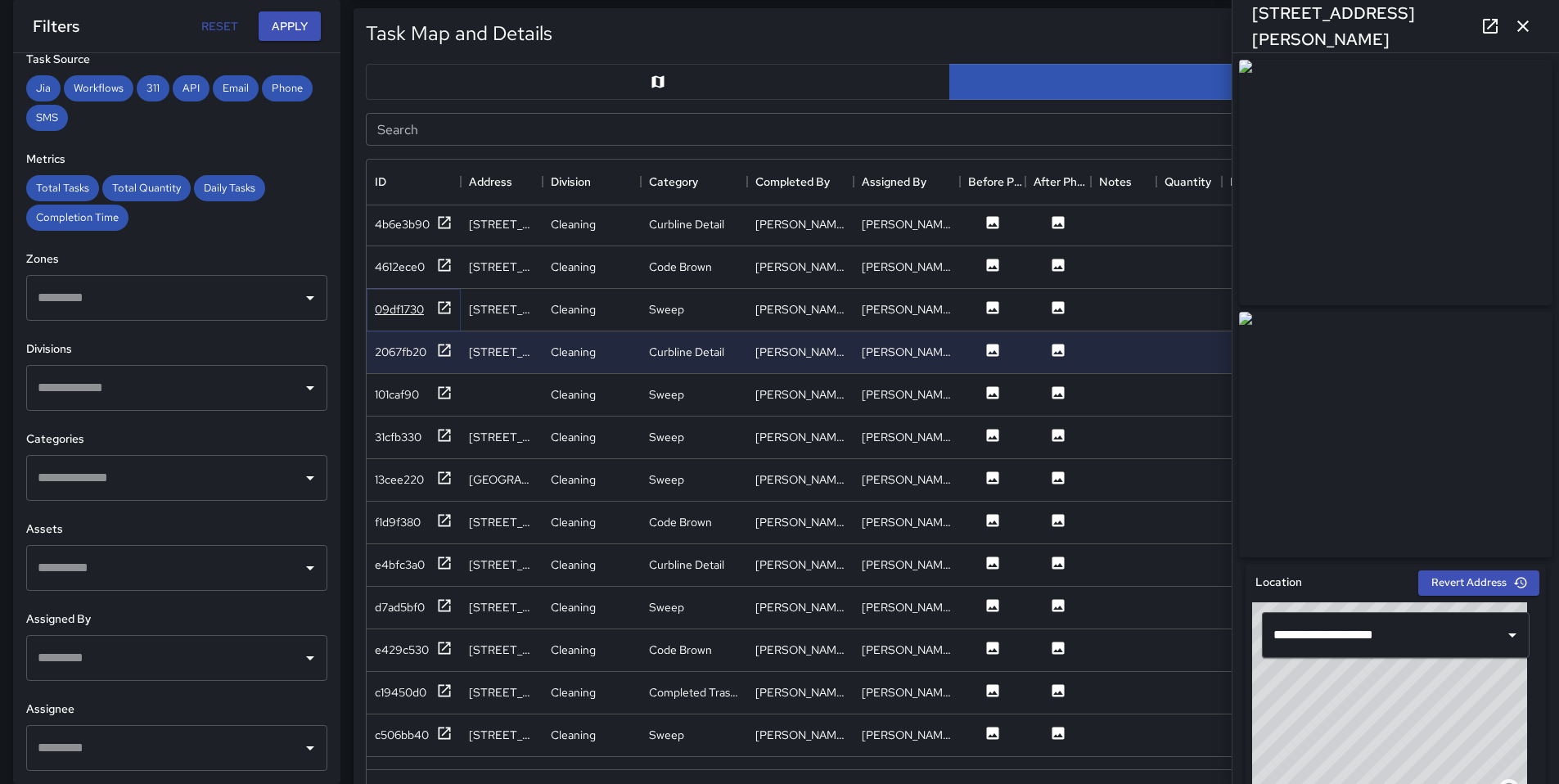
click at [410, 317] on div "09df1730" at bounding box center [414, 310] width 78 height 20
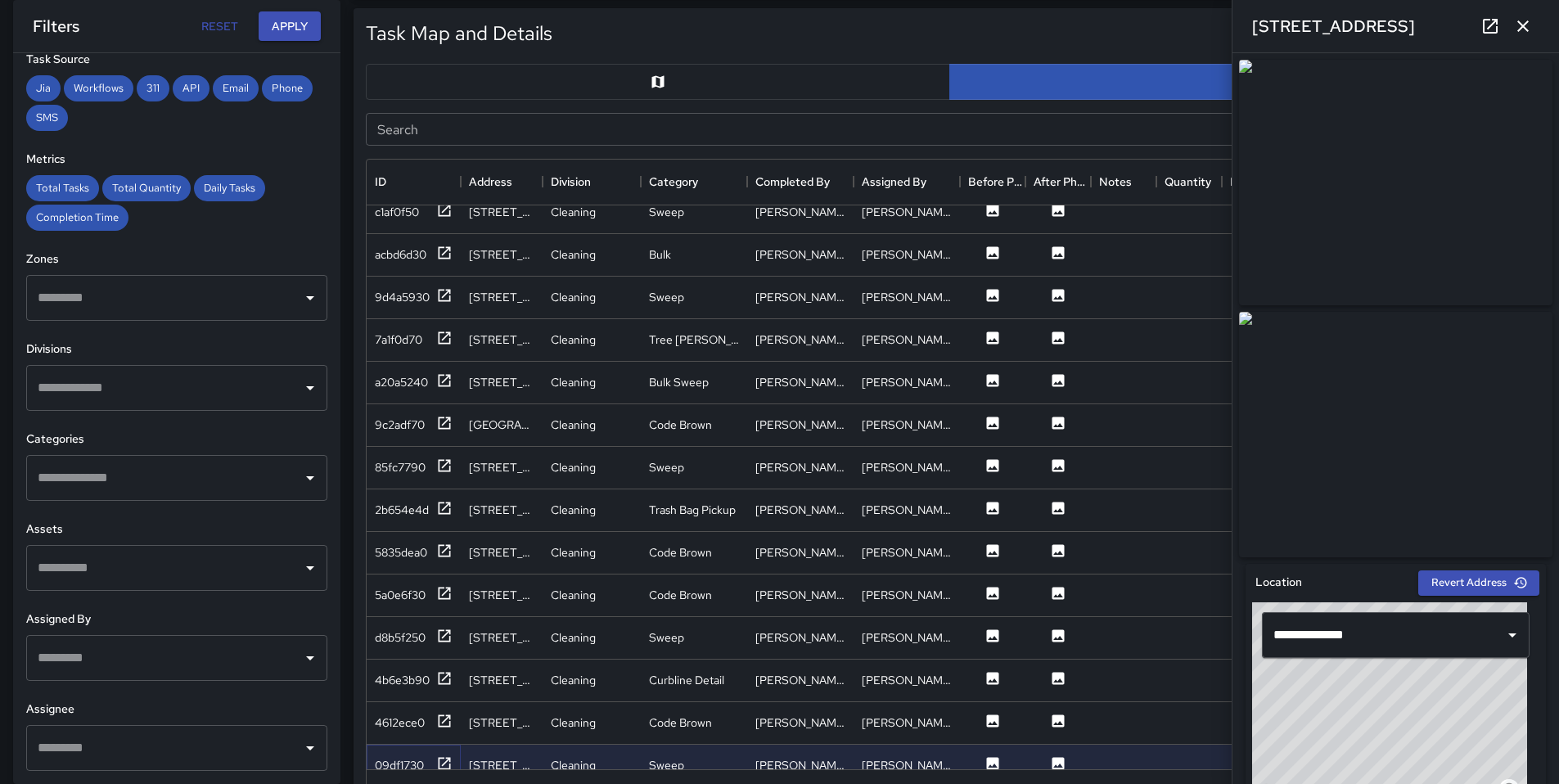
scroll to position [906, 0]
click at [394, 724] on div "4612ece0" at bounding box center [399, 722] width 50 height 16
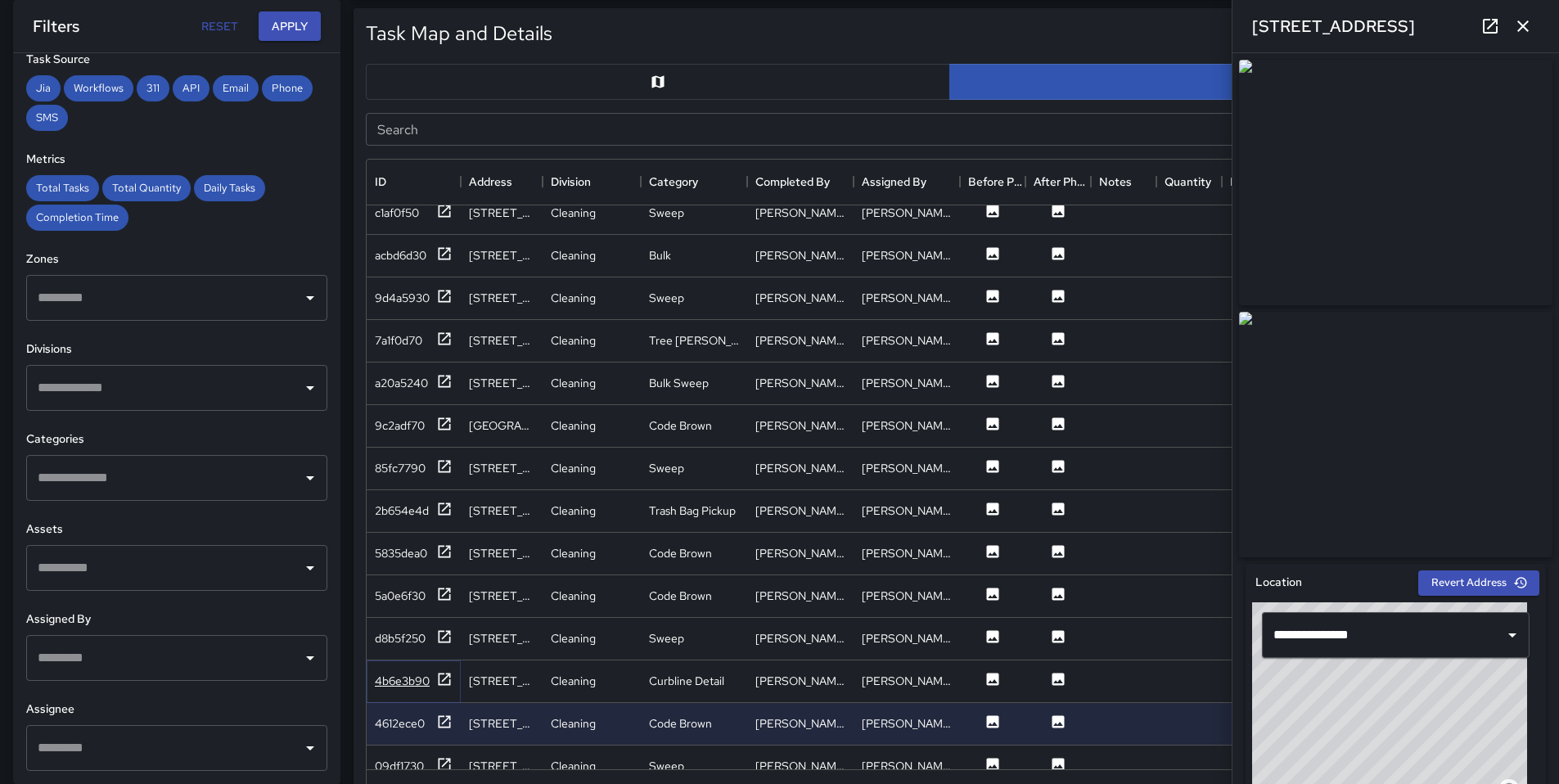
click at [398, 682] on div "4b6e3b90" at bounding box center [402, 680] width 55 height 16
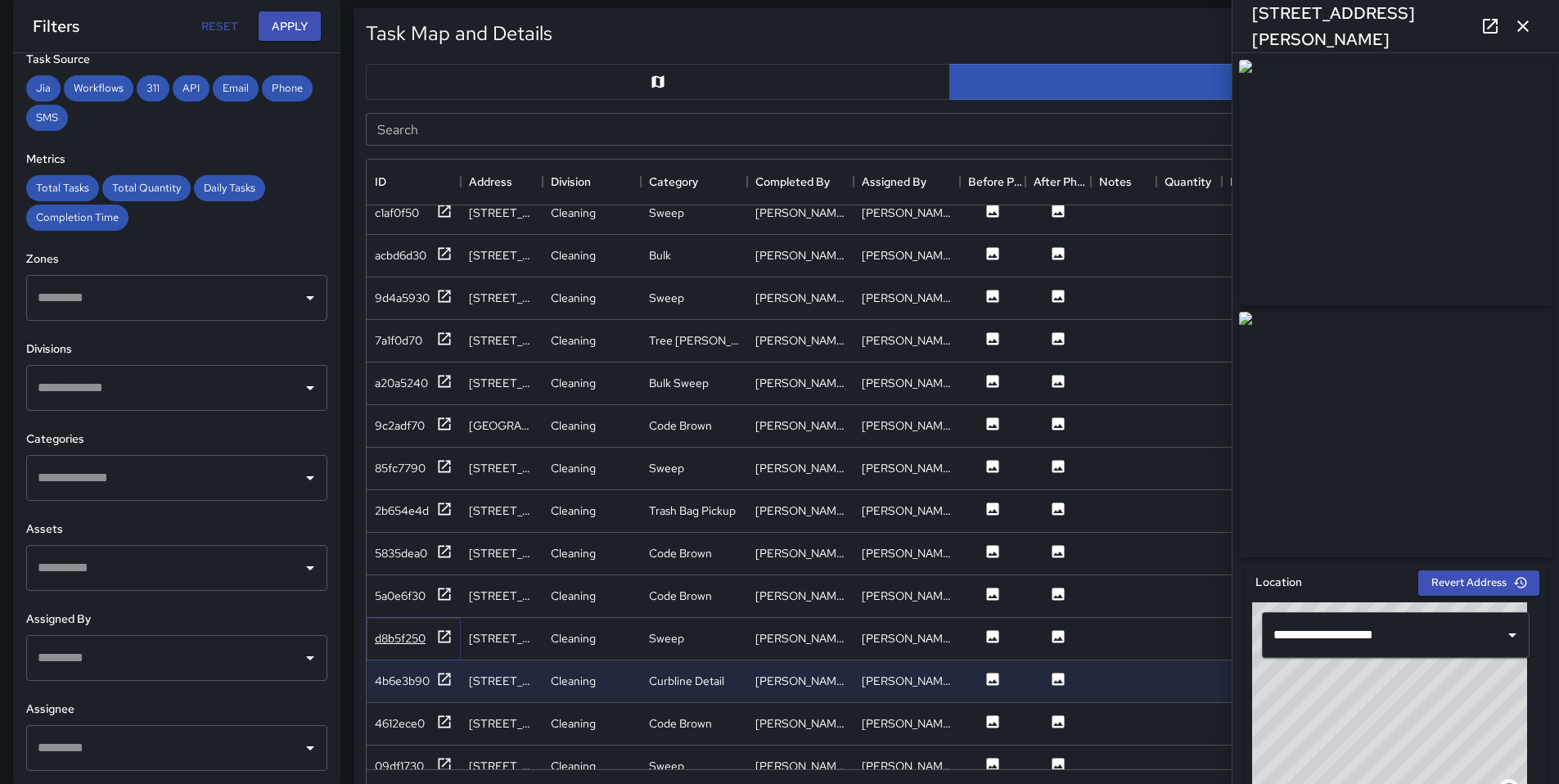
click at [409, 643] on div "d8b5f250" at bounding box center [400, 638] width 51 height 16
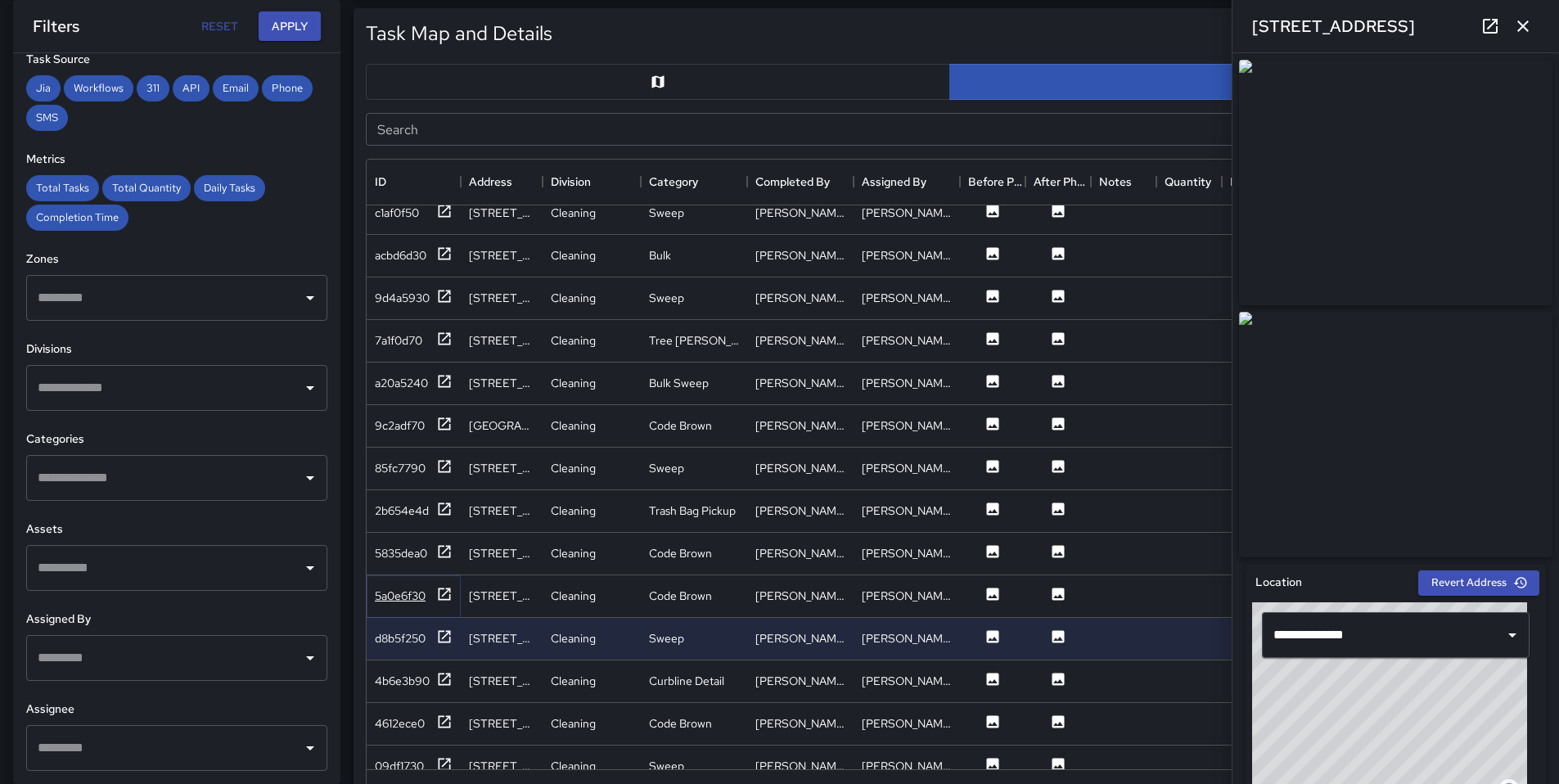
click at [403, 602] on div "5a0e6f30" at bounding box center [400, 595] width 51 height 16
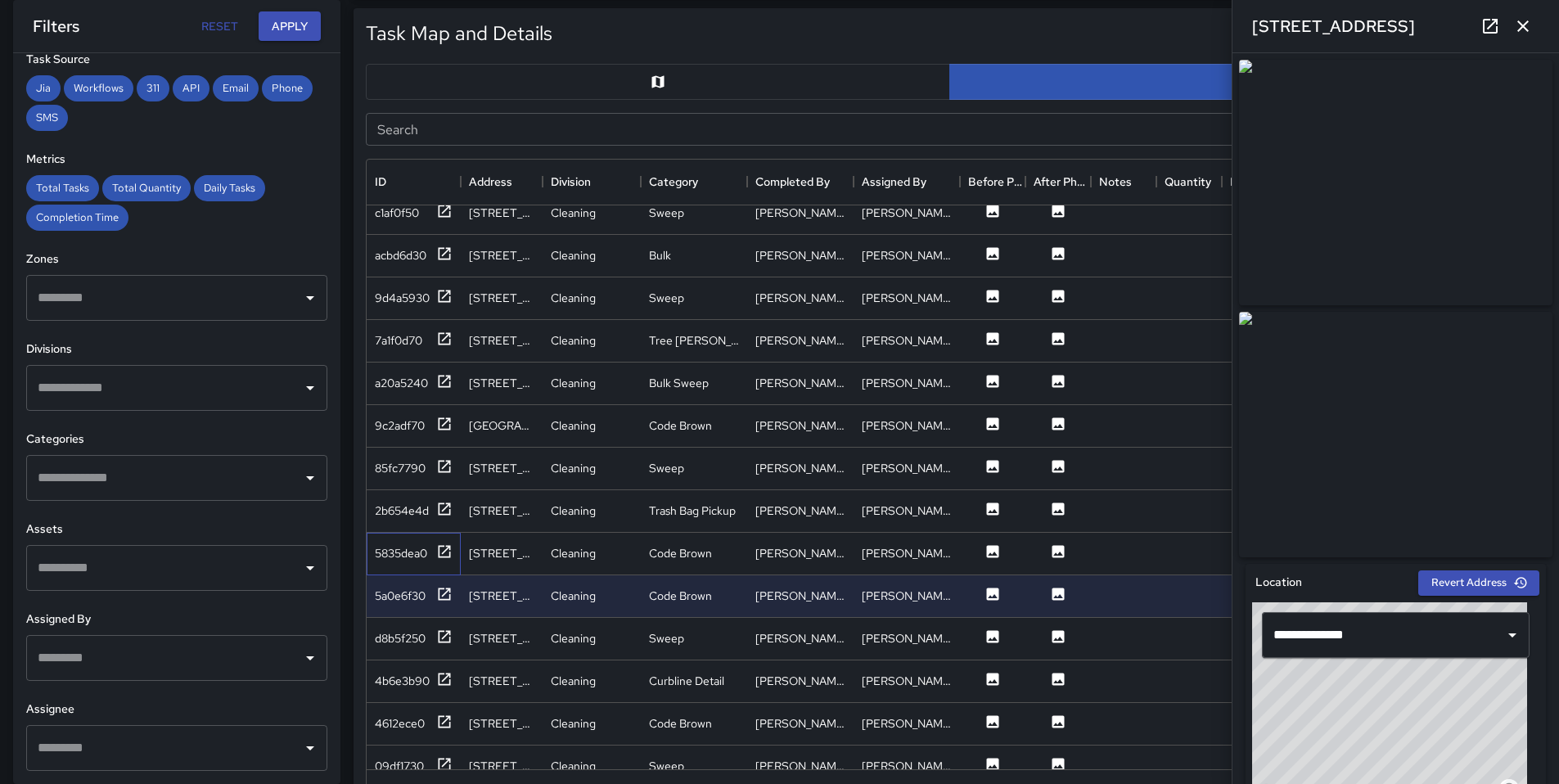
click at [389, 563] on div "5835dea0" at bounding box center [413, 554] width 94 height 42
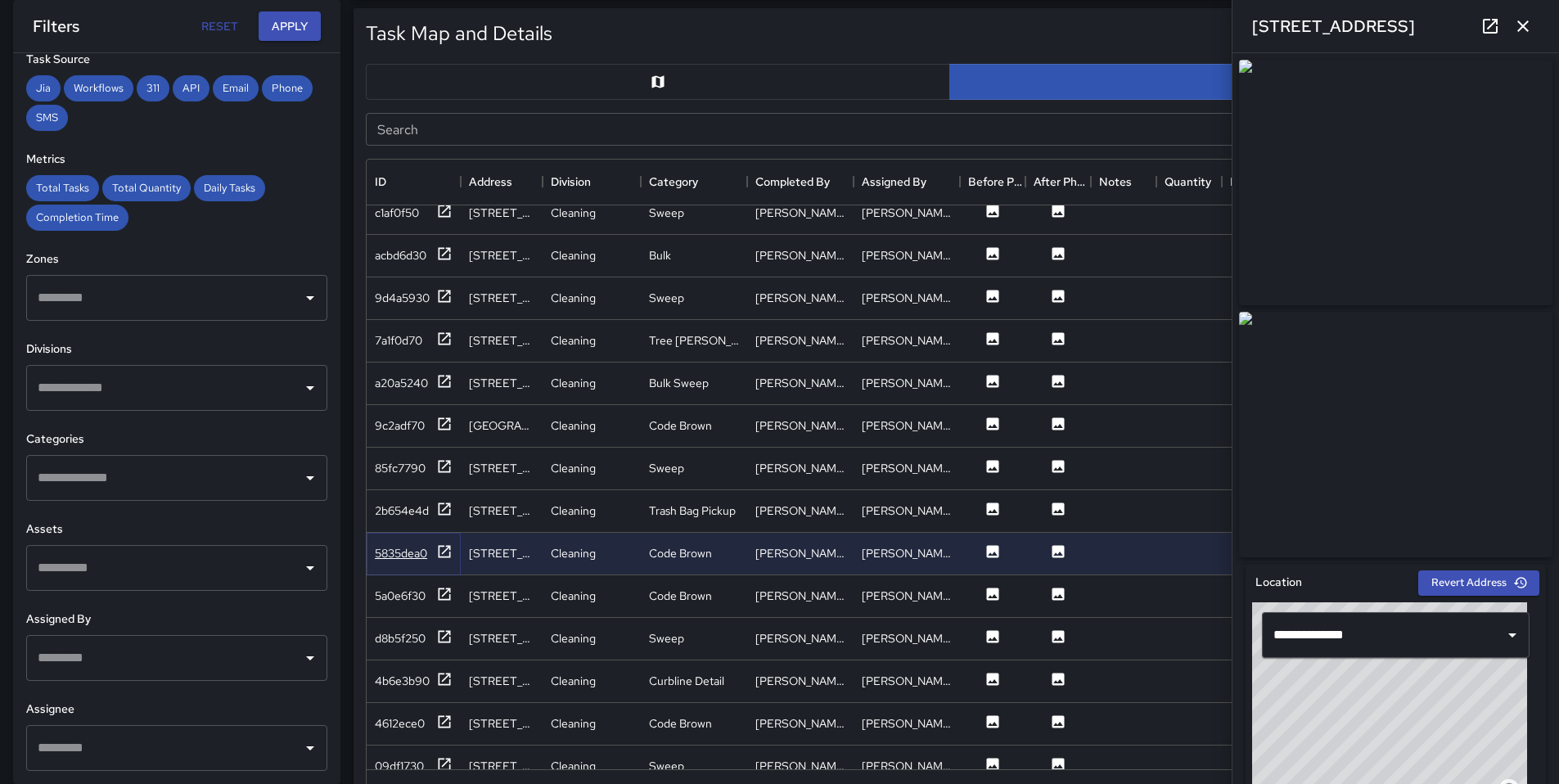
click at [389, 549] on div "5835dea0" at bounding box center [401, 553] width 52 height 16
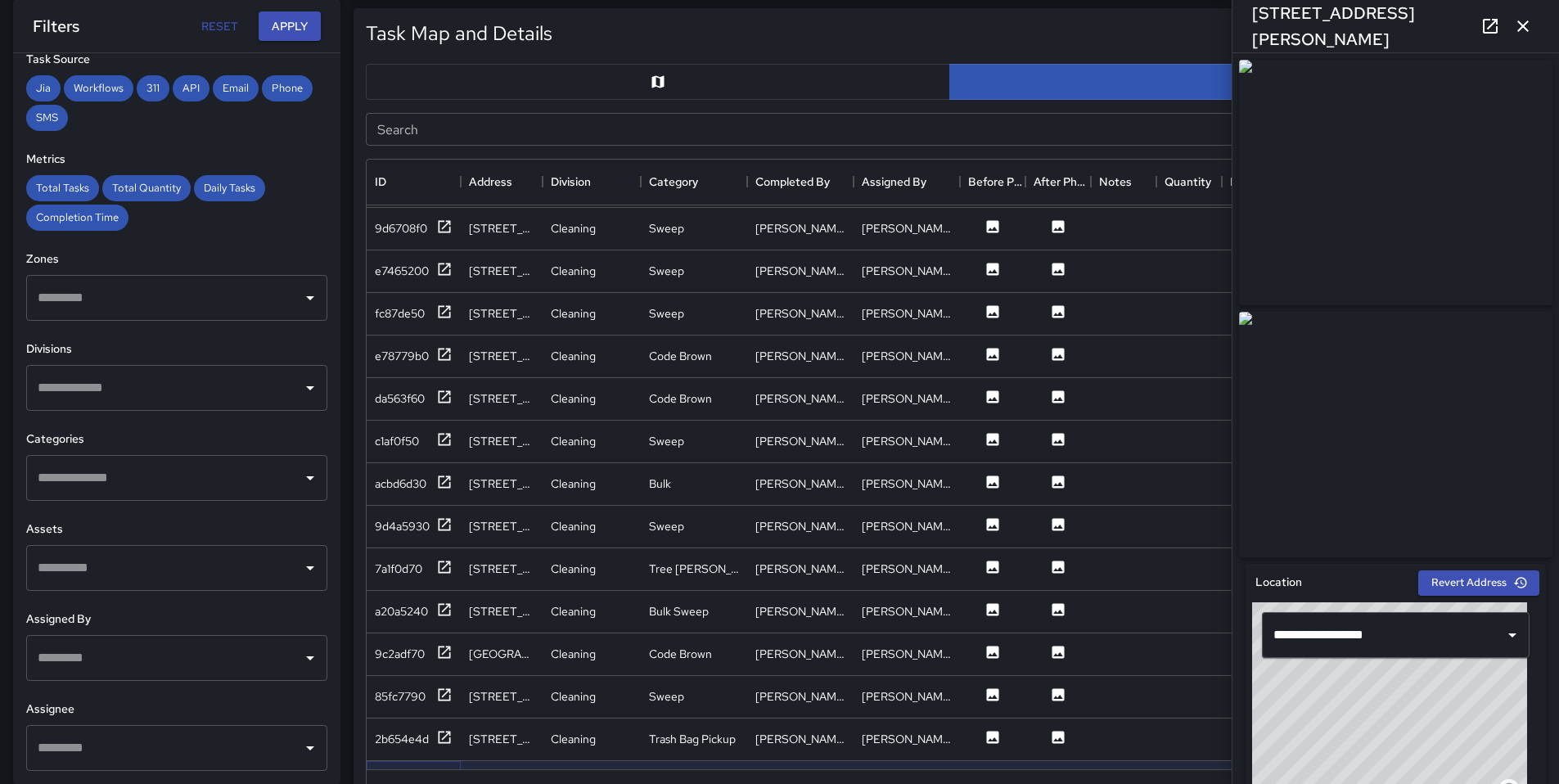
scroll to position [682, 0]
click at [403, 733] on div "2b654e4d" at bounding box center [402, 735] width 54 height 16
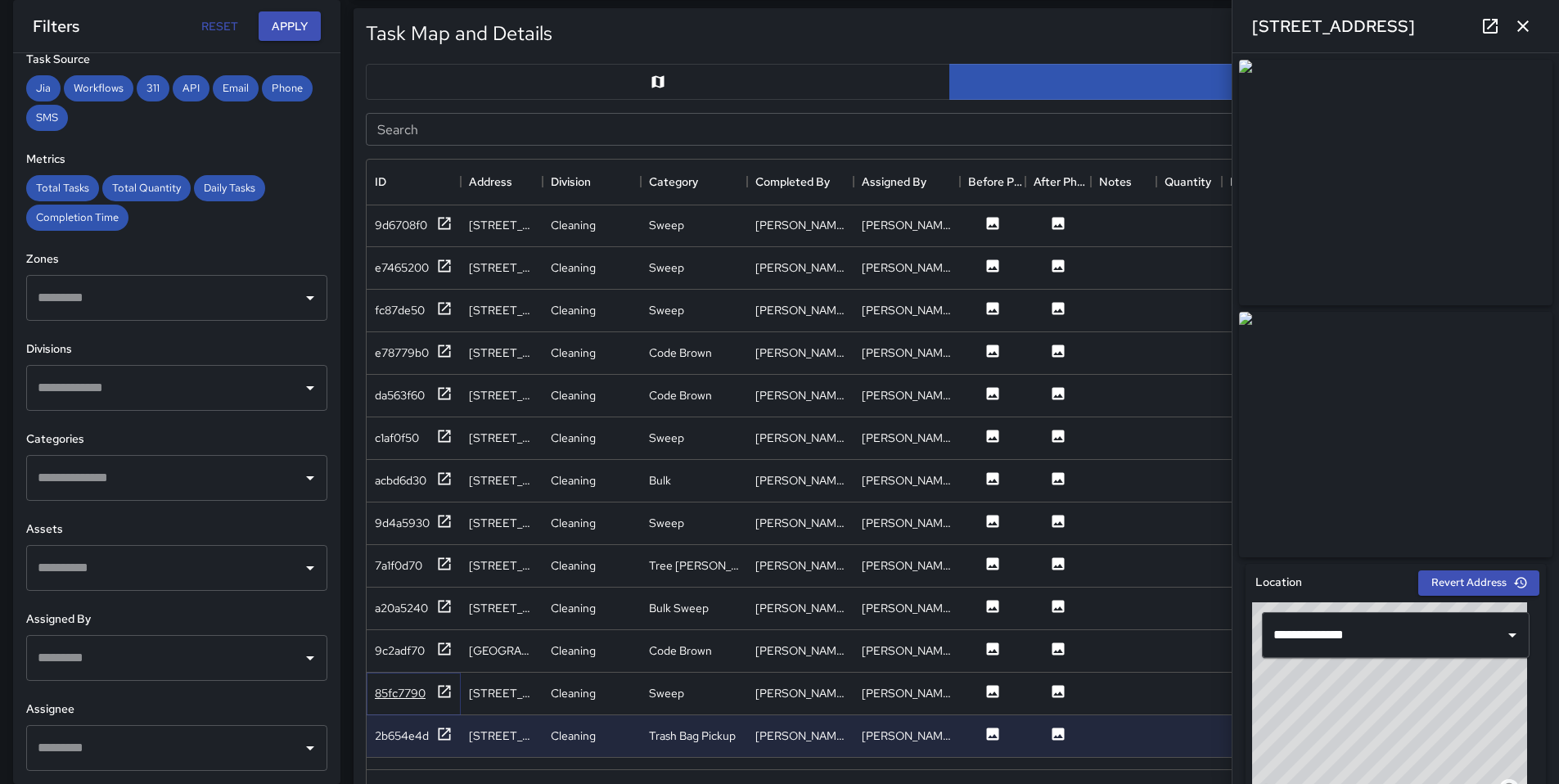
click at [404, 696] on div "85fc7790" at bounding box center [400, 692] width 51 height 16
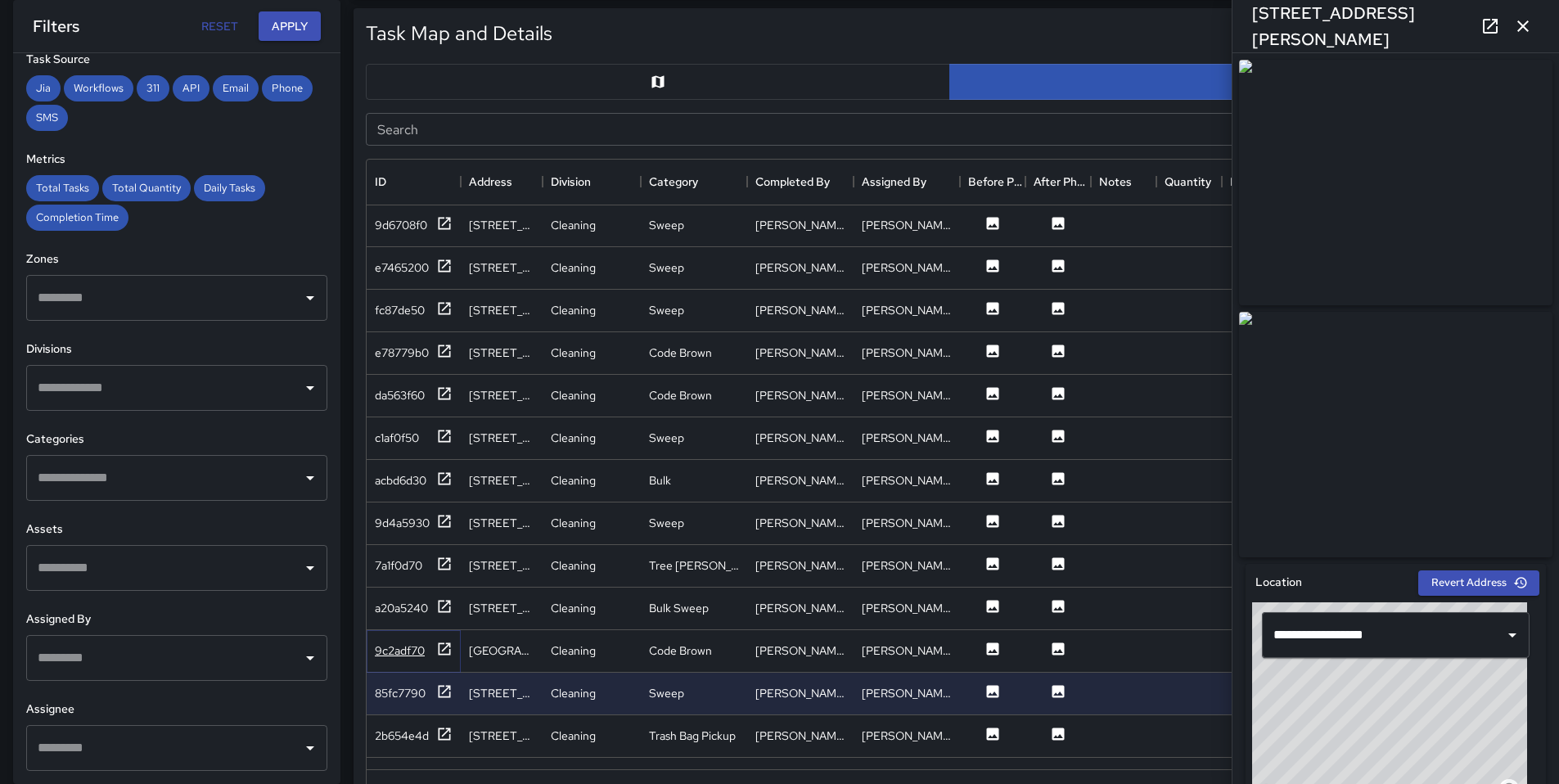
click at [407, 647] on div "9c2adf70" at bounding box center [399, 650] width 50 height 16
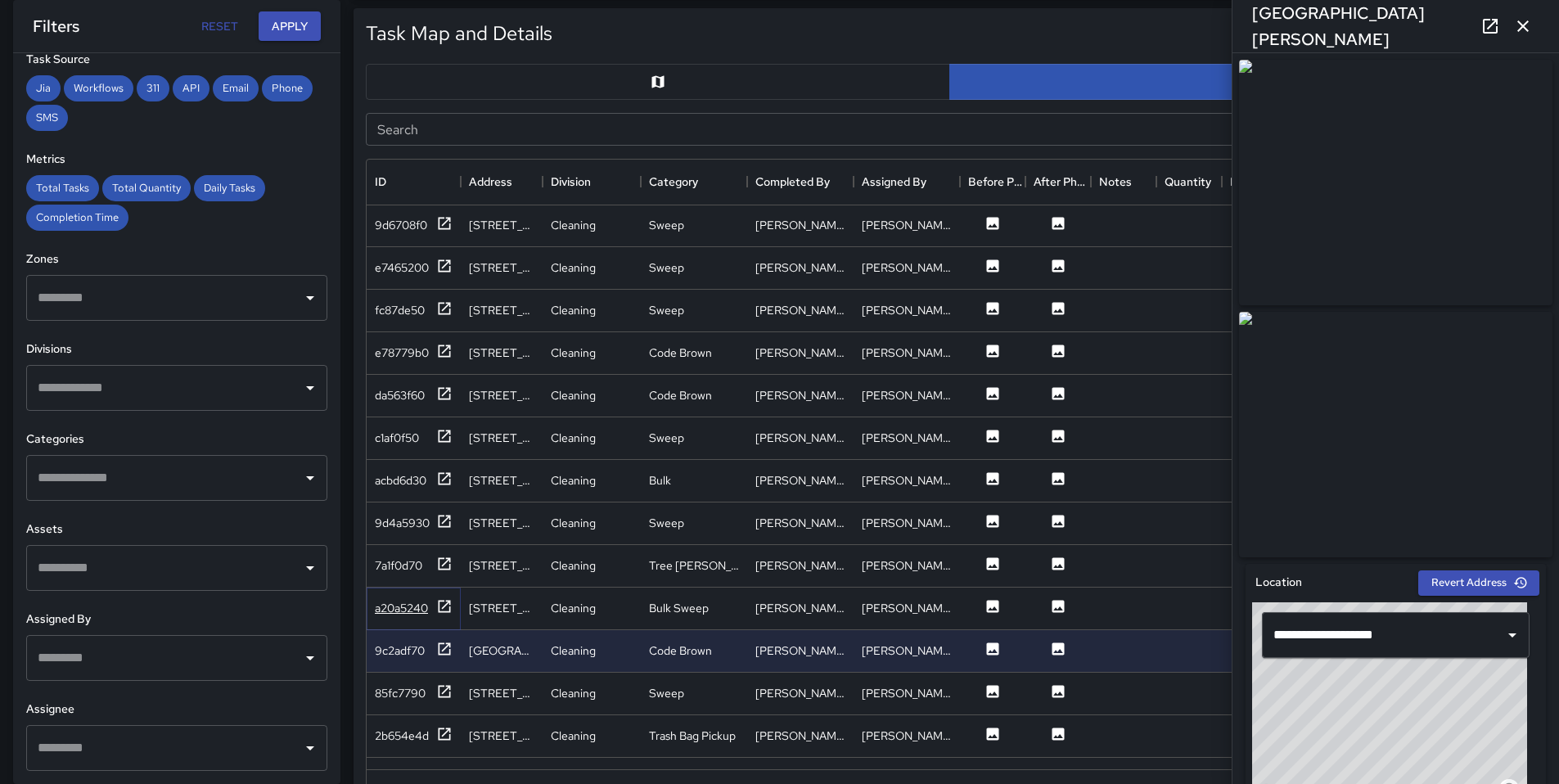
click at [407, 603] on div "a20a5240" at bounding box center [401, 608] width 53 height 16
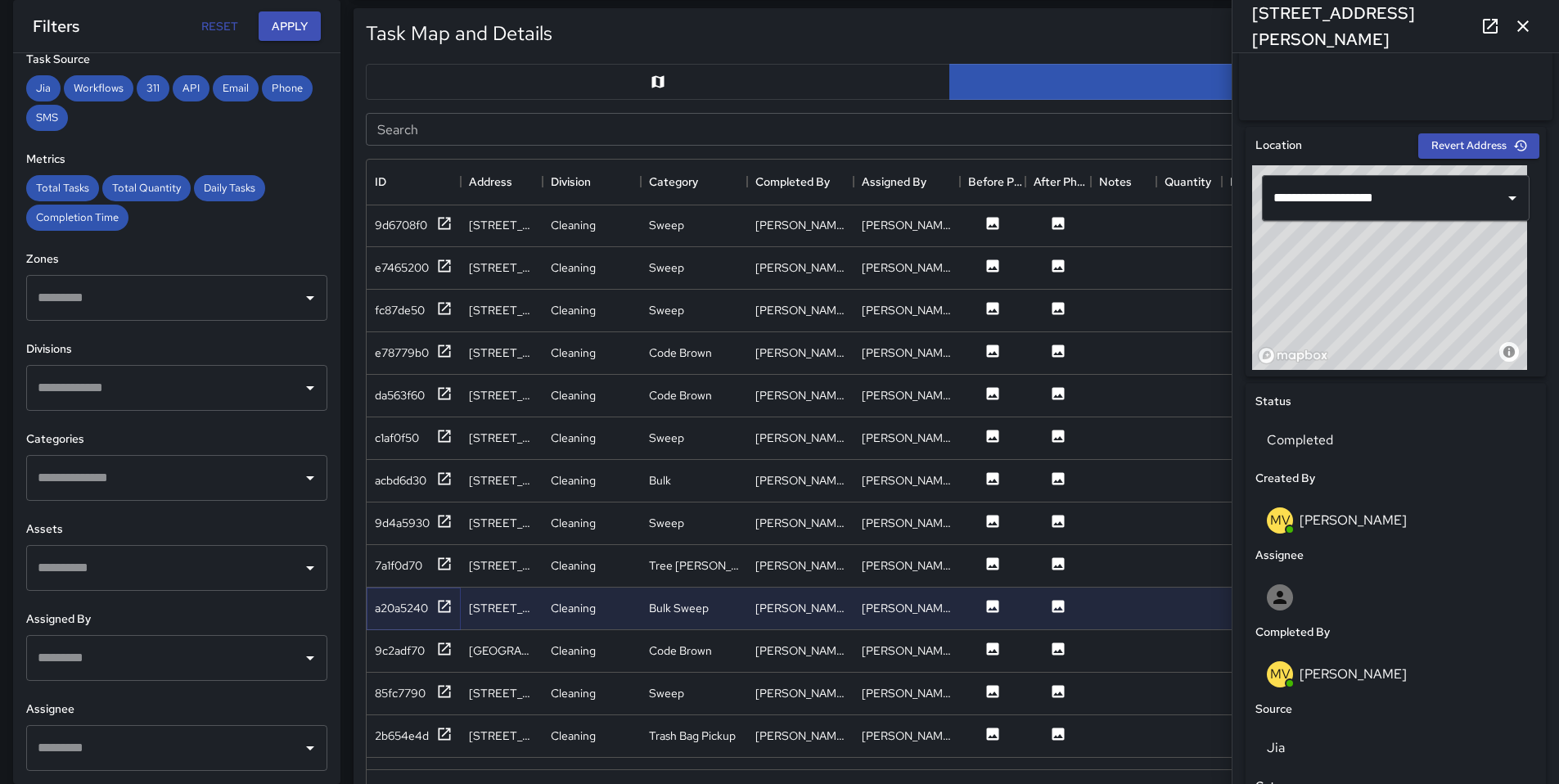
scroll to position [438, 0]
click at [1325, 432] on div "Completed" at bounding box center [1395, 439] width 281 height 46
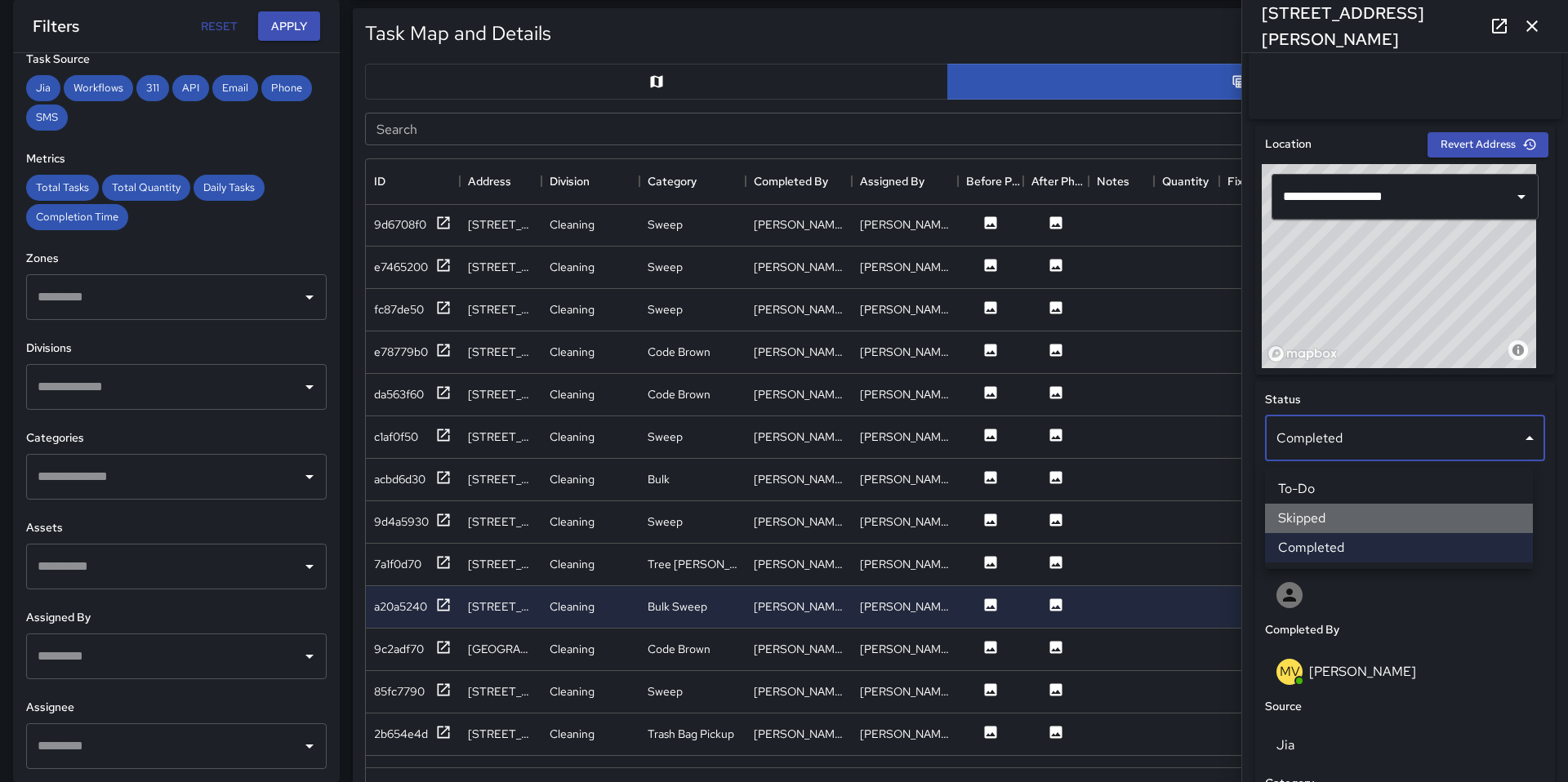
click at [1307, 518] on li "Skipped" at bounding box center [1399, 518] width 268 height 29
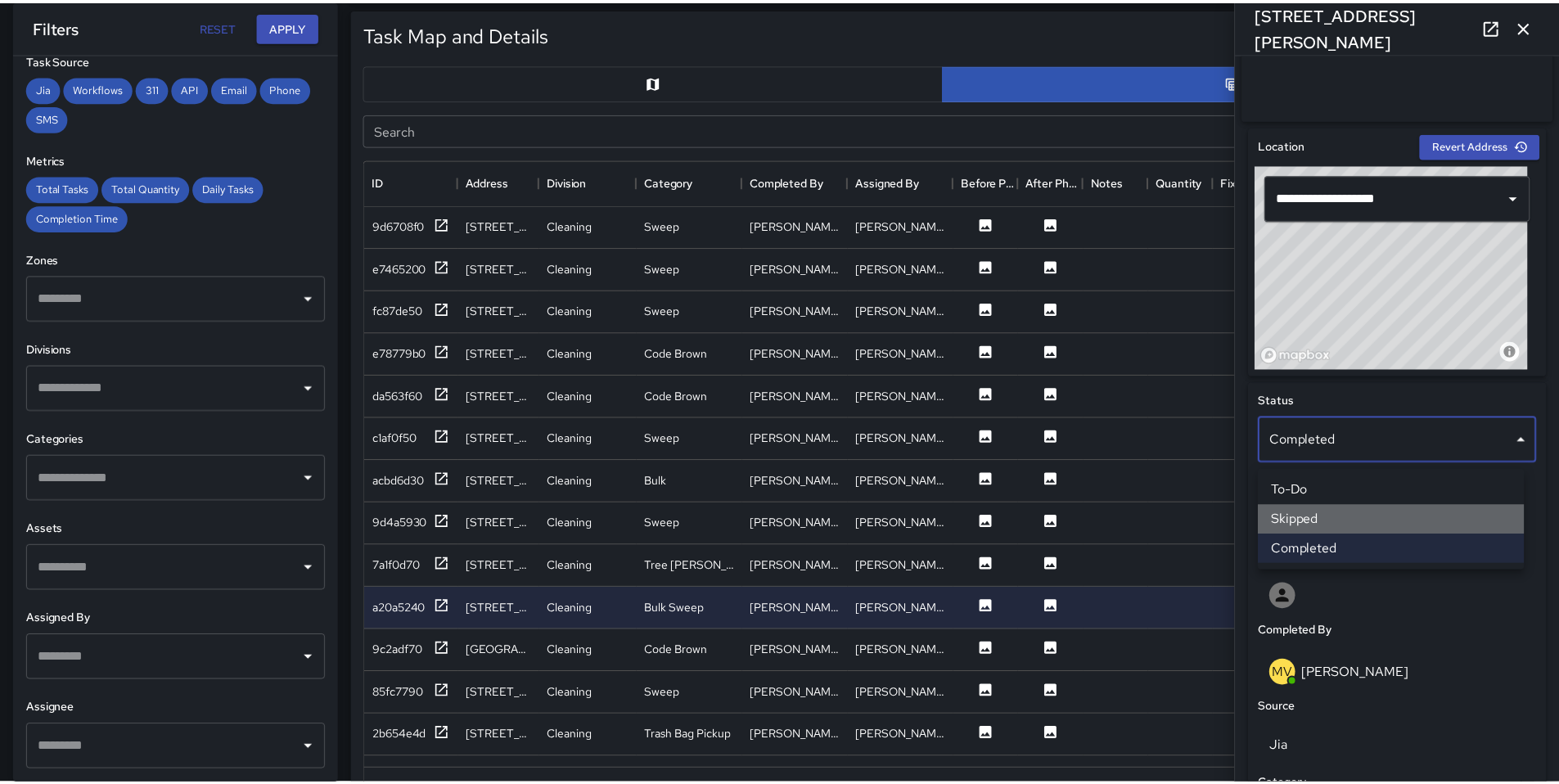
scroll to position [14, 14]
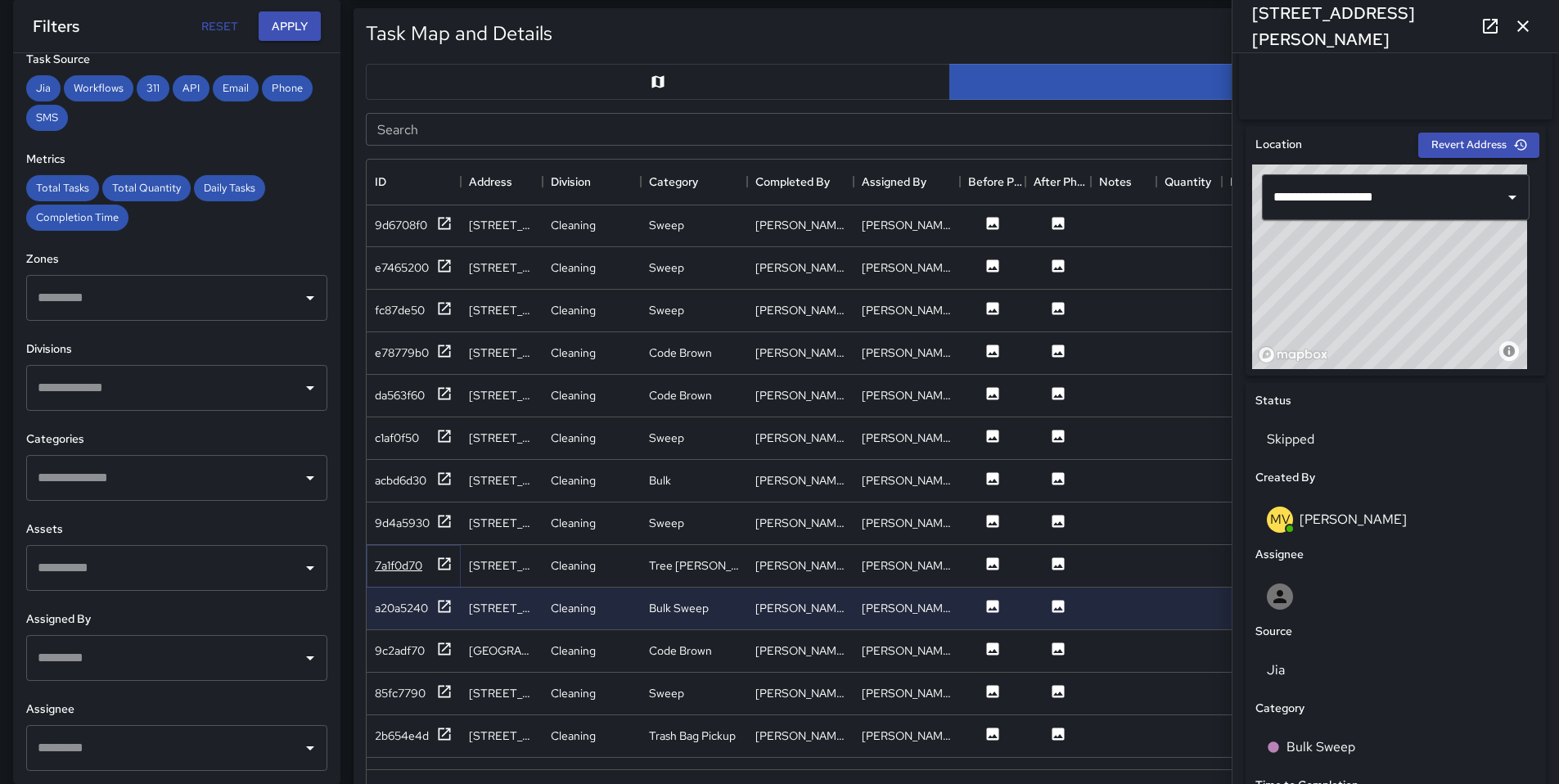
click at [393, 570] on div "7a1f0d70" at bounding box center [398, 565] width 47 height 16
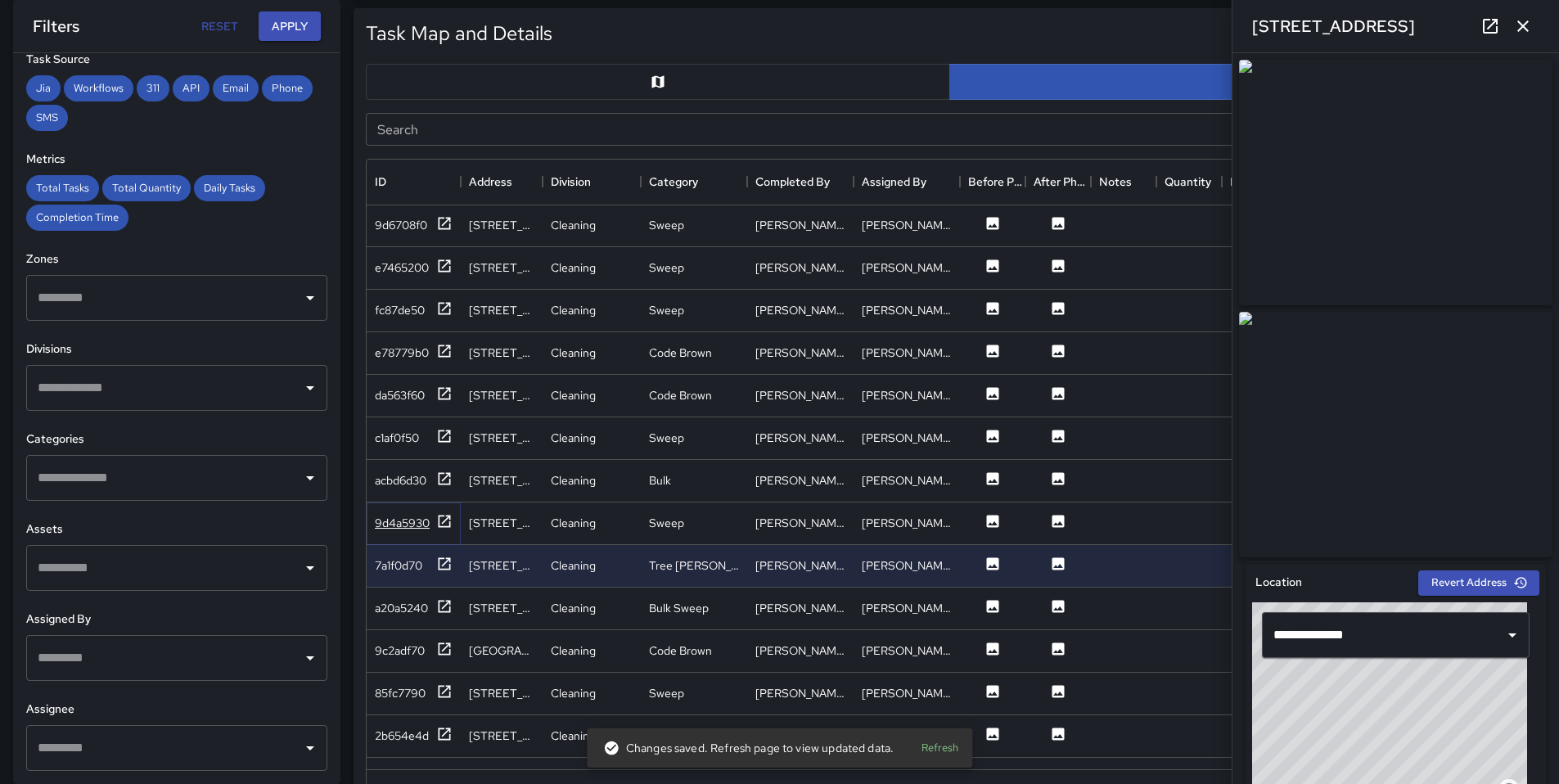
click at [407, 524] on div "9d4a5930" at bounding box center [402, 522] width 55 height 16
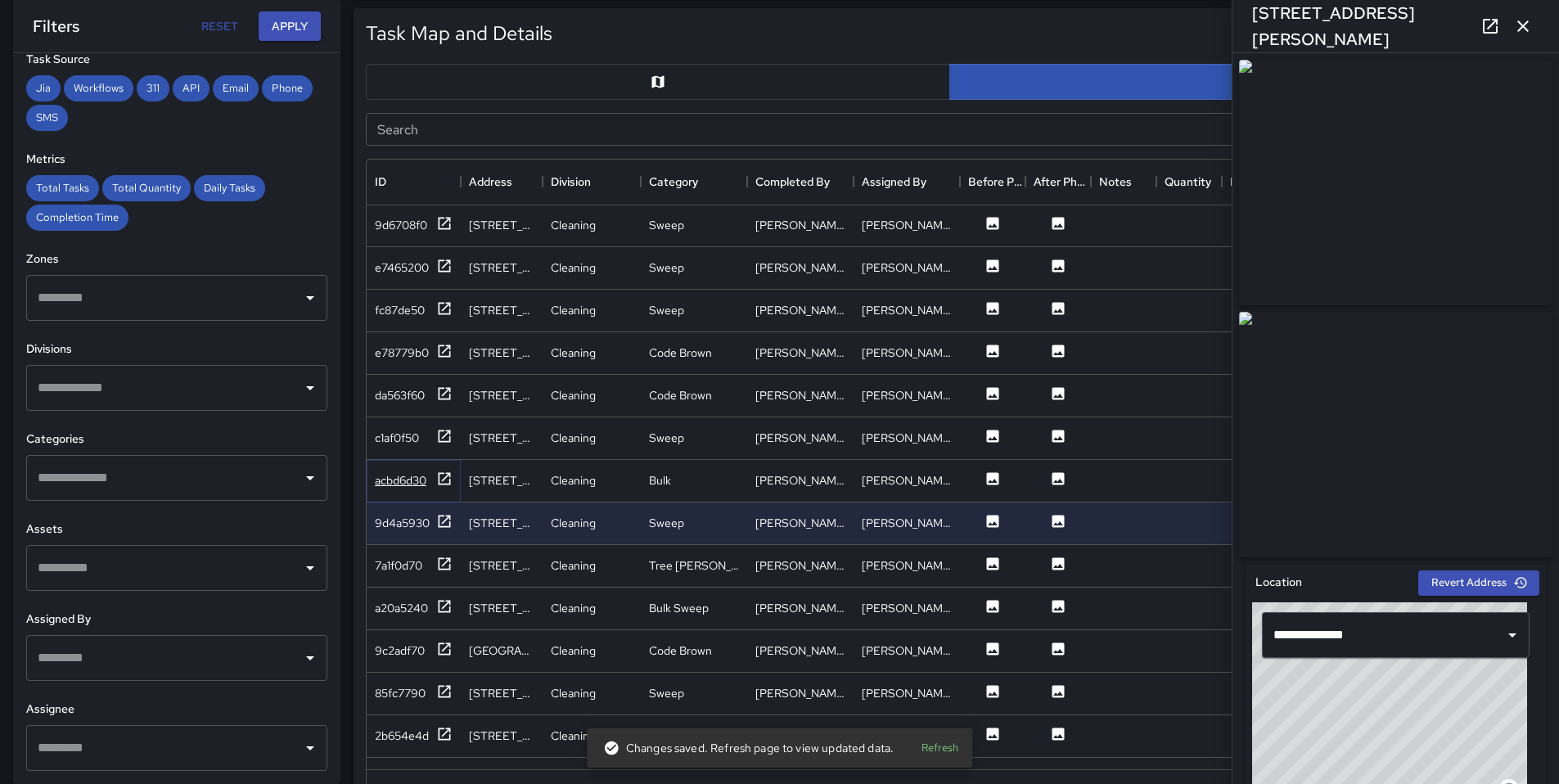
click at [396, 479] on div "acbd6d30" at bounding box center [400, 479] width 51 height 16
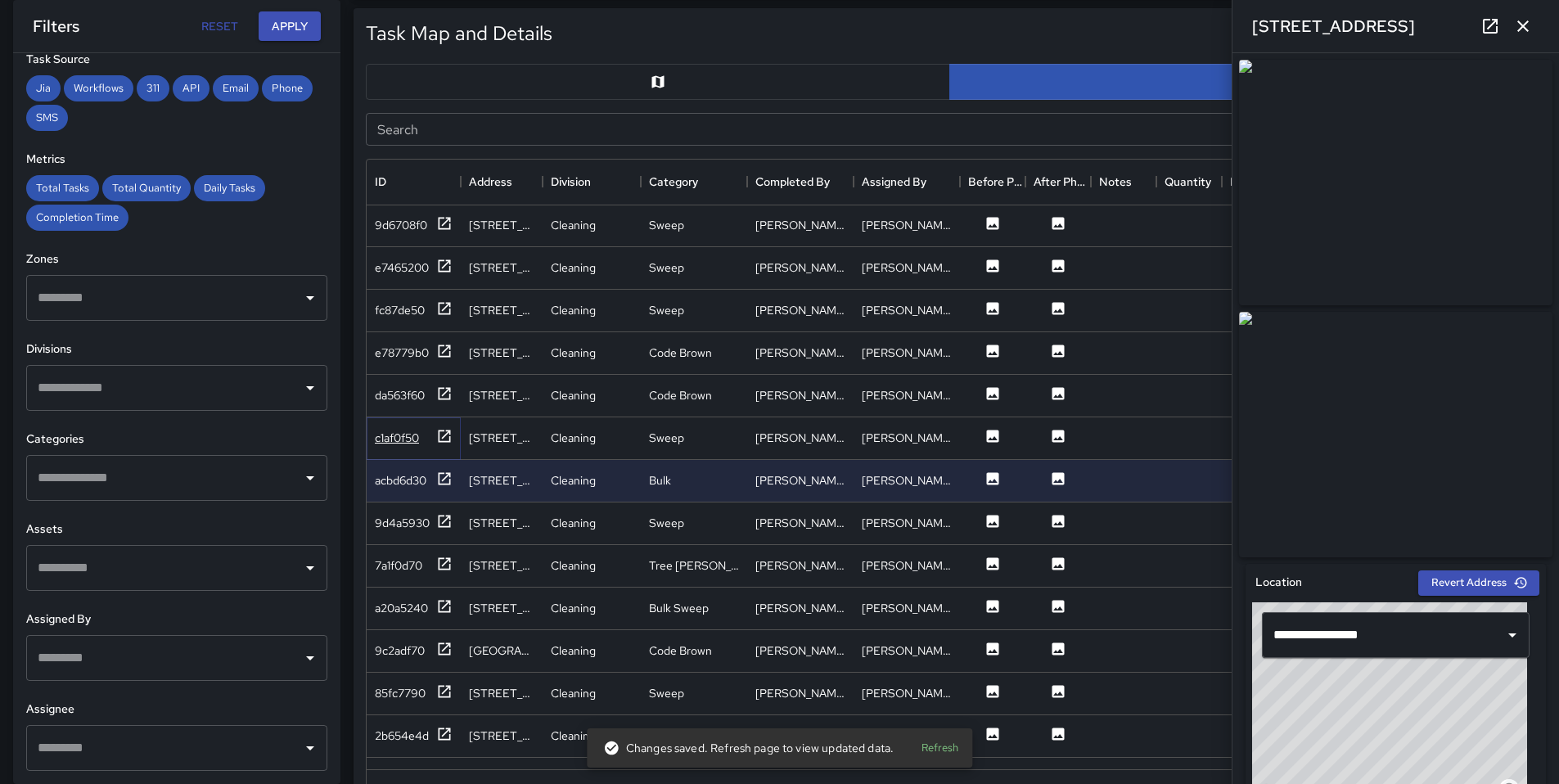
click at [395, 444] on div "c1af0f50" at bounding box center [397, 437] width 44 height 16
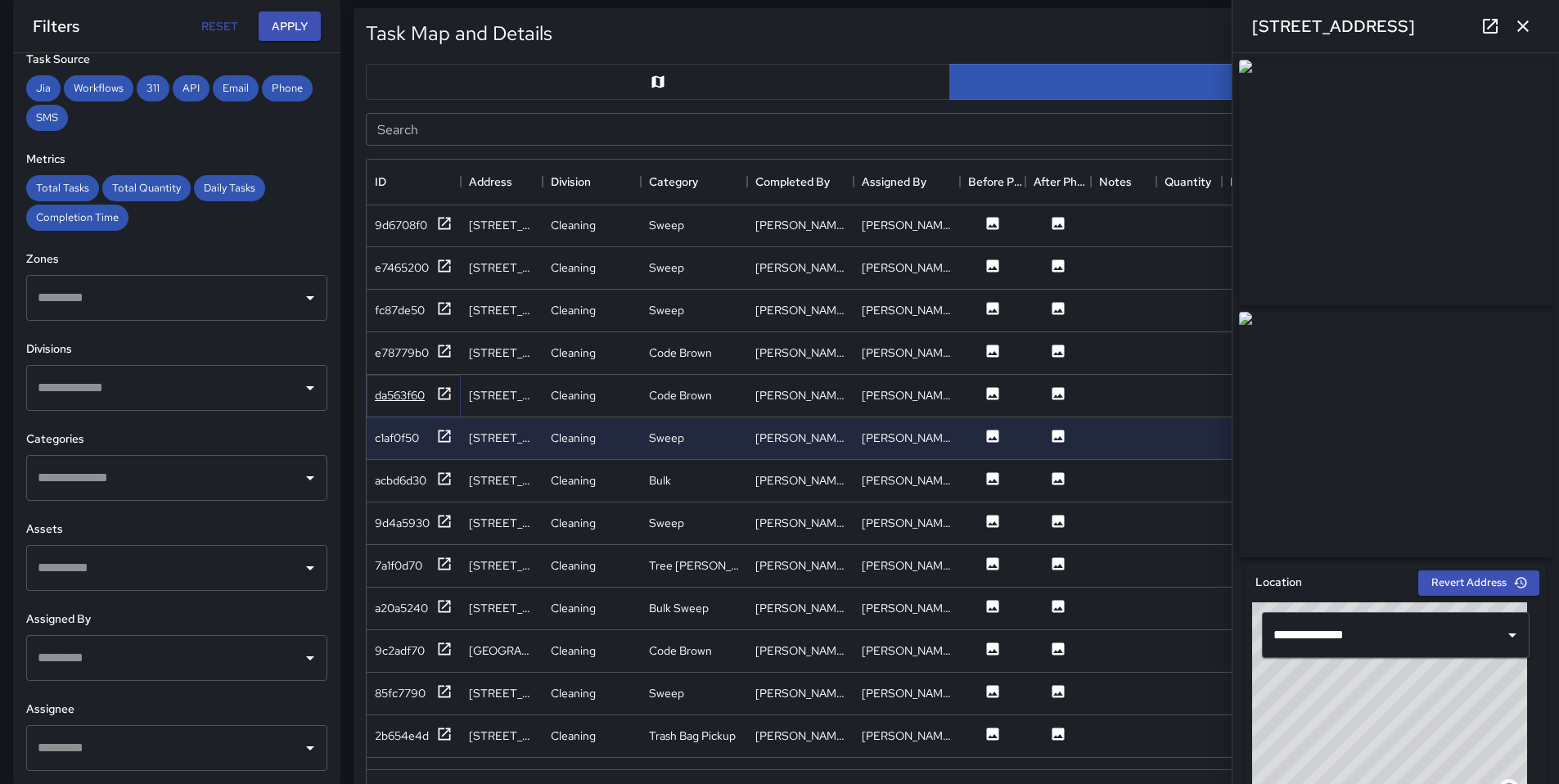
click at [401, 398] on div "da563f60" at bounding box center [399, 395] width 50 height 16
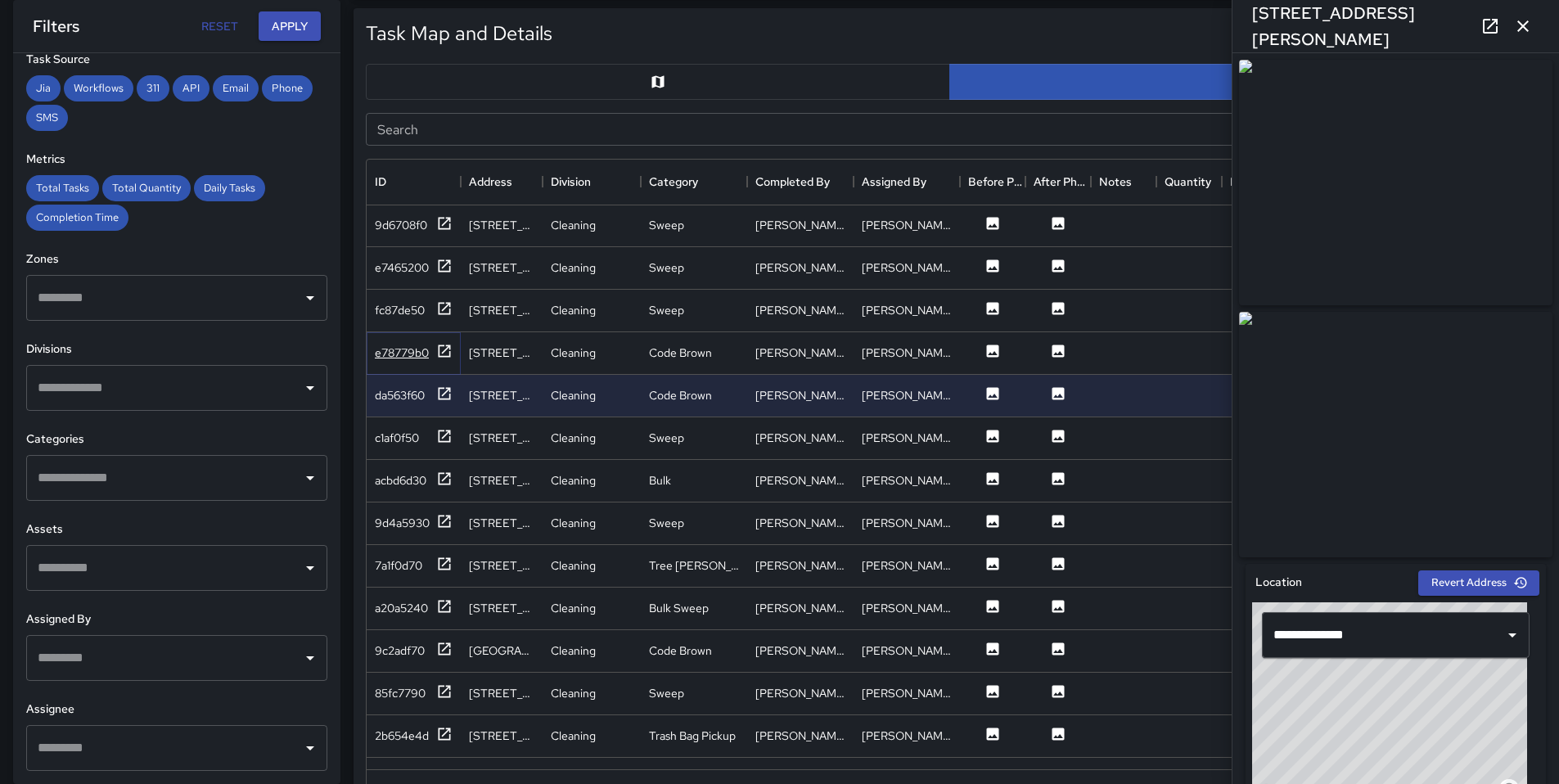
click at [398, 354] on div "e78779b0" at bounding box center [402, 352] width 54 height 16
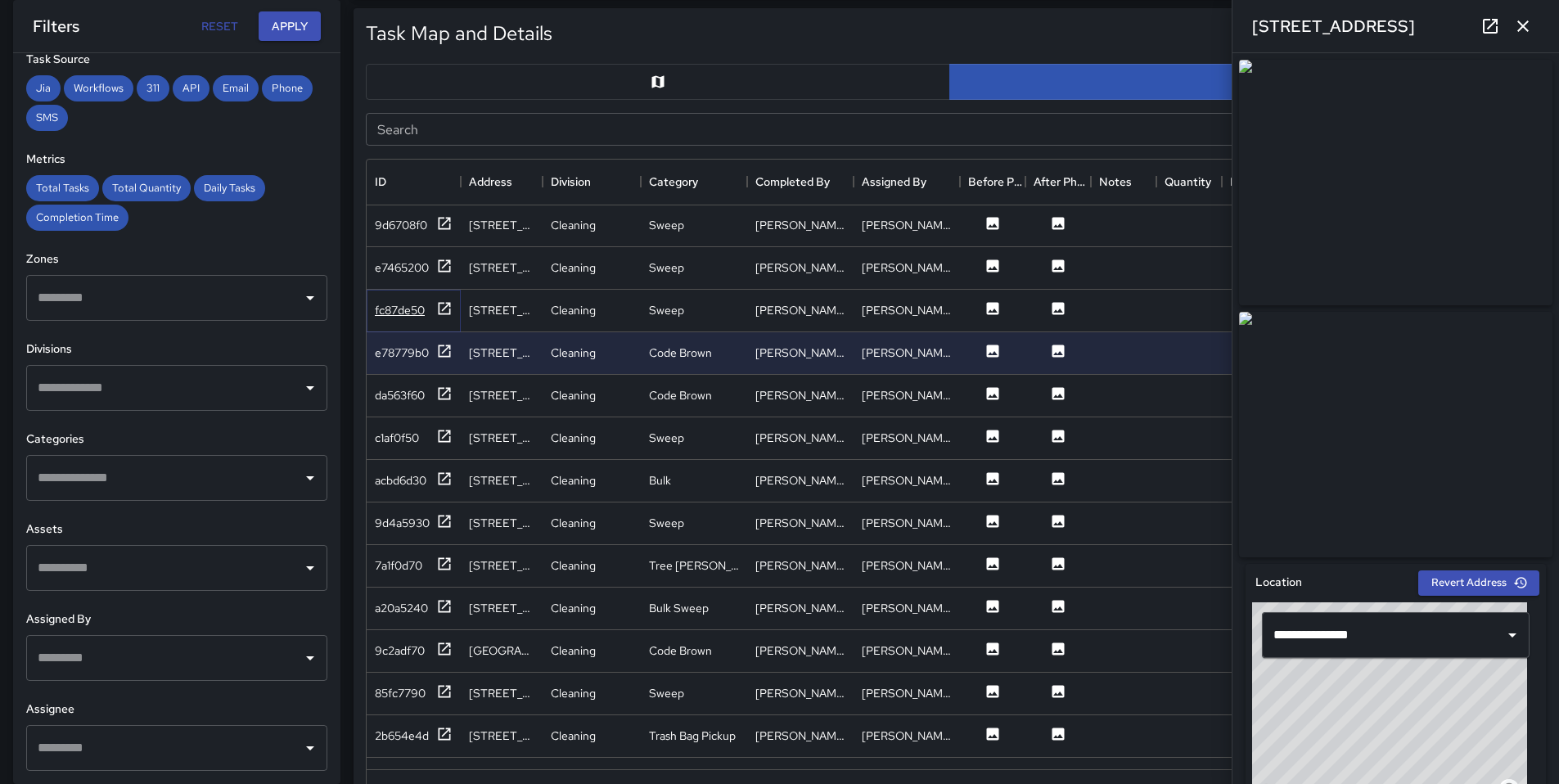
click at [400, 314] on div "fc87de50" at bounding box center [399, 310] width 50 height 16
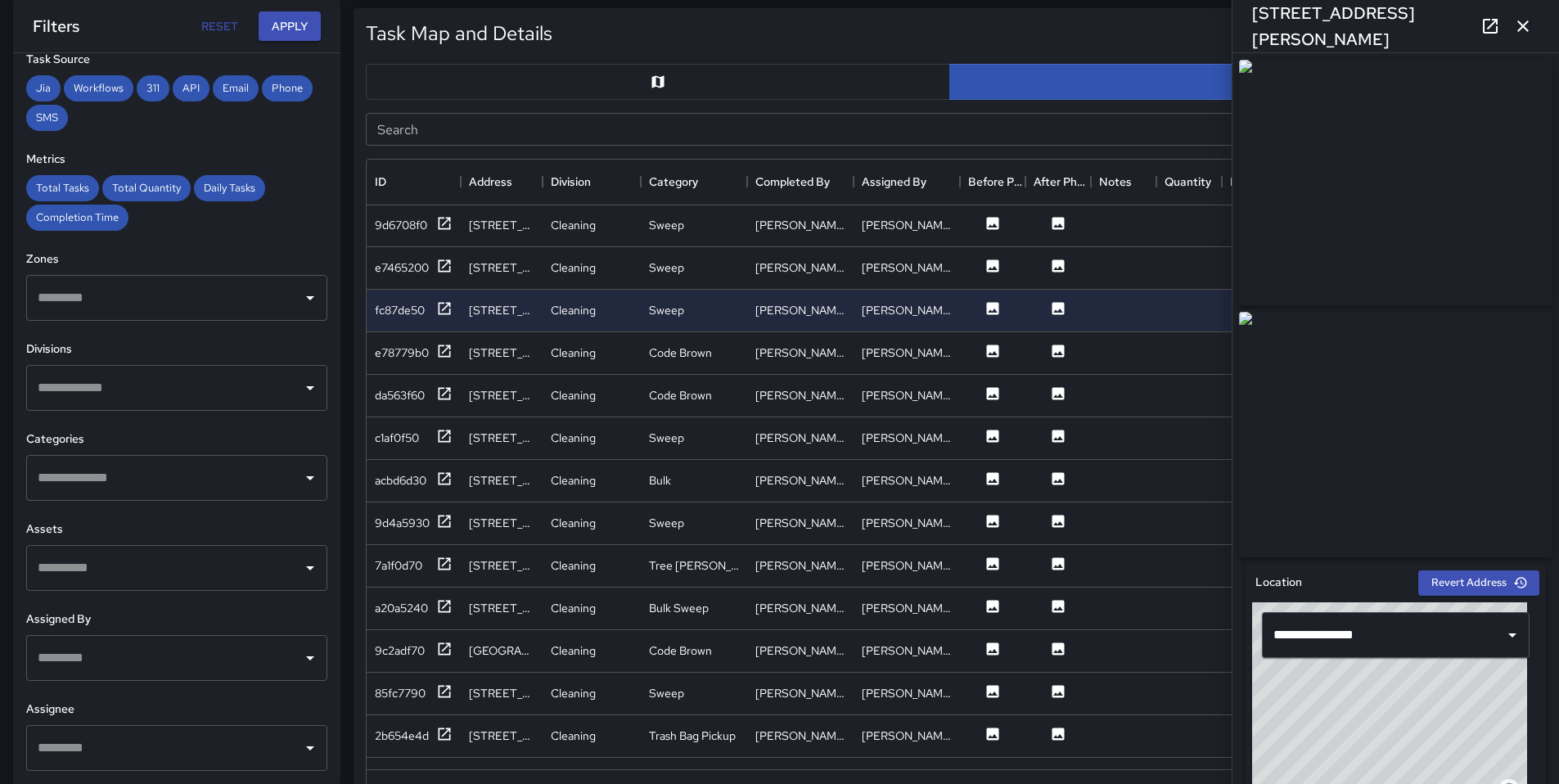
click at [967, 32] on div "Export" at bounding box center [1046, 35] width 981 height 37
